Goal: Task Accomplishment & Management: Manage account settings

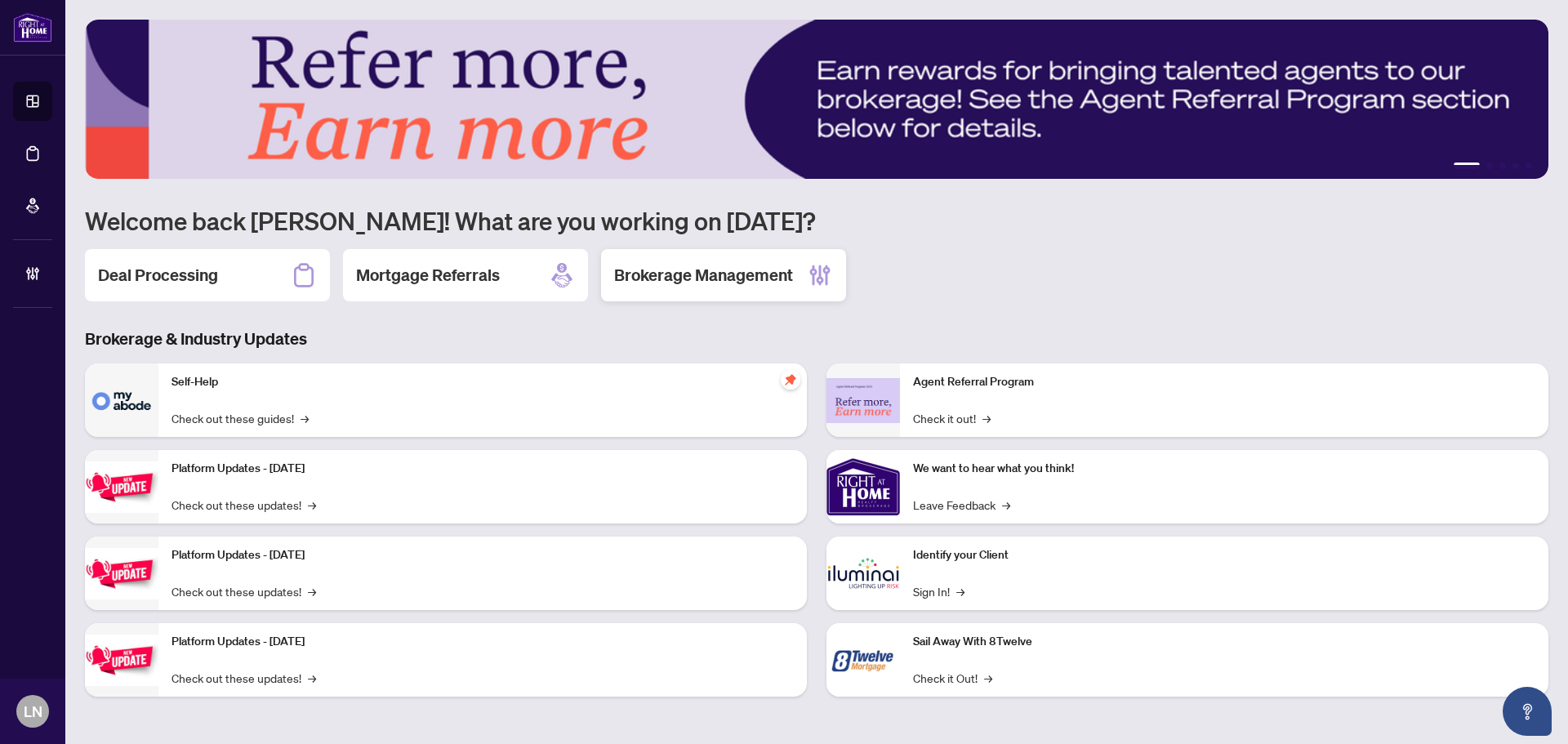
click at [721, 276] on h2 "Brokerage Management" at bounding box center [703, 275] width 179 height 22
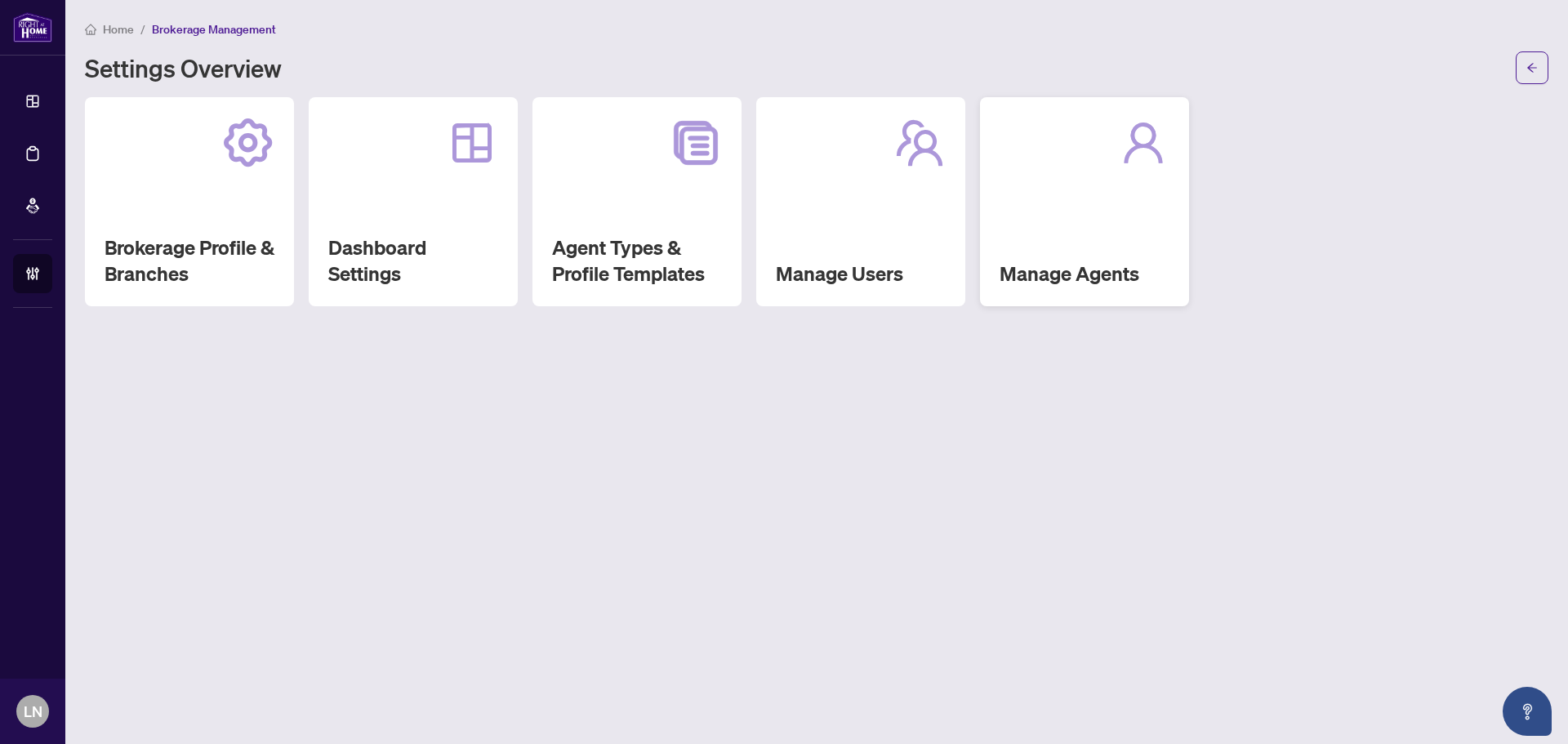
click at [1021, 247] on div "Manage Agents" at bounding box center [1084, 202] width 209 height 209
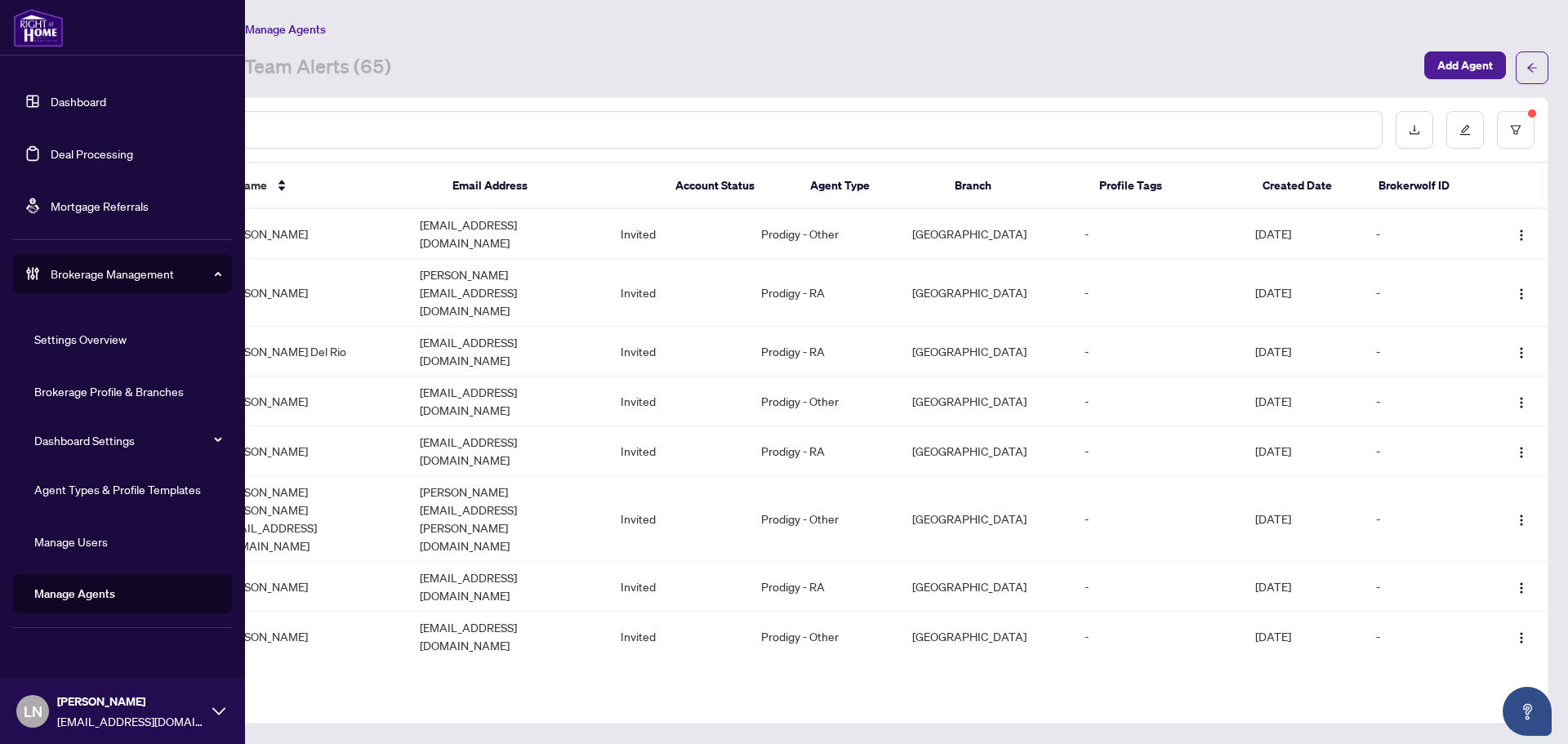
click at [157, 492] on link "Agent Types & Profile Templates" at bounding box center [117, 489] width 167 height 15
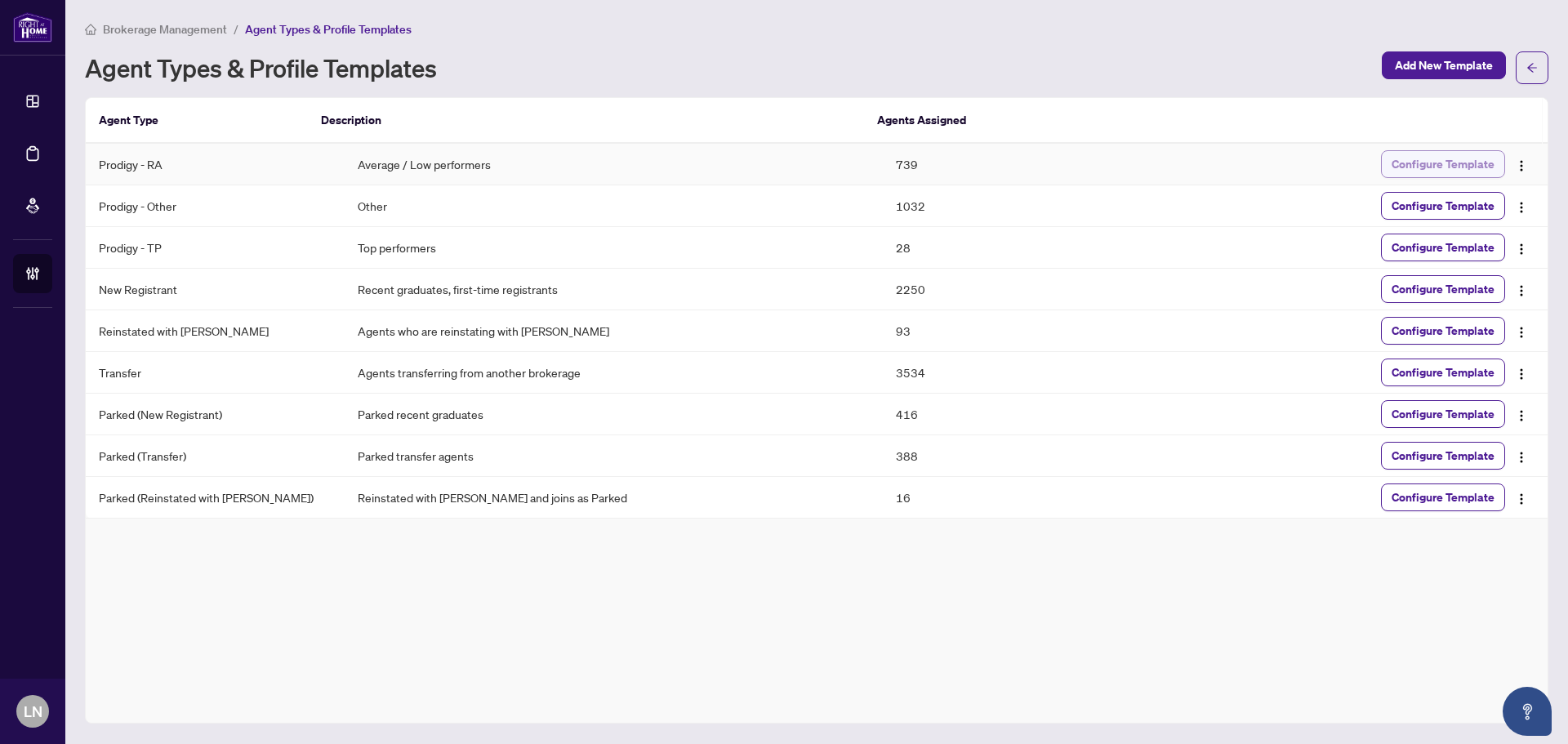
click at [1431, 162] on span "Configure Template" at bounding box center [1443, 163] width 103 height 26
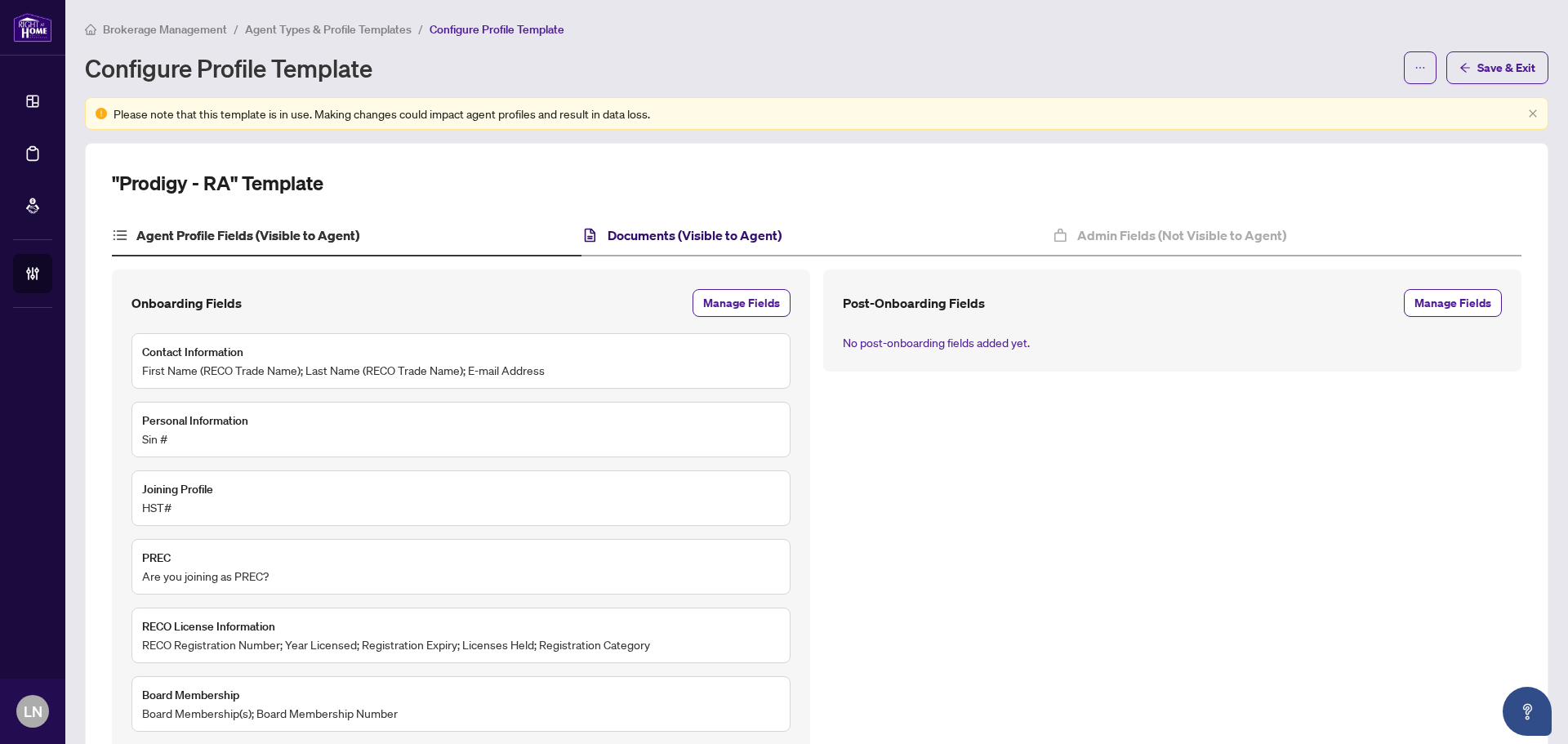
click at [644, 241] on h4 "Documents (Visible to Agent)" at bounding box center [694, 236] width 174 height 20
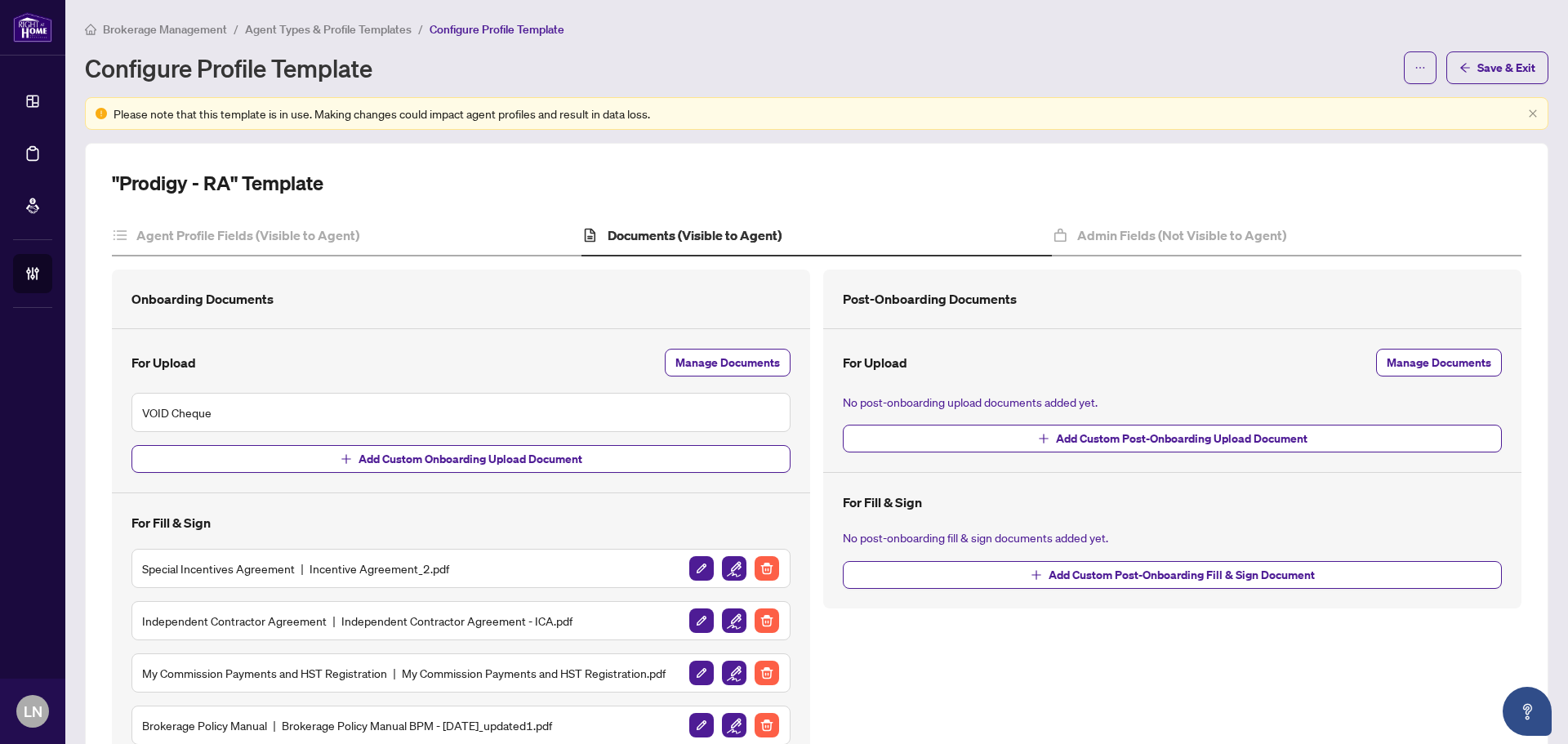
drag, startPoint x: 1351, startPoint y: 193, endPoint x: 1361, endPoint y: 166, distance: 28.8
click at [1361, 166] on div ""Prodigy - RA" Template Agent Profile Fields (Visible to Agent) Documents (Visi…" at bounding box center [816, 537] width 1463 height 789
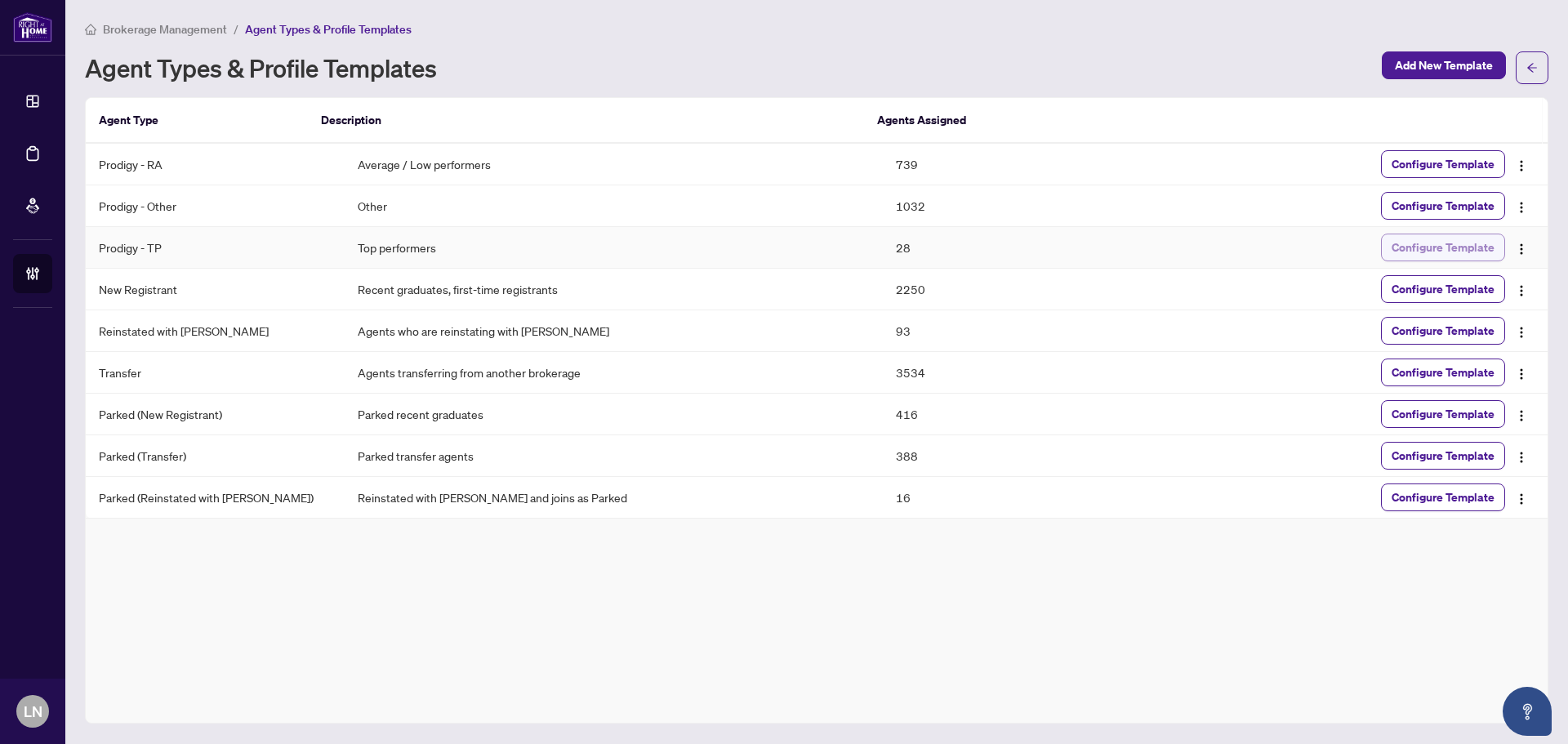
click at [1458, 257] on span "Configure Template" at bounding box center [1443, 247] width 103 height 26
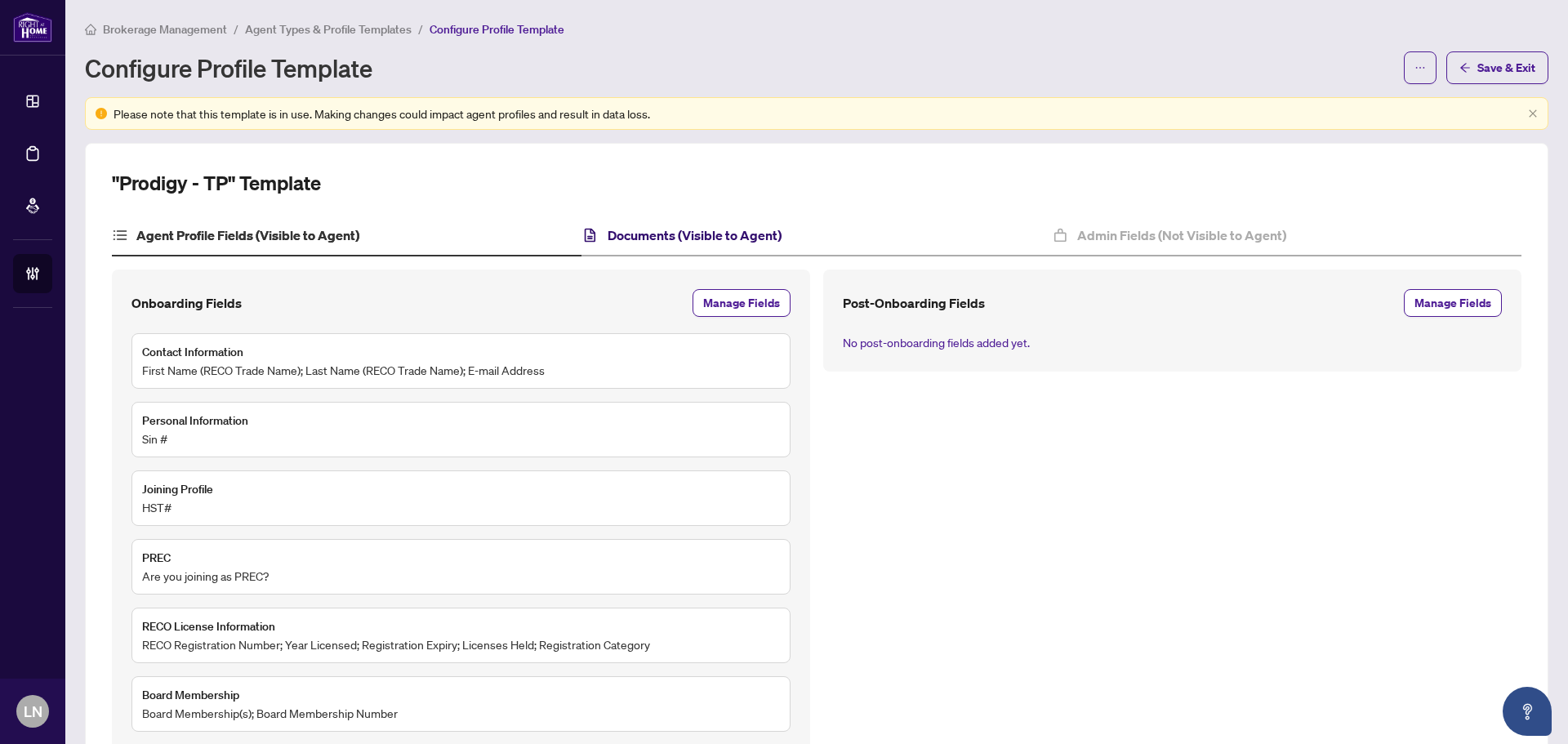
click at [702, 240] on h4 "Documents (Visible to Agent)" at bounding box center [694, 236] width 174 height 20
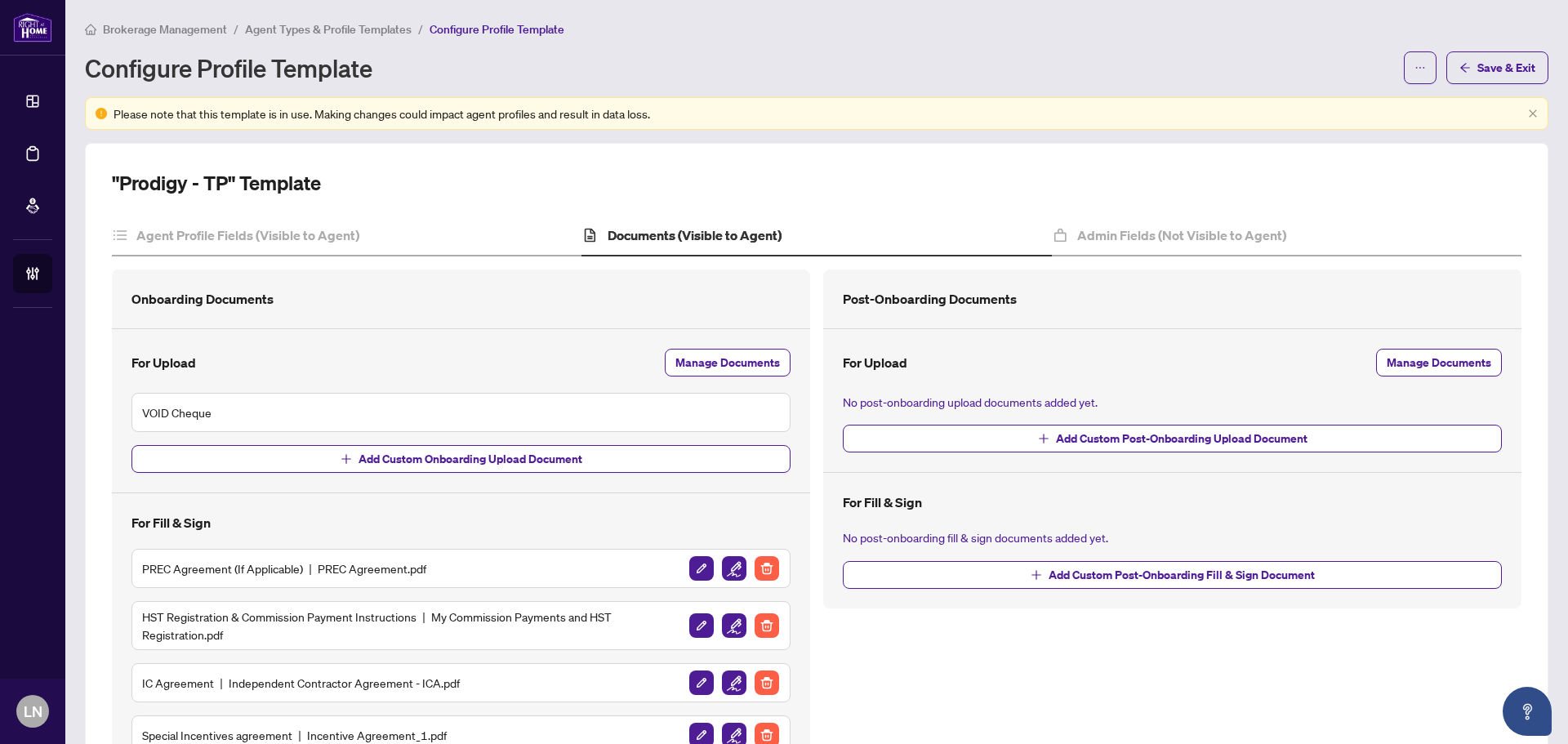
click at [1551, 475] on main "Brokerage Management / Agent Types & Profile Templates / Configure Profile Temp…" at bounding box center [816, 372] width 1503 height 744
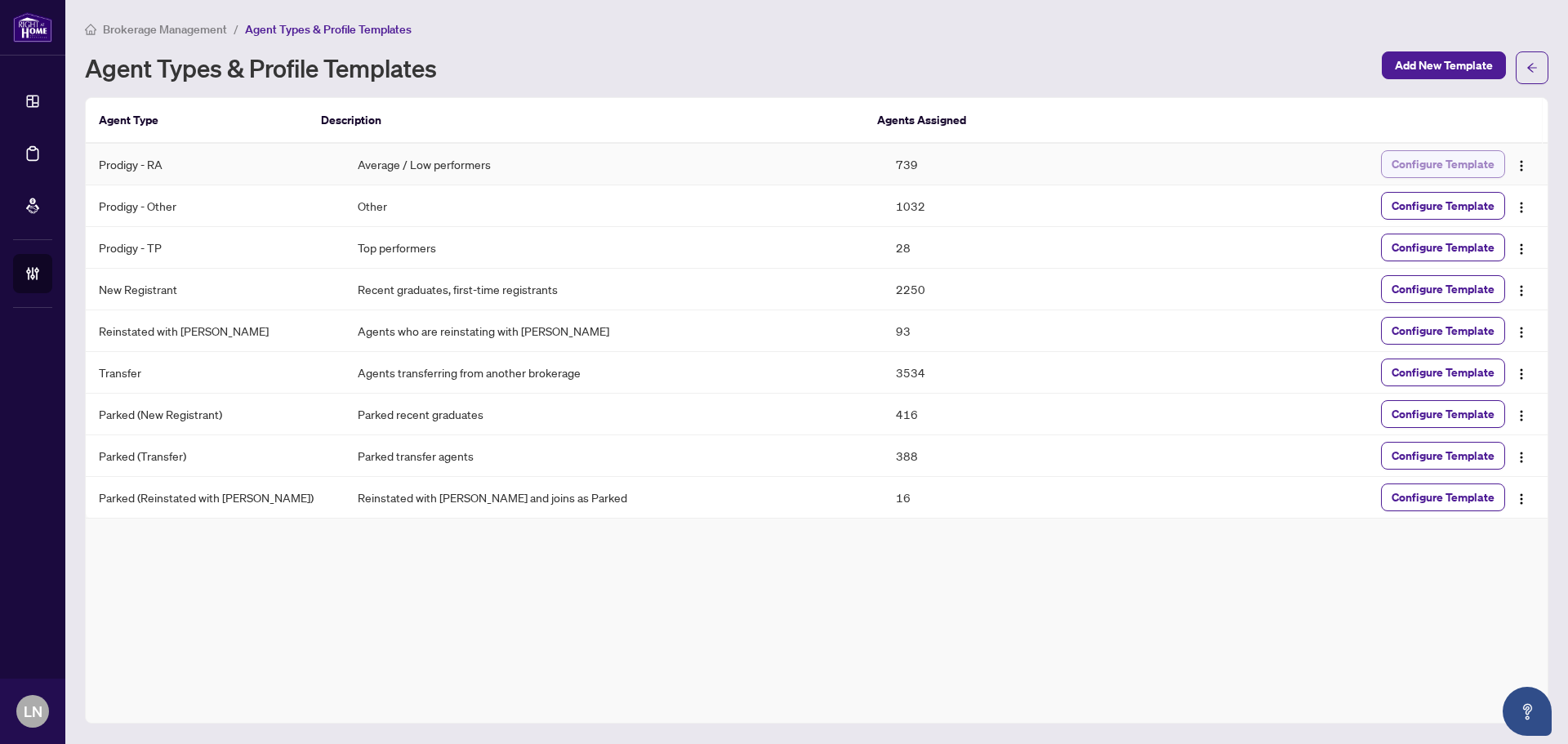
click at [1474, 174] on span "Configure Template" at bounding box center [1443, 163] width 103 height 26
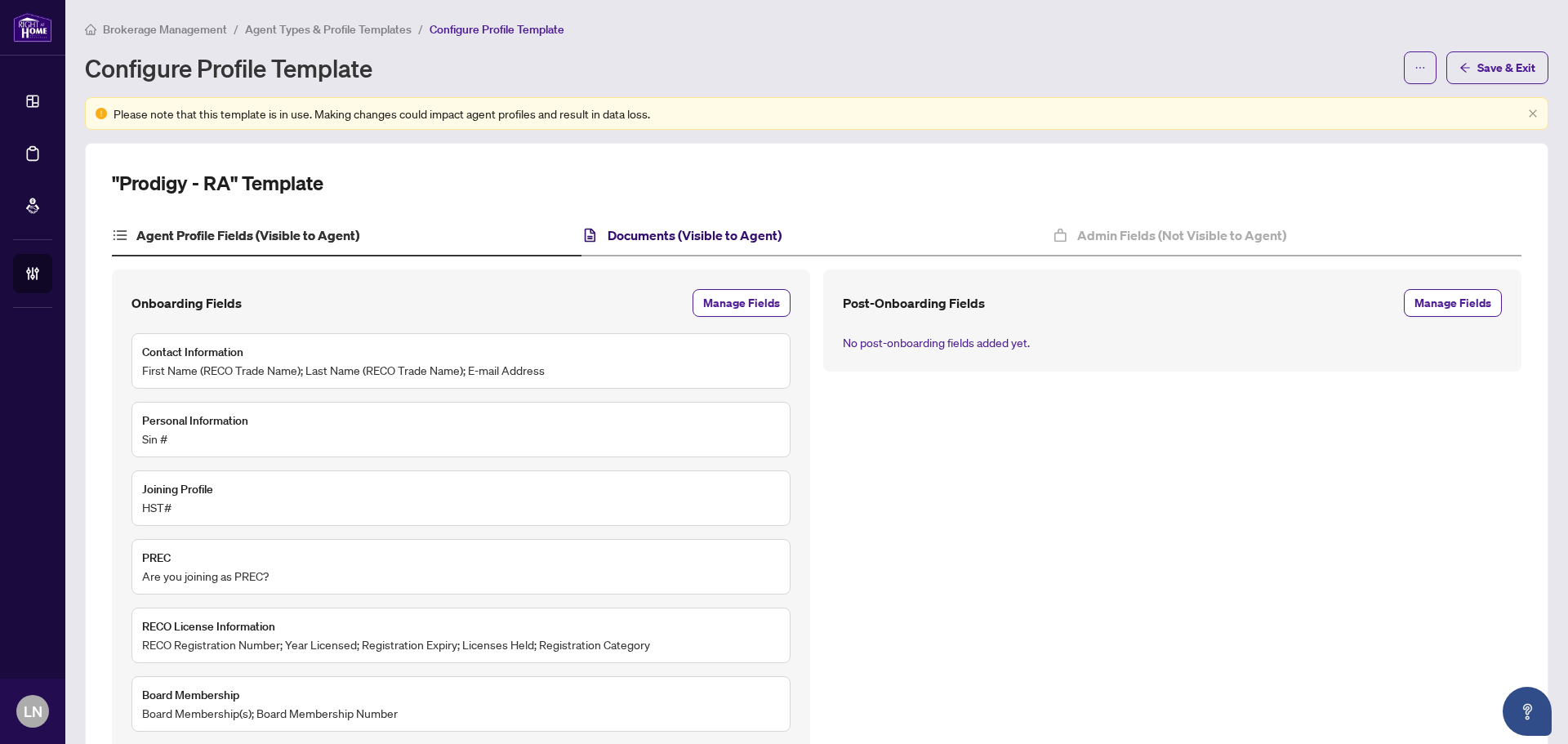
click at [776, 240] on h4 "Documents (Visible to Agent)" at bounding box center [694, 236] width 174 height 20
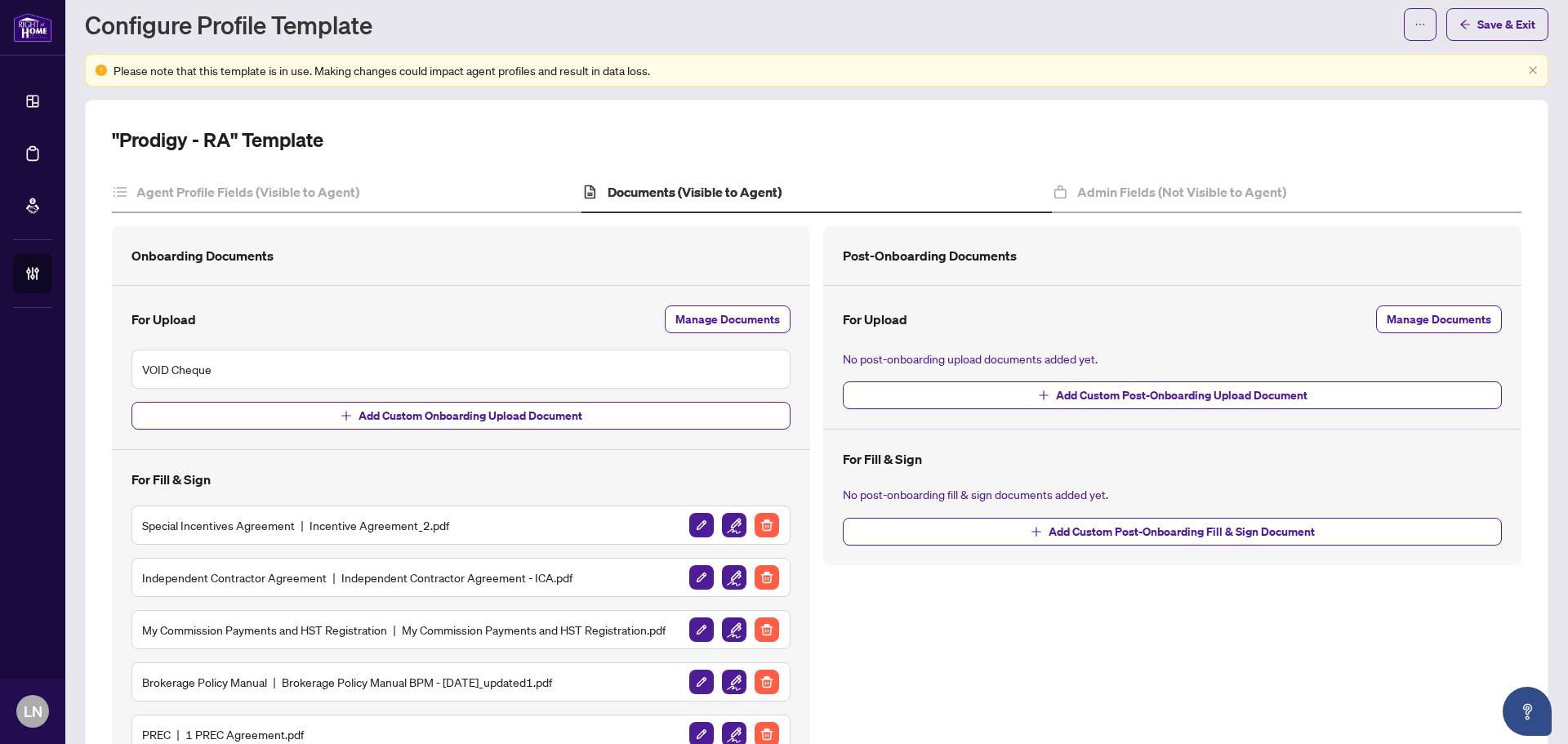
scroll to position [11, 0]
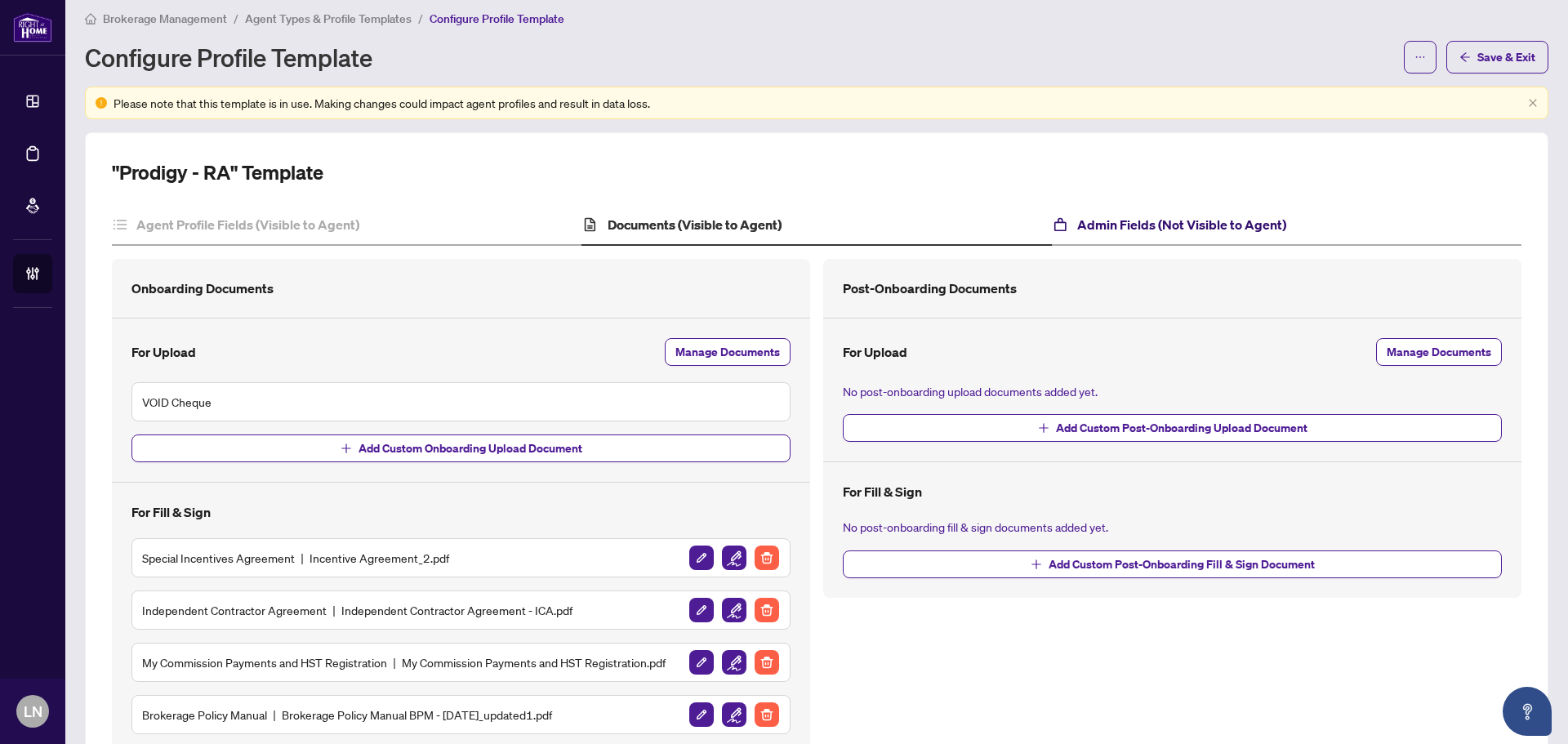
click at [1173, 220] on h4 "Admin Fields (Not Visible to Agent)" at bounding box center [1181, 225] width 209 height 20
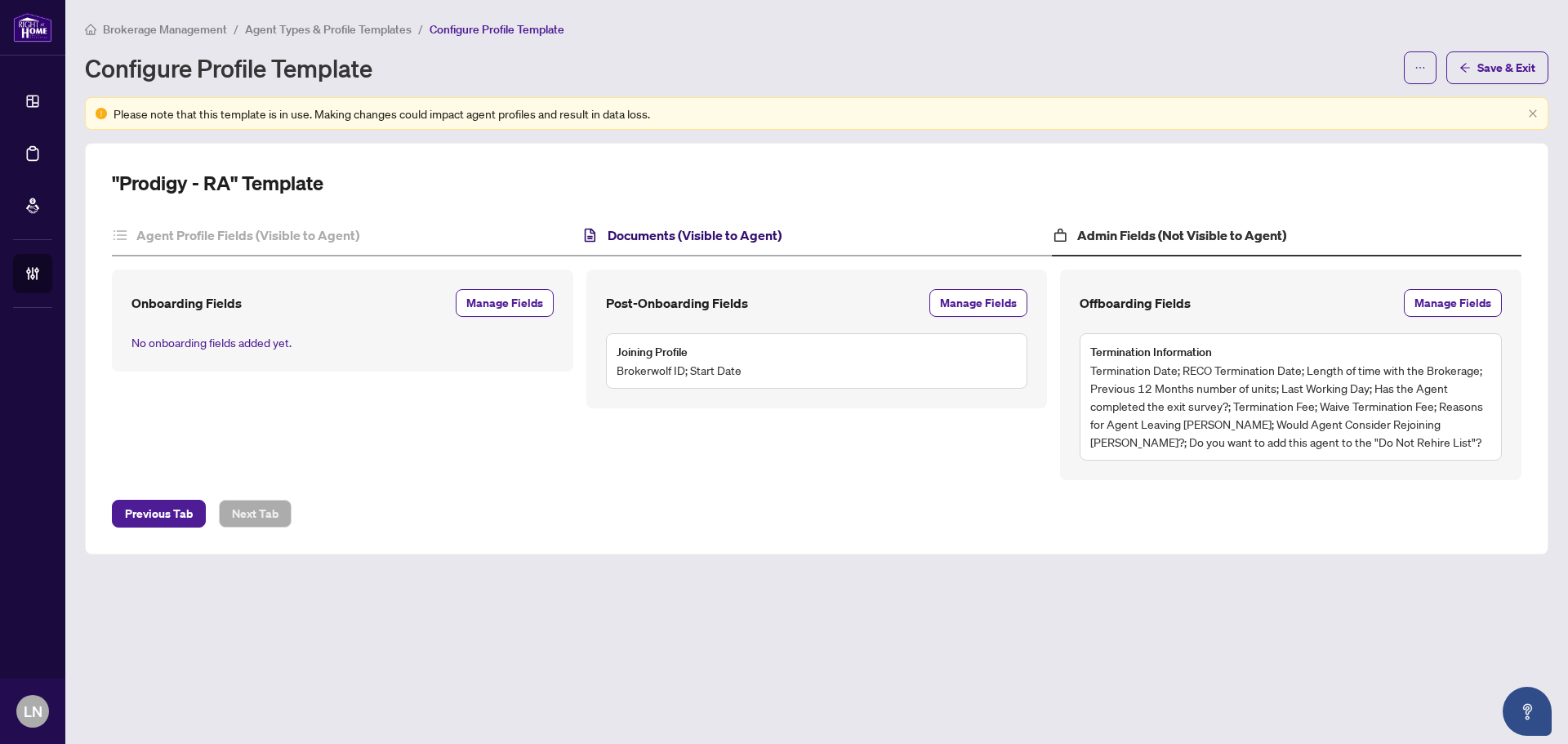
click at [745, 230] on h4 "Documents (Visible to Agent)" at bounding box center [694, 236] width 174 height 20
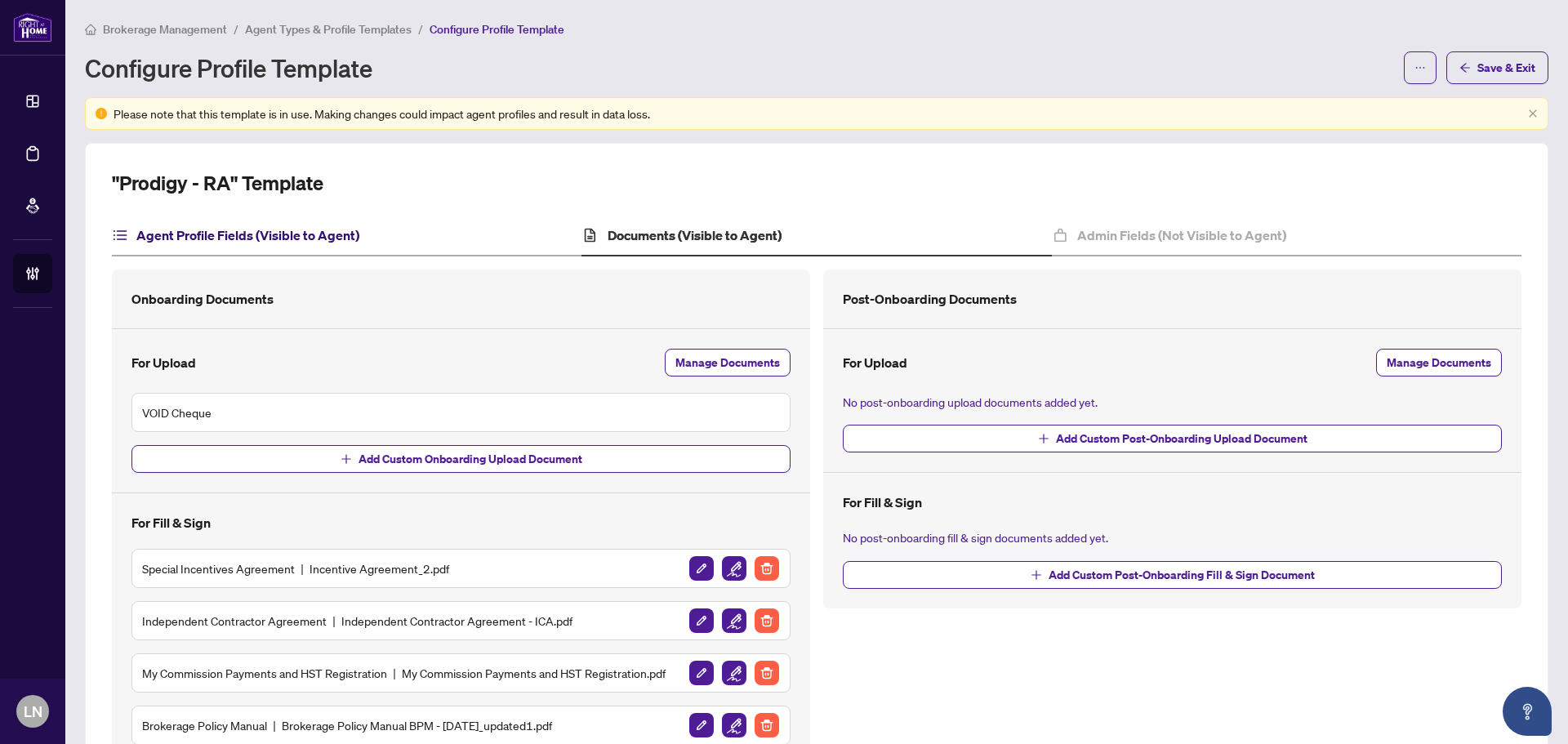
click at [317, 226] on h4 "Agent Profile Fields (Visible to Agent)" at bounding box center [248, 236] width 223 height 20
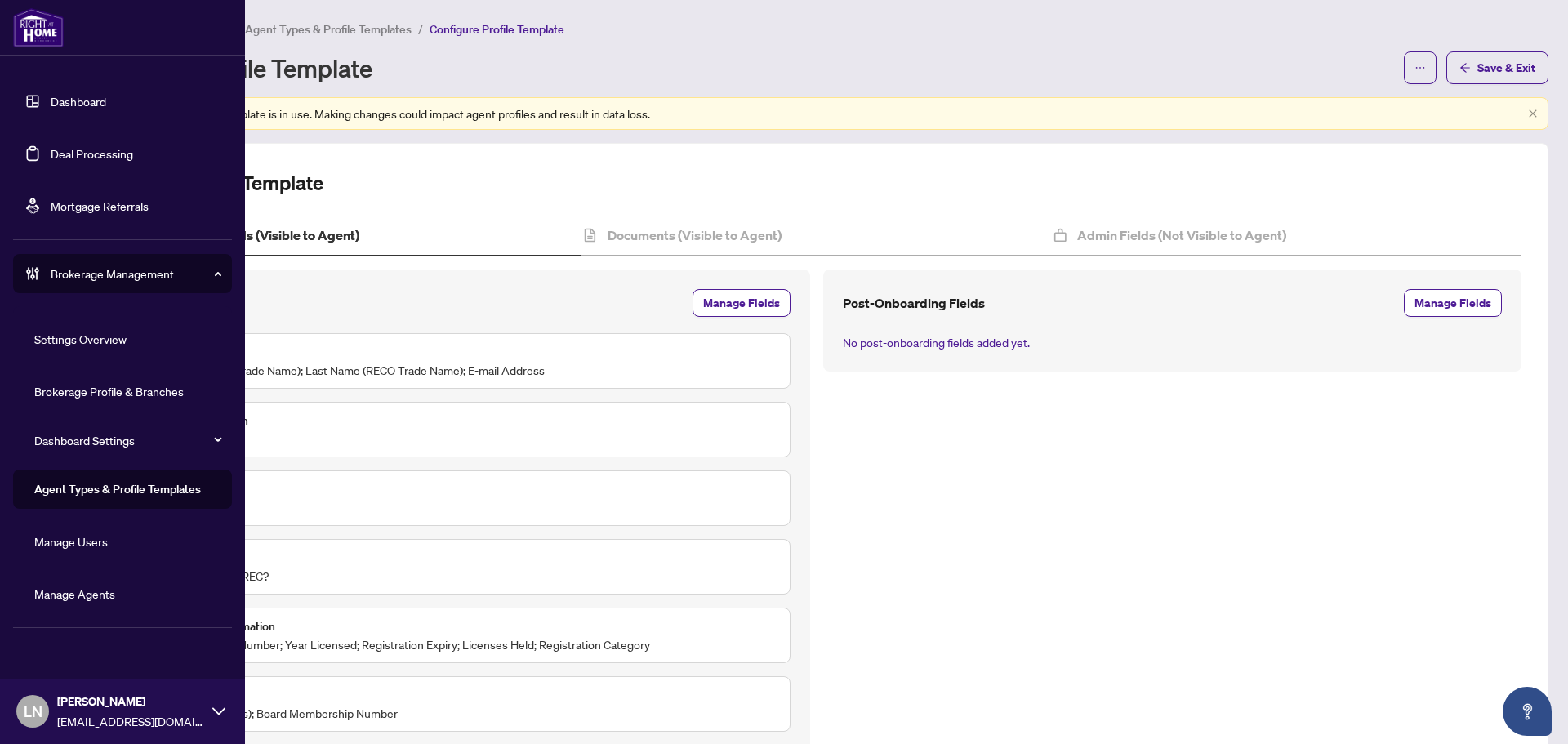
click at [102, 587] on link "Manage Agents" at bounding box center [74, 594] width 81 height 15
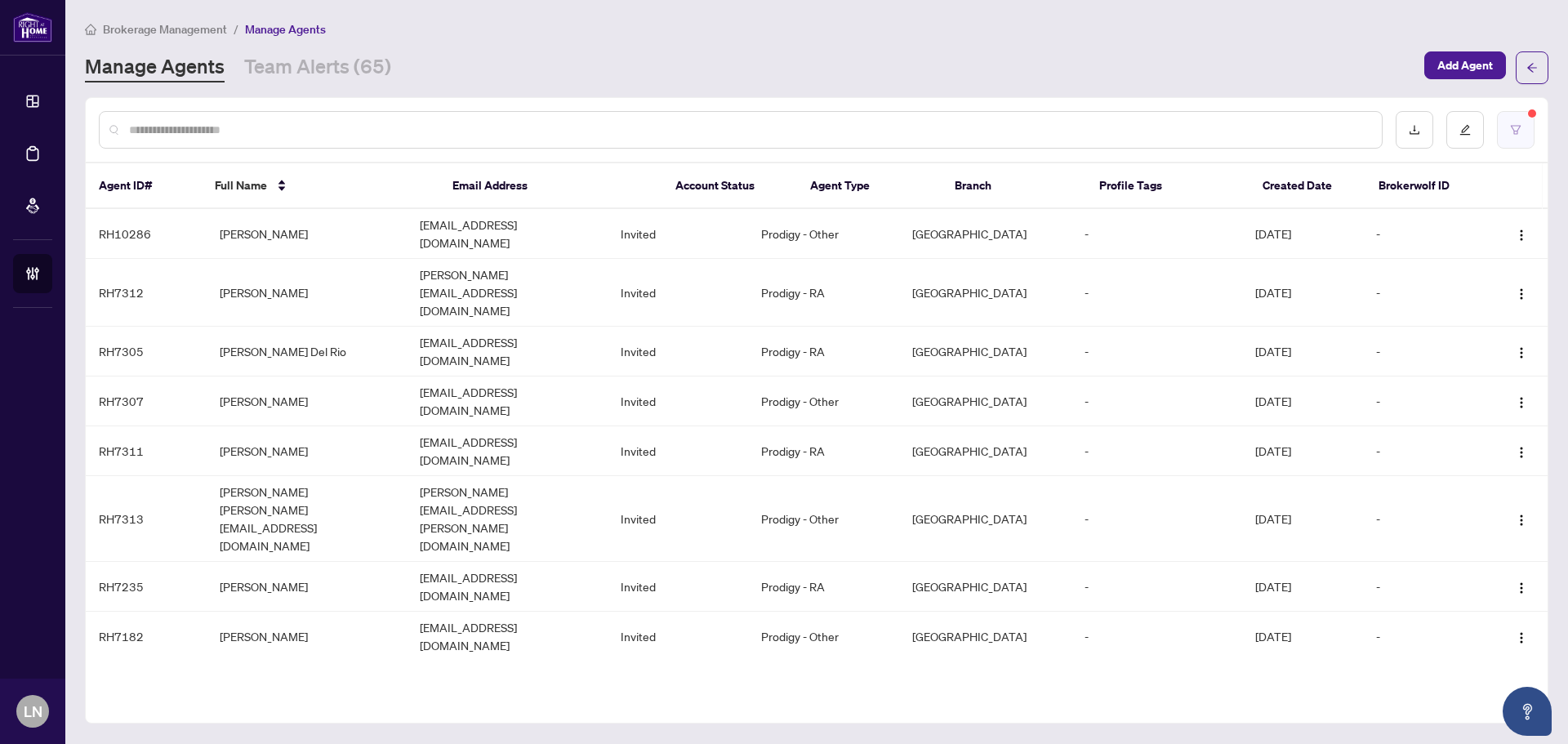
click at [1514, 127] on icon "filter" at bounding box center [1516, 130] width 12 height 12
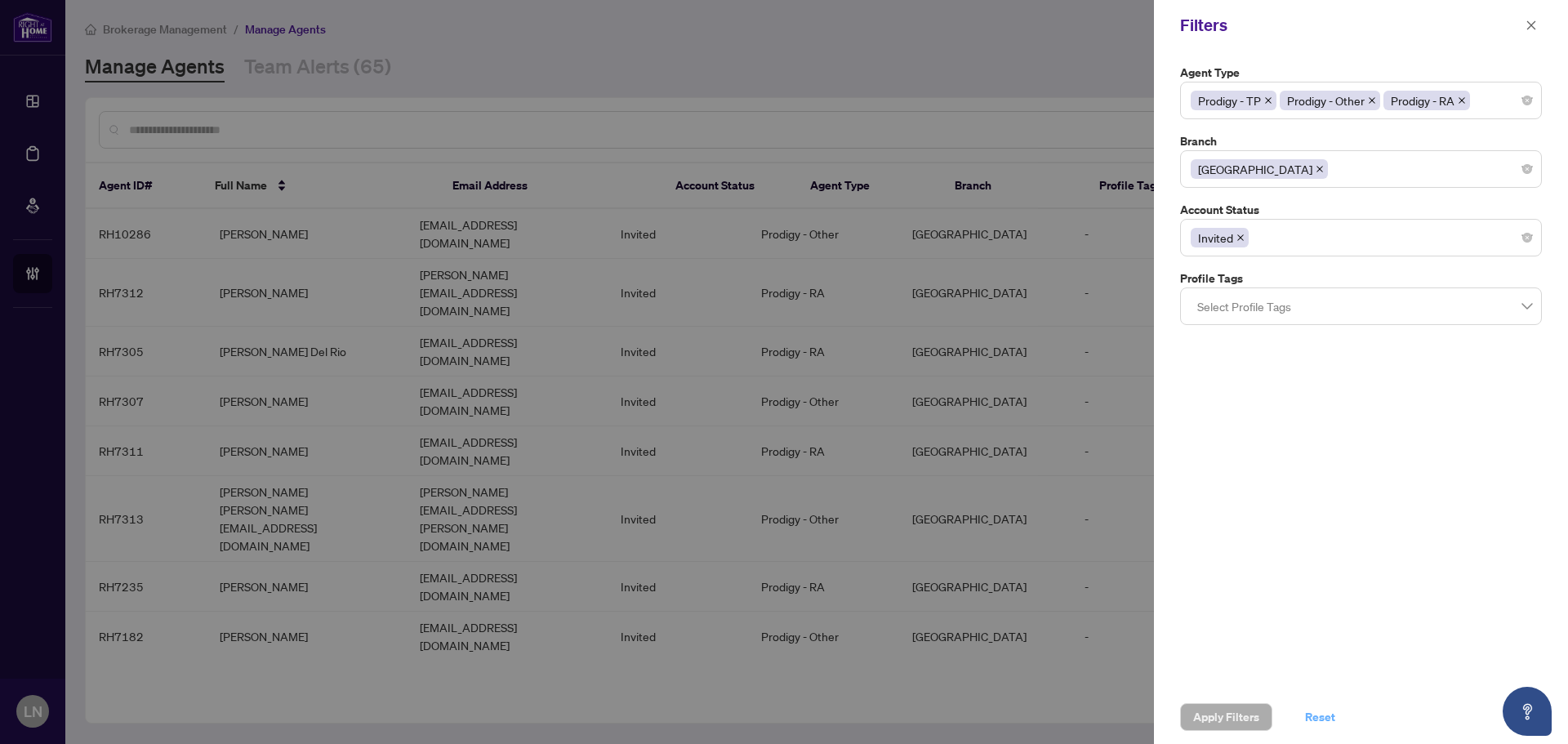
click at [1317, 727] on span "Reset" at bounding box center [1320, 717] width 30 height 26
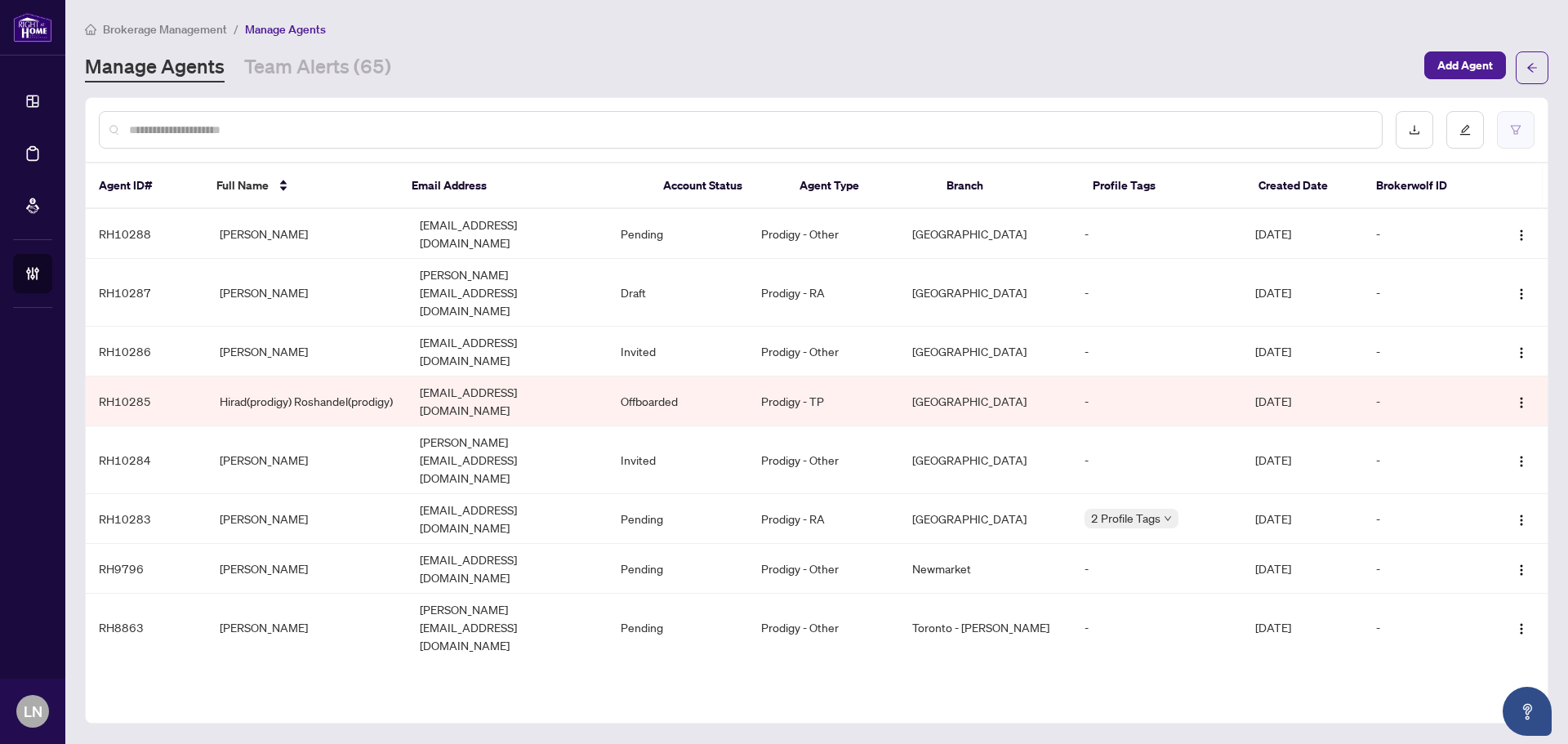
click at [1513, 132] on icon "filter" at bounding box center [1516, 130] width 12 height 12
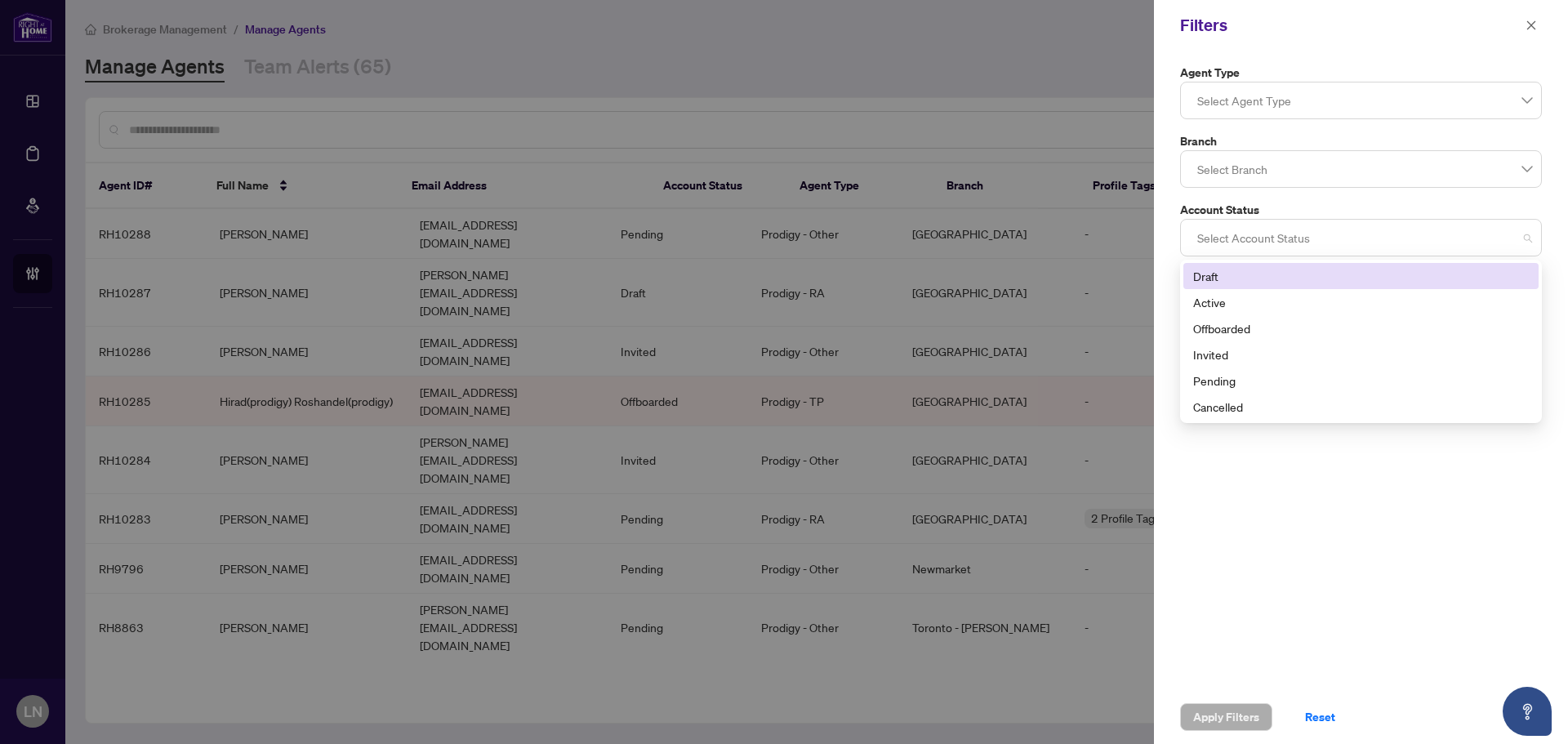
click at [1248, 237] on div at bounding box center [1361, 237] width 341 height 29
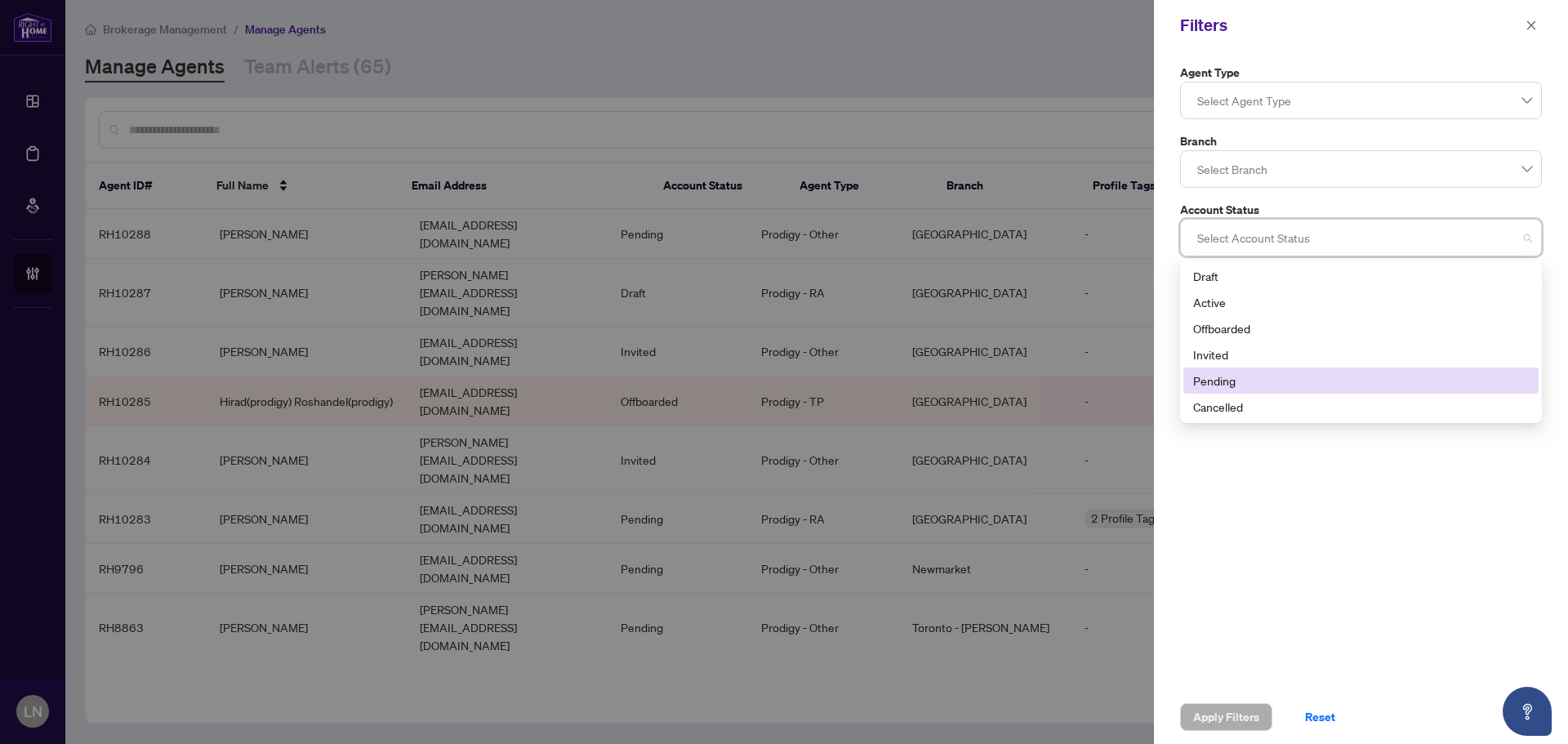
click at [1234, 376] on div "Pending" at bounding box center [1361, 381] width 336 height 18
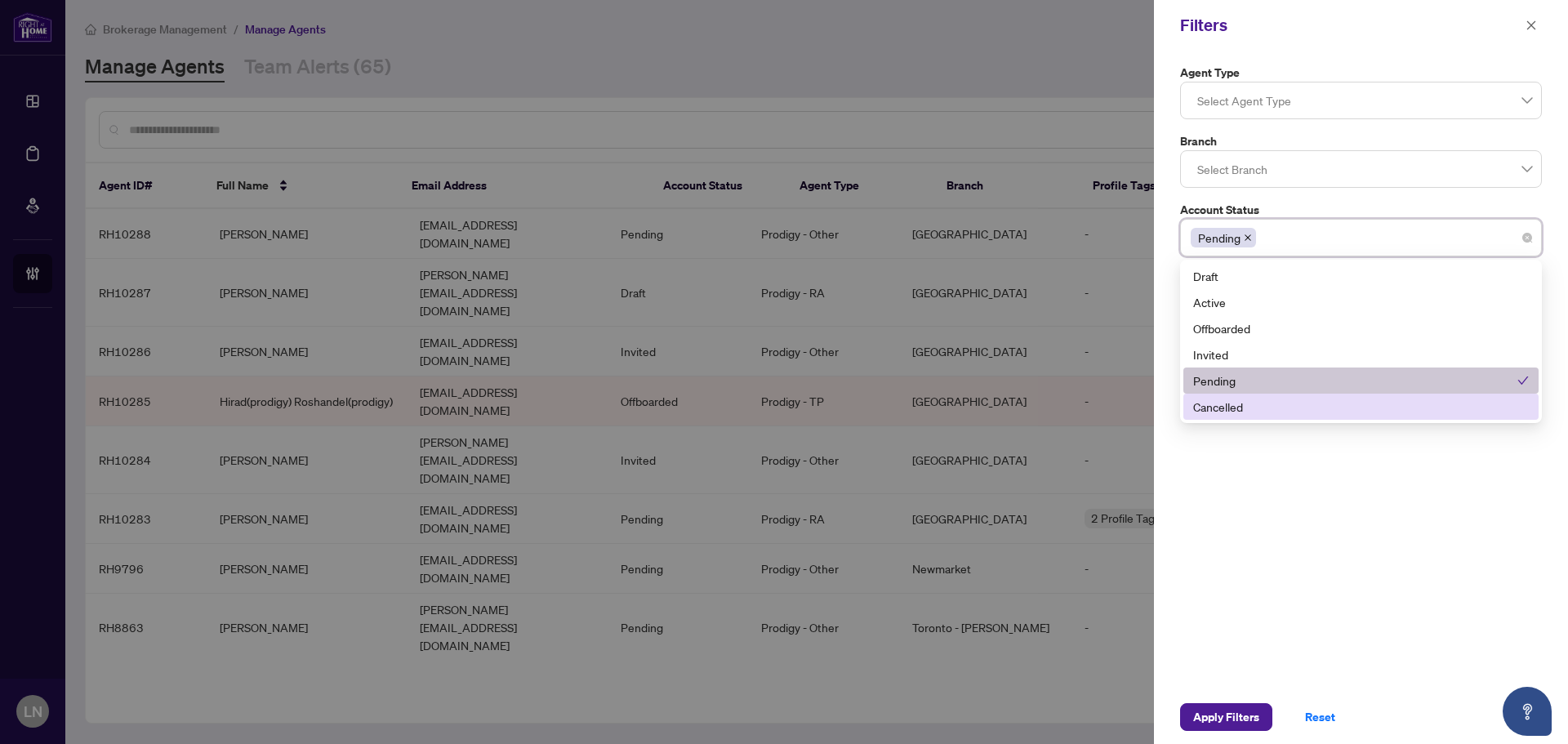
click at [1299, 481] on div "Agent Type Select Agent Type Branch Select Branch Account Status Pending 4 5 Dr…" at bounding box center [1361, 370] width 414 height 639
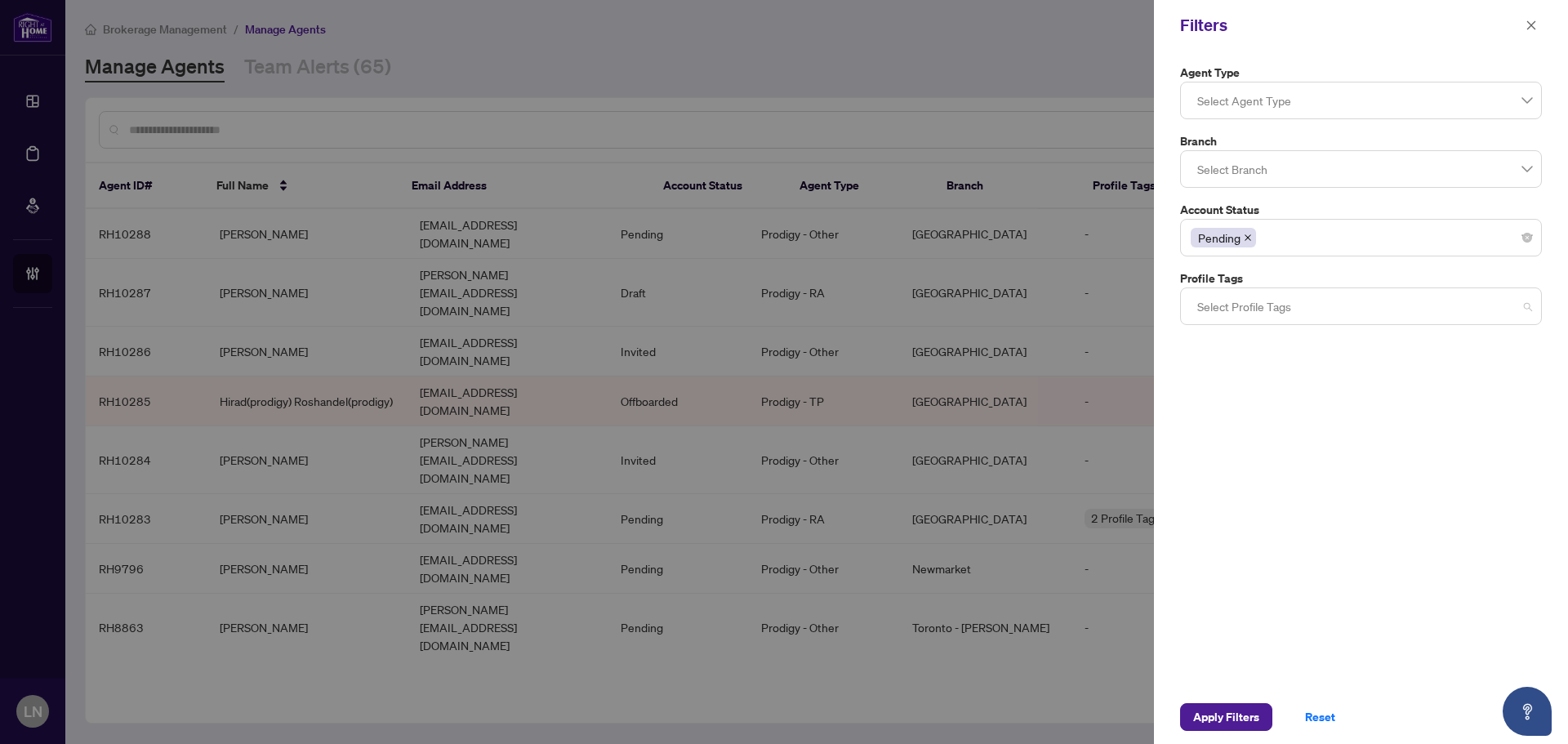
click at [1255, 307] on div at bounding box center [1361, 306] width 341 height 29
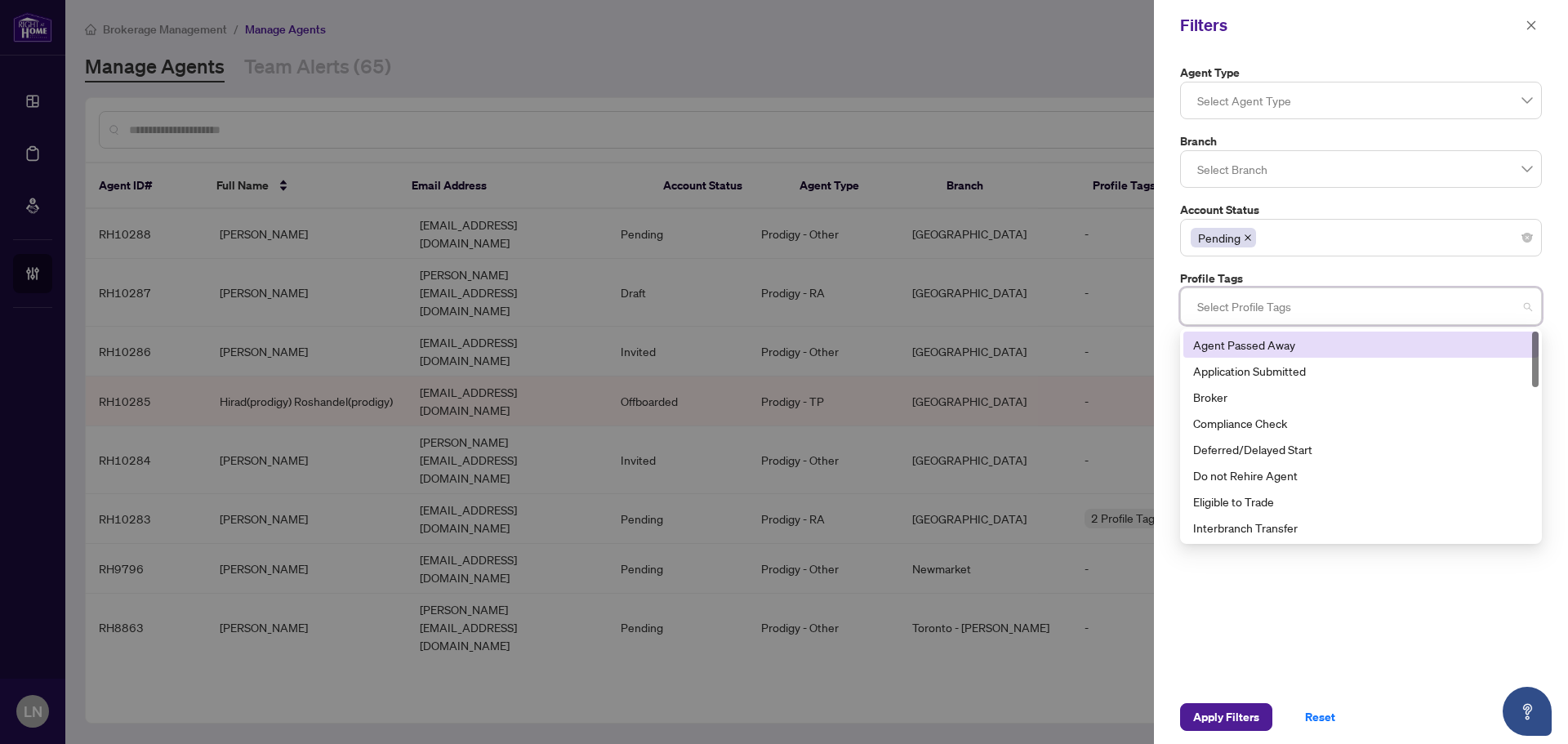
click at [1302, 179] on div at bounding box center [1361, 168] width 341 height 29
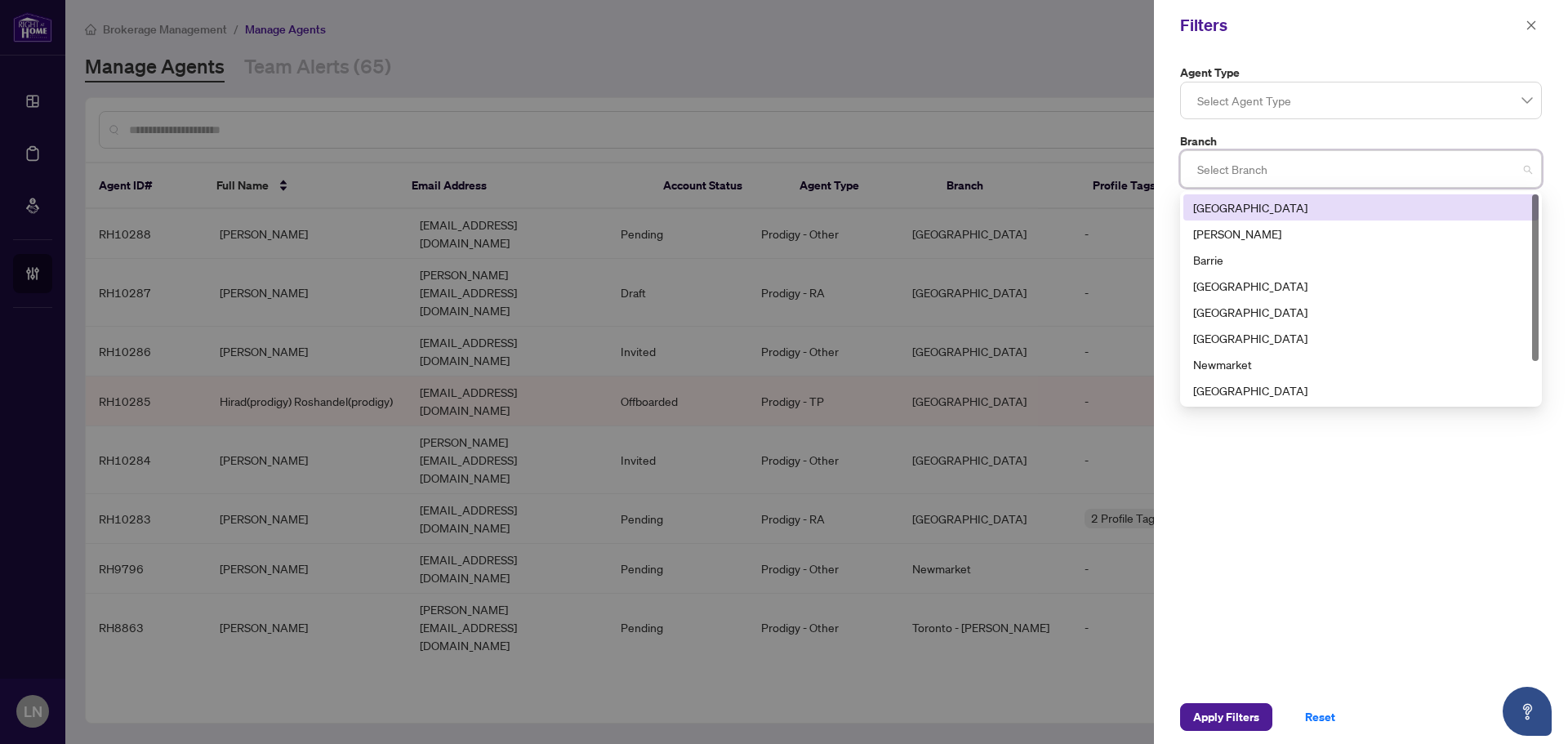
click at [1236, 218] on div "[GEOGRAPHIC_DATA]" at bounding box center [1361, 207] width 355 height 26
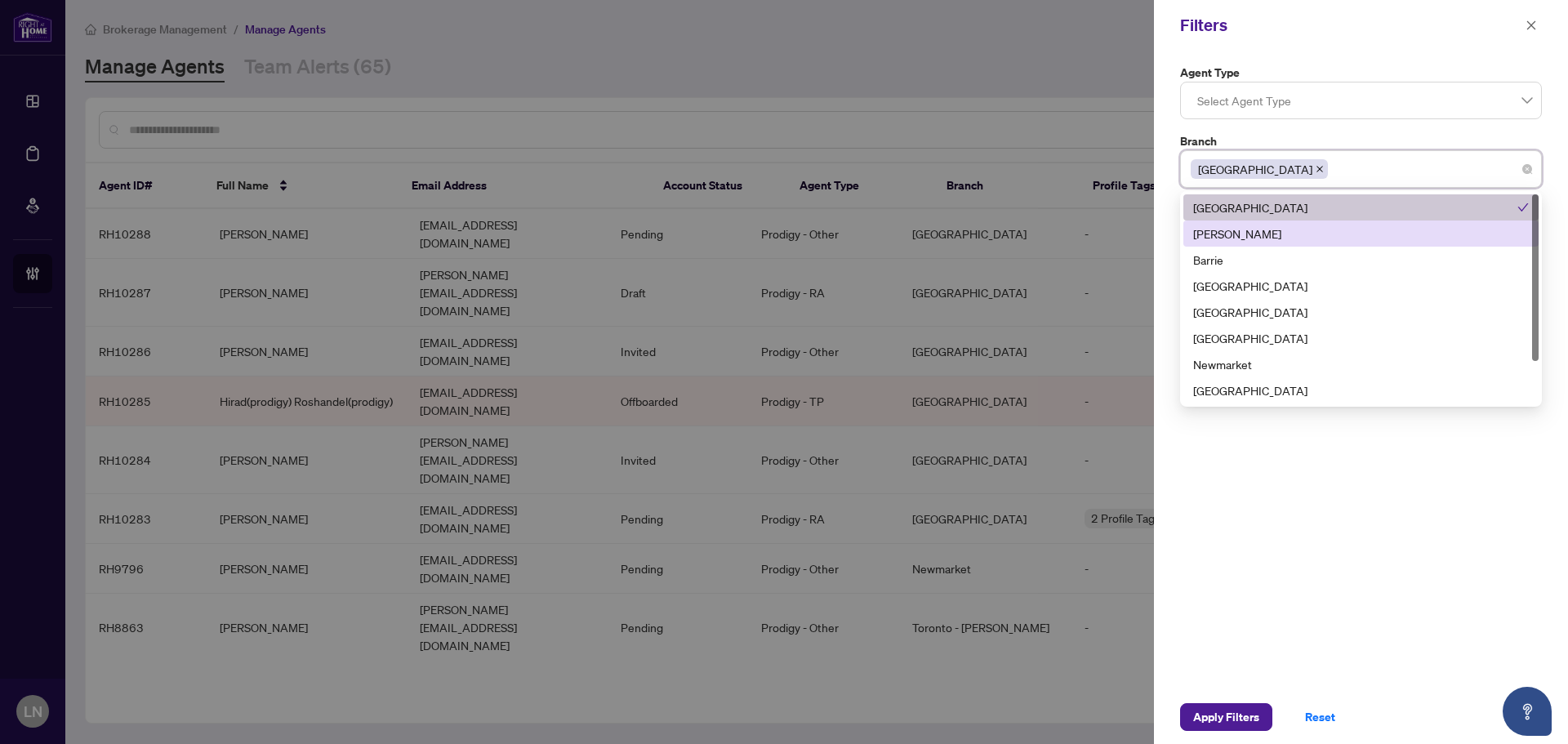
click at [1233, 229] on div "[PERSON_NAME]" at bounding box center [1361, 234] width 336 height 18
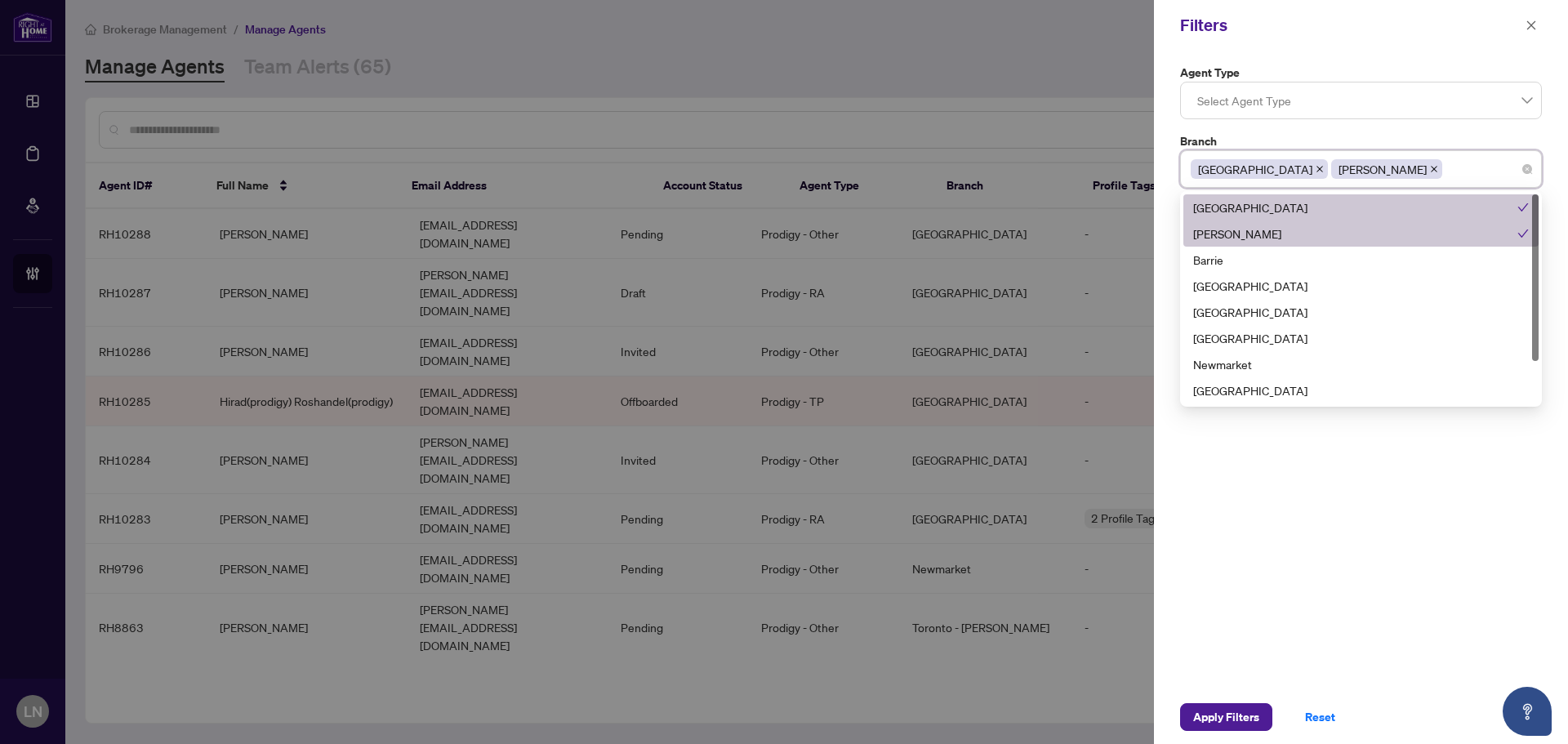
click at [1233, 252] on div "Barrie" at bounding box center [1361, 260] width 336 height 18
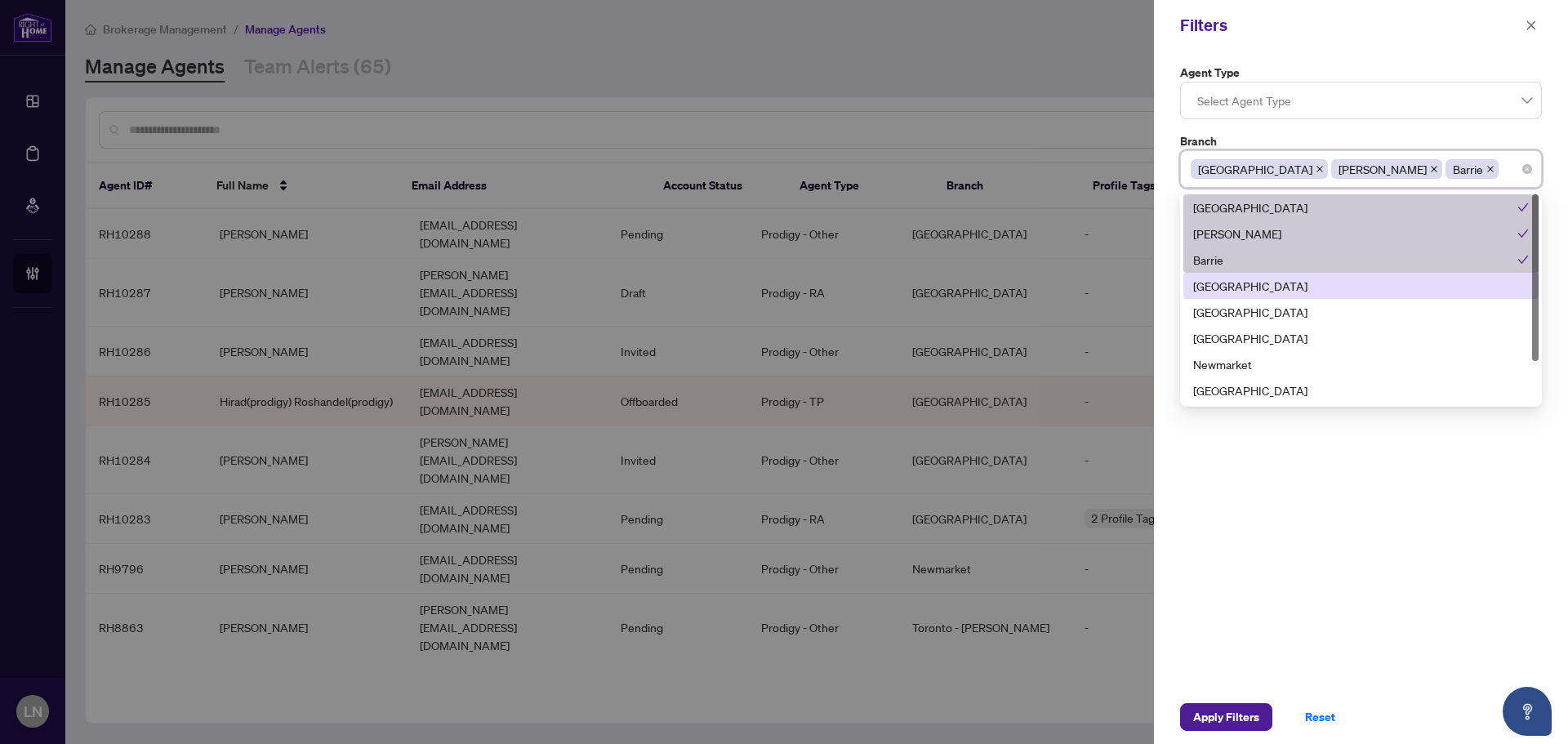
click at [1233, 272] on div "[GEOGRAPHIC_DATA]" at bounding box center [1361, 285] width 355 height 26
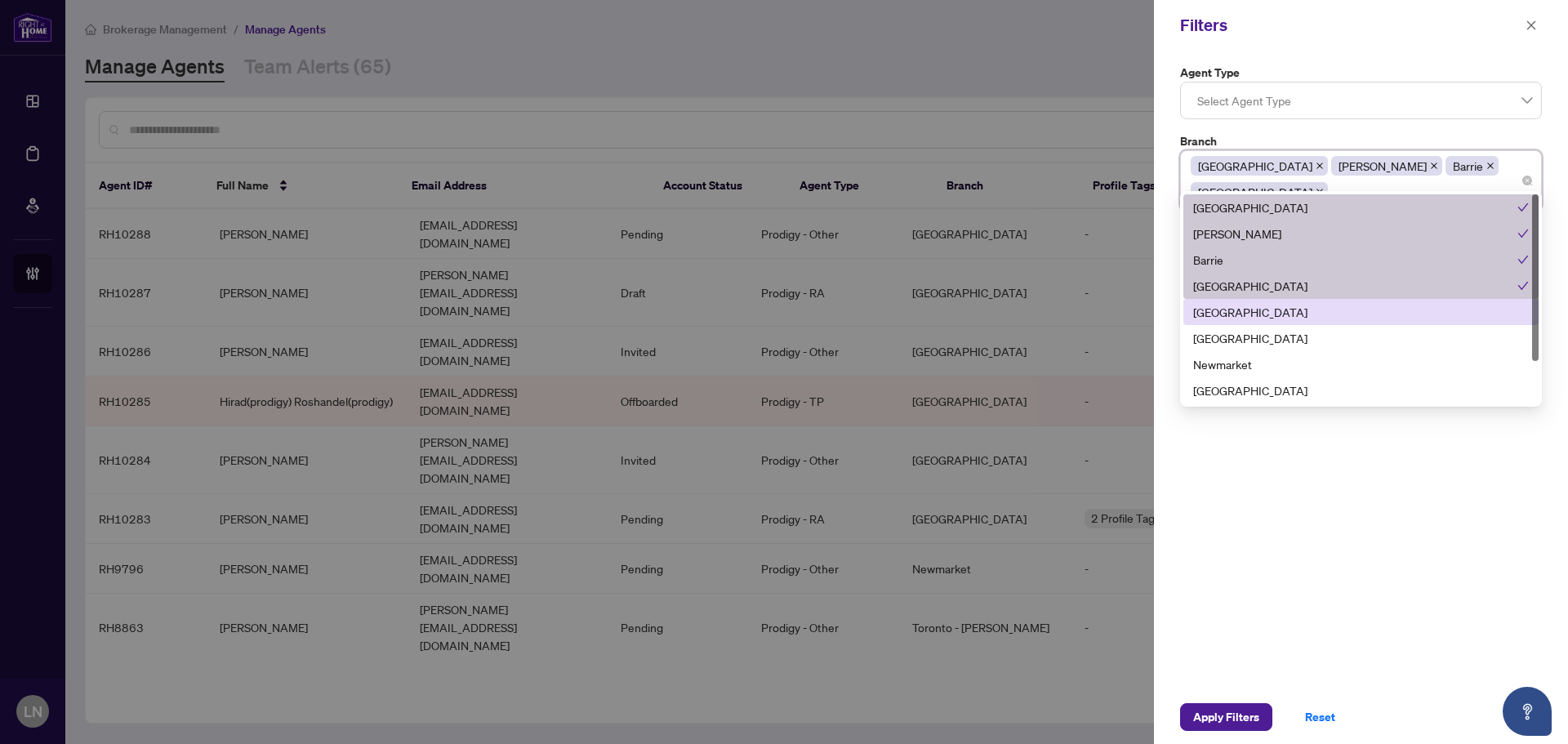
click at [1236, 307] on div "[GEOGRAPHIC_DATA]" at bounding box center [1361, 312] width 336 height 18
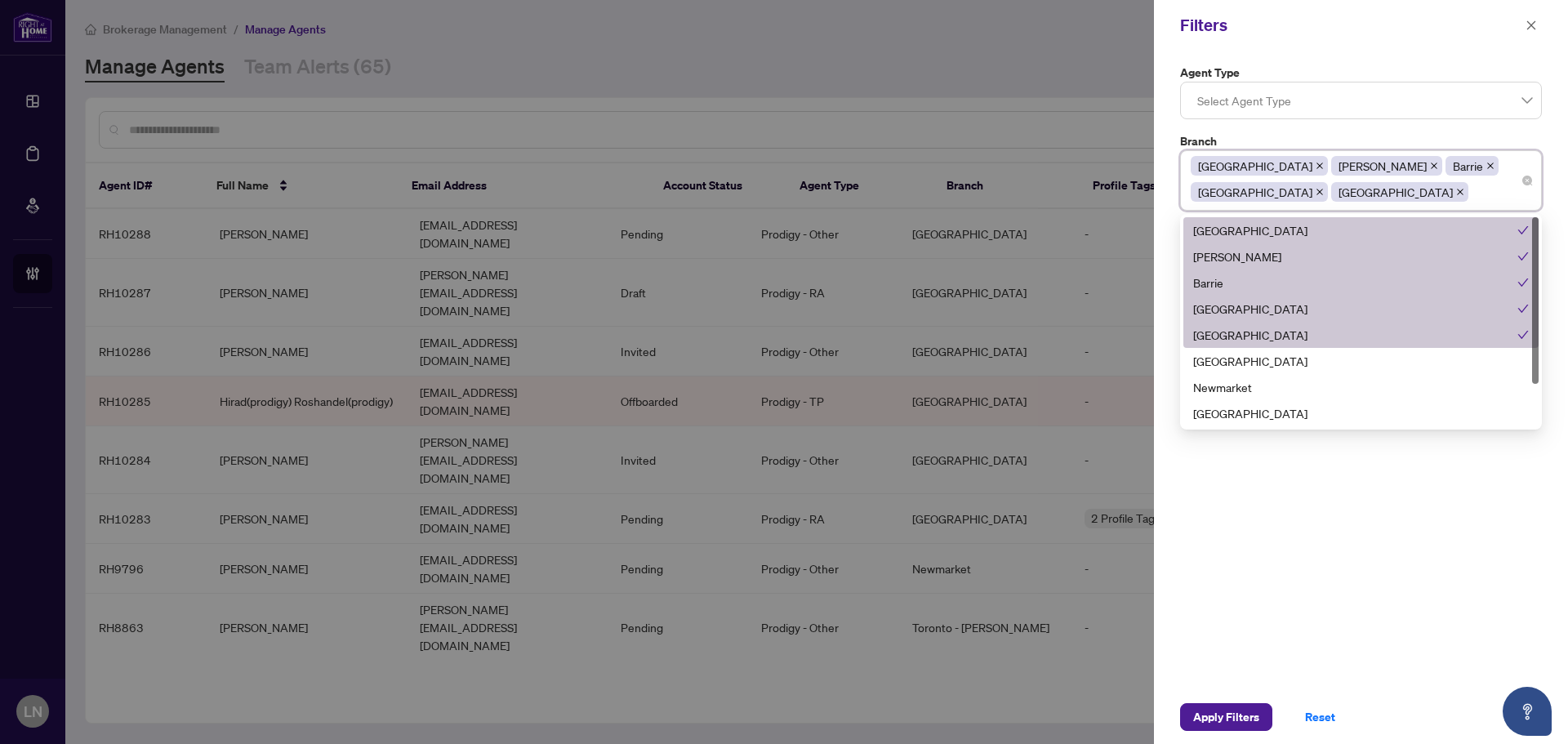
drag, startPoint x: 1241, startPoint y: 341, endPoint x: 1245, endPoint y: 350, distance: 9.8
click at [1241, 342] on div "[GEOGRAPHIC_DATA]" at bounding box center [1355, 335] width 324 height 18
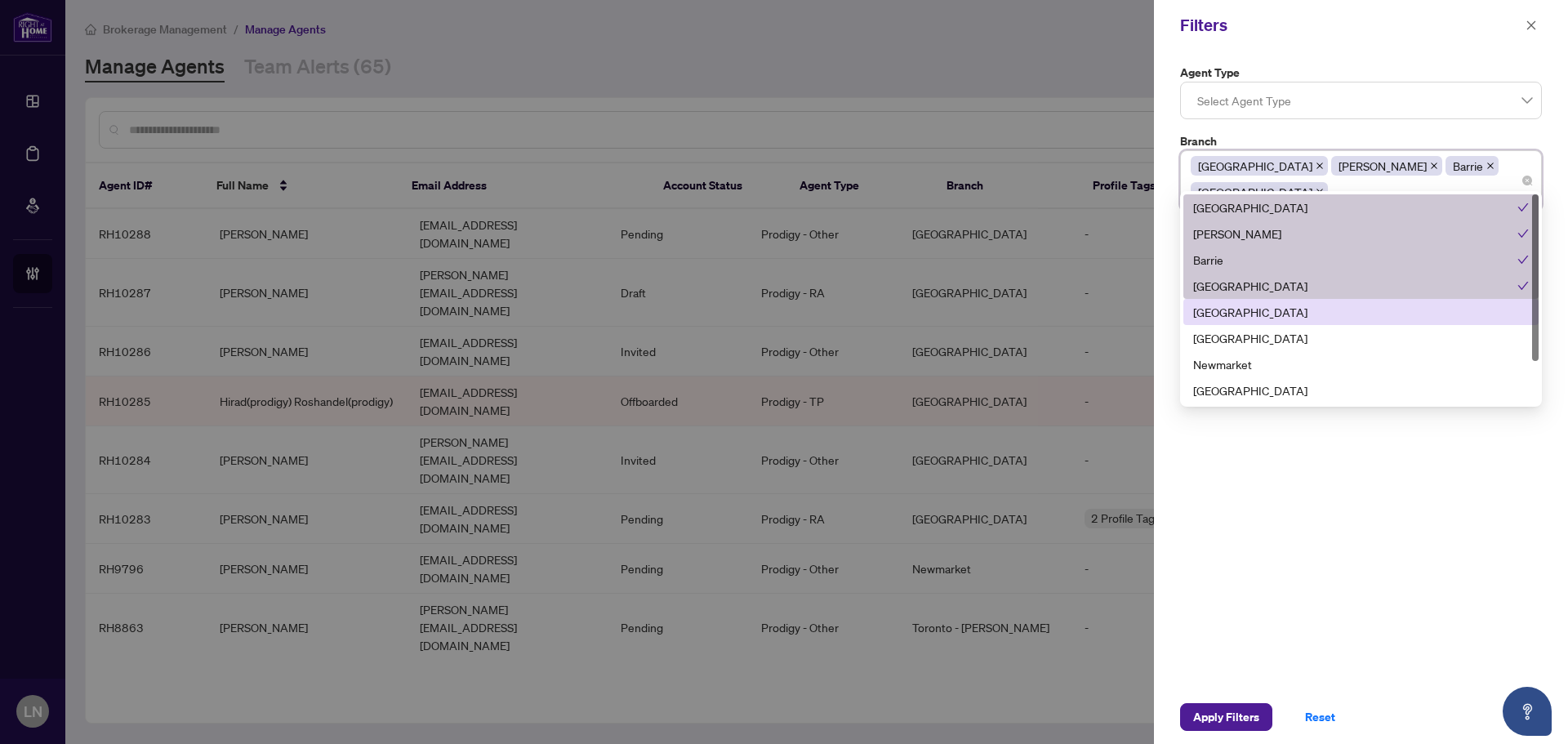
drag, startPoint x: 1242, startPoint y: 311, endPoint x: 1243, endPoint y: 326, distance: 15.0
click at [1242, 312] on div "[GEOGRAPHIC_DATA]" at bounding box center [1361, 312] width 336 height 18
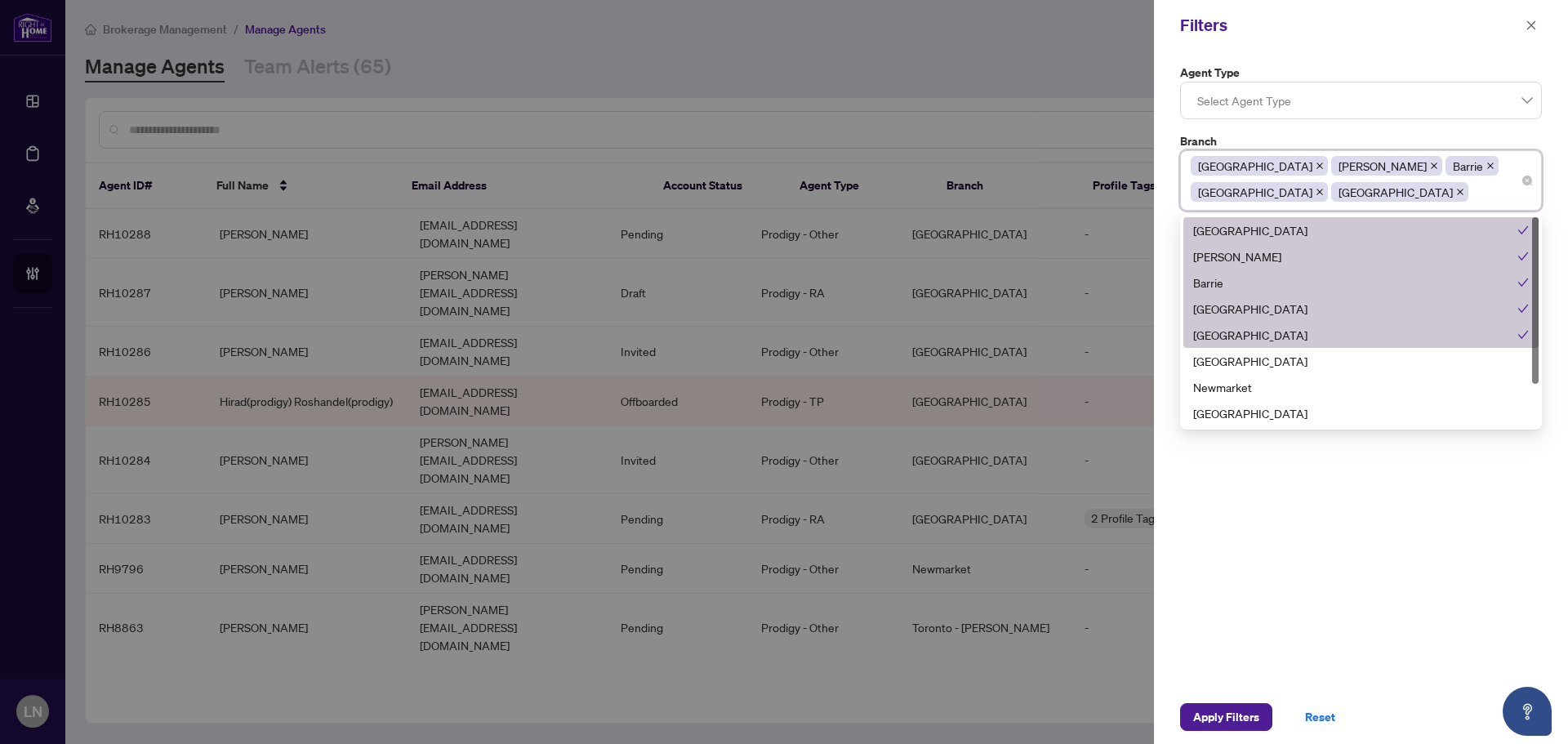
click at [1241, 348] on div "[GEOGRAPHIC_DATA]" at bounding box center [1361, 361] width 355 height 26
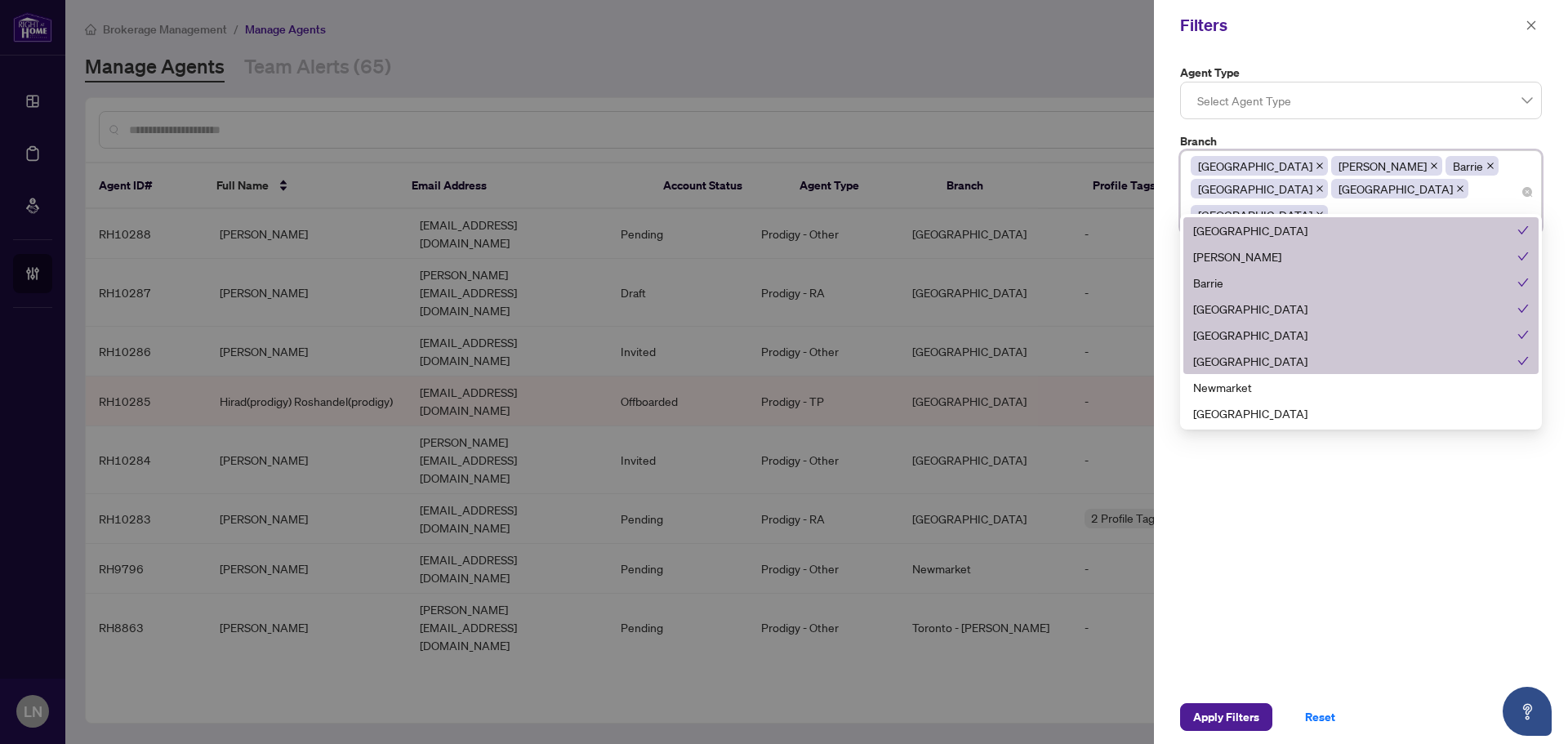
drag, startPoint x: 1253, startPoint y: 375, endPoint x: 1256, endPoint y: 383, distance: 8.5
click at [1255, 377] on div "Newmarket" at bounding box center [1361, 387] width 355 height 26
click at [1259, 390] on div "Newmarket" at bounding box center [1355, 387] width 324 height 18
click at [1263, 412] on div "[GEOGRAPHIC_DATA]" at bounding box center [1361, 413] width 336 height 18
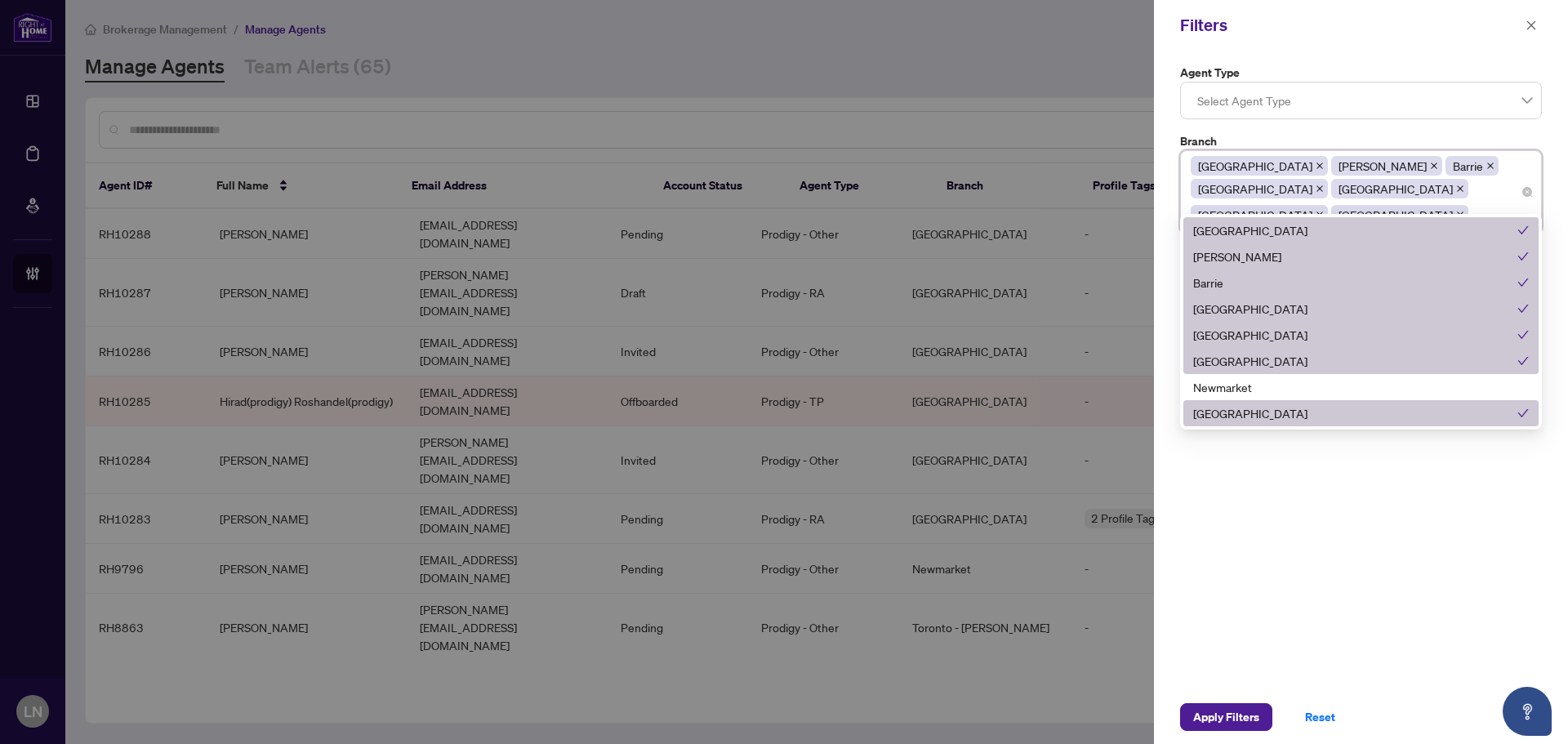
click at [1258, 388] on div "Newmarket" at bounding box center [1361, 387] width 336 height 18
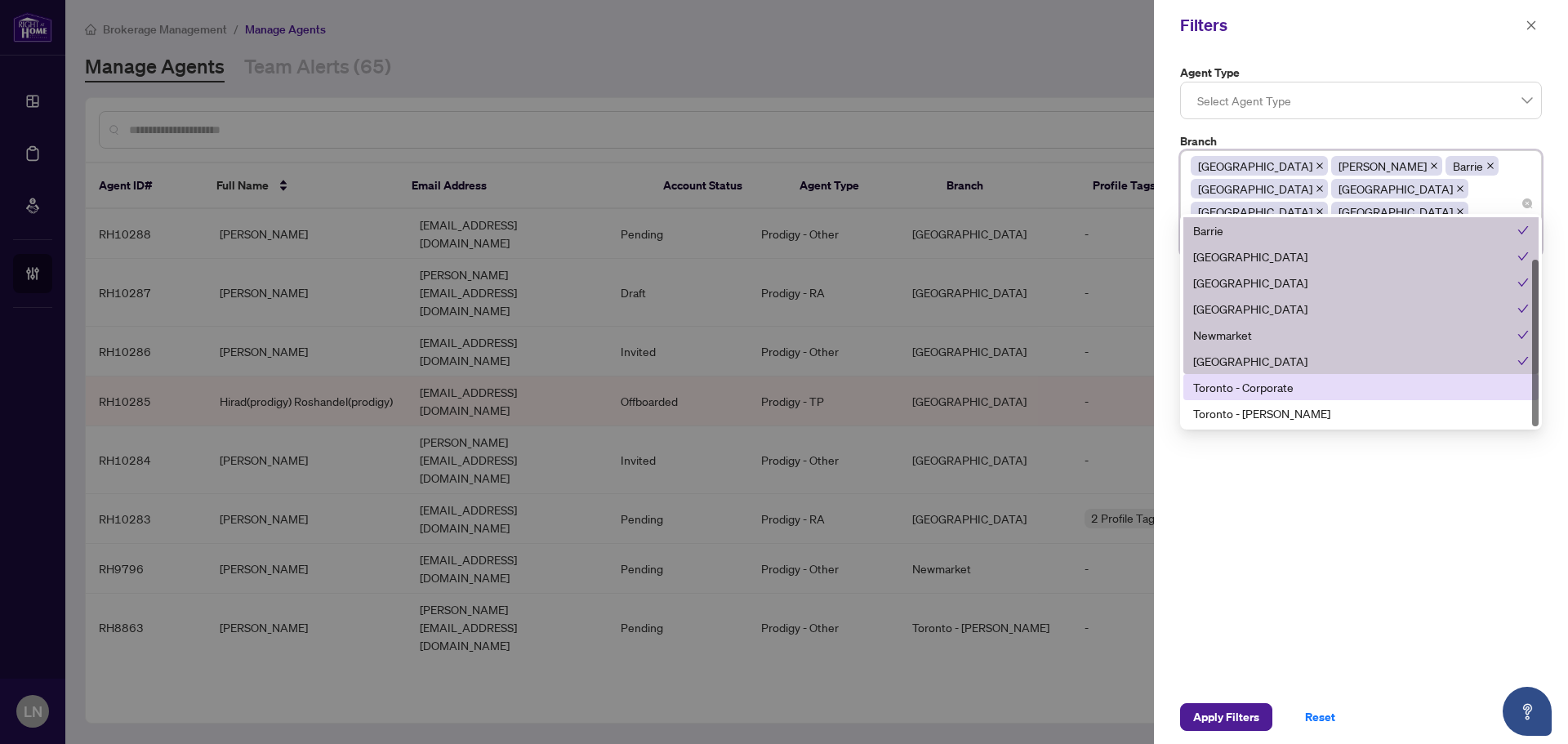
click at [1271, 388] on div "Toronto - Corporate" at bounding box center [1361, 387] width 336 height 18
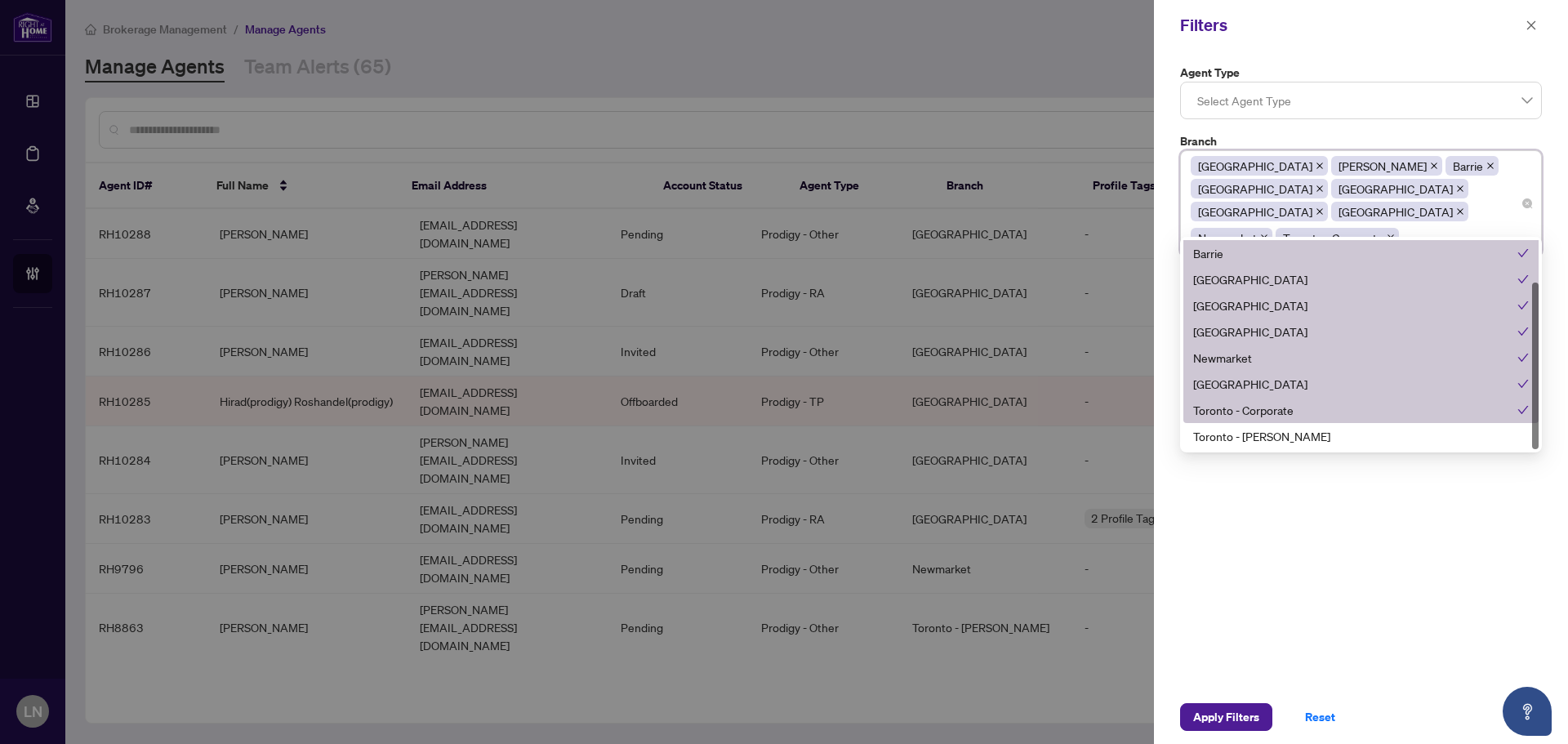
click at [1288, 415] on div "Toronto - Corporate" at bounding box center [1355, 410] width 324 height 18
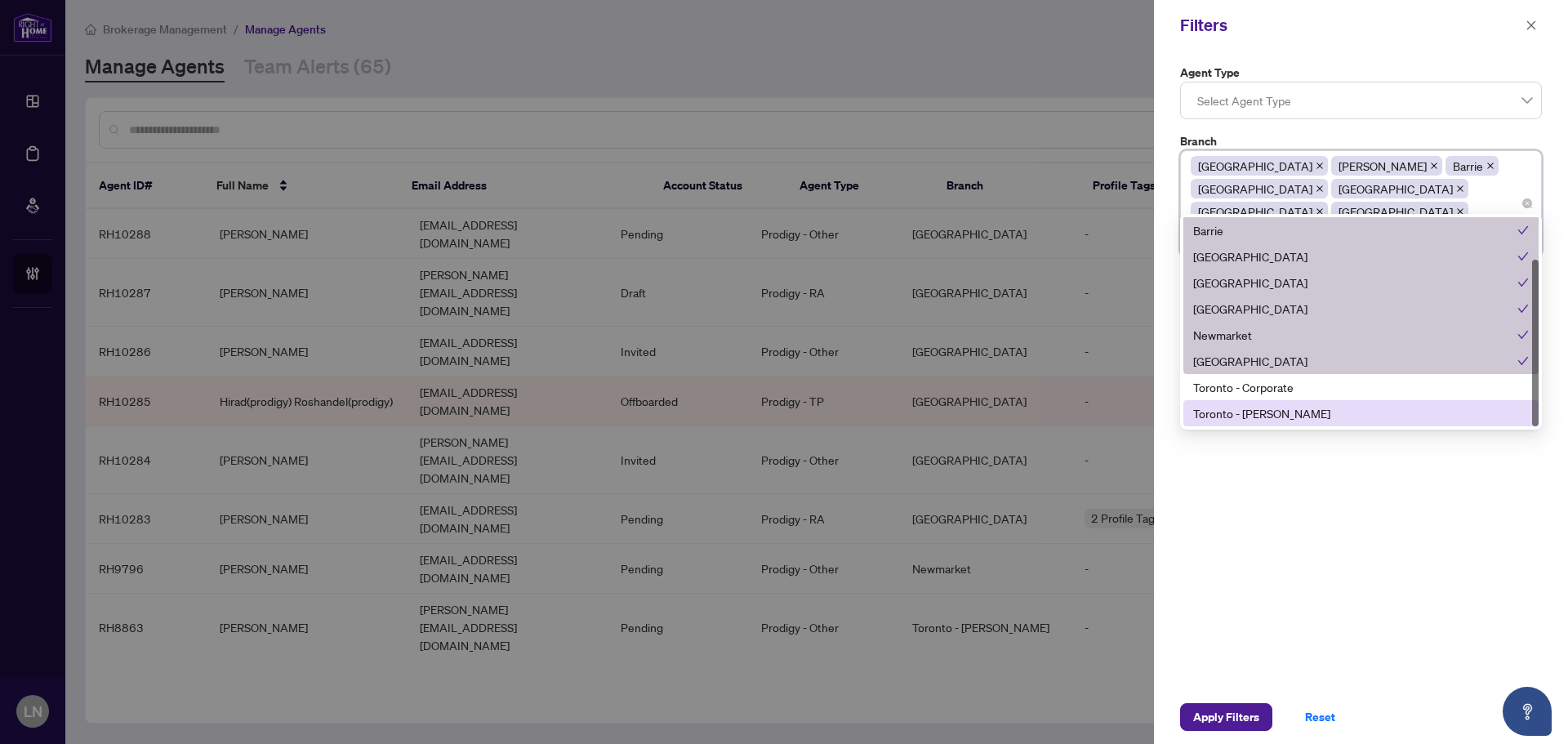
click at [1286, 412] on div "Toronto - [PERSON_NAME]" at bounding box center [1361, 413] width 336 height 18
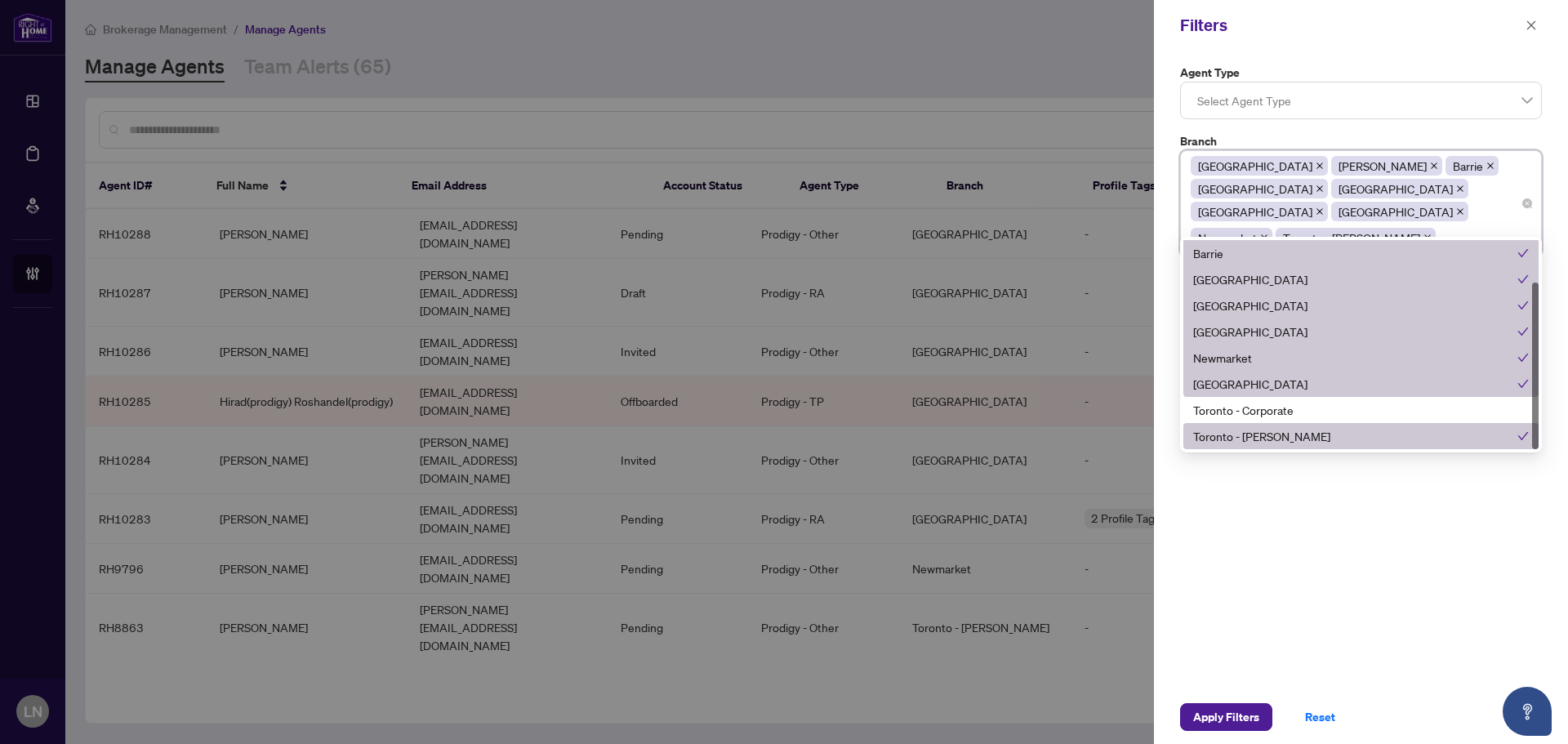
click at [1309, 550] on div "Agent Type Select Agent Type Branch [GEOGRAPHIC_DATA] [GEOGRAPHIC_DATA][PERSON_…" at bounding box center [1361, 370] width 414 height 639
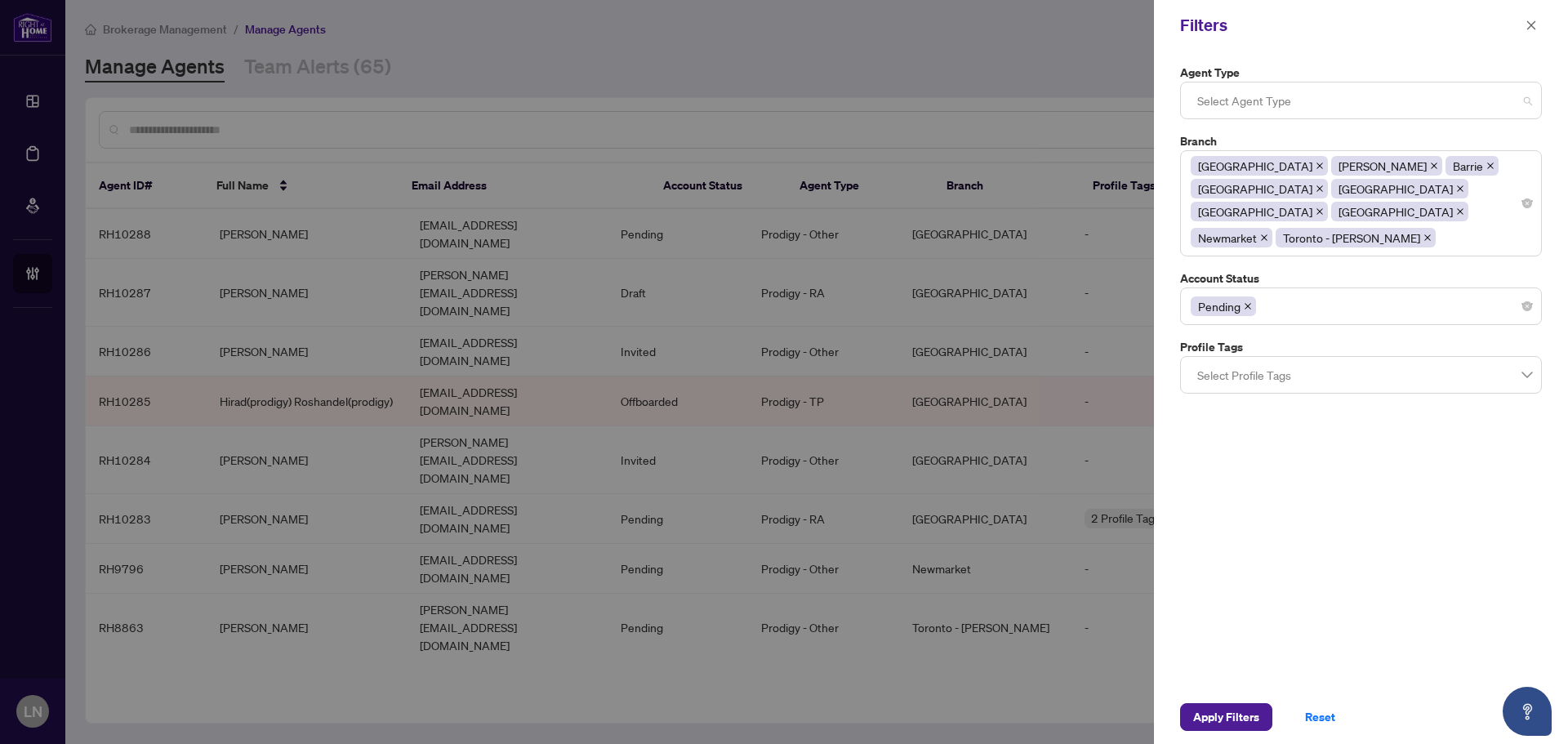
click at [1276, 100] on div at bounding box center [1361, 100] width 341 height 29
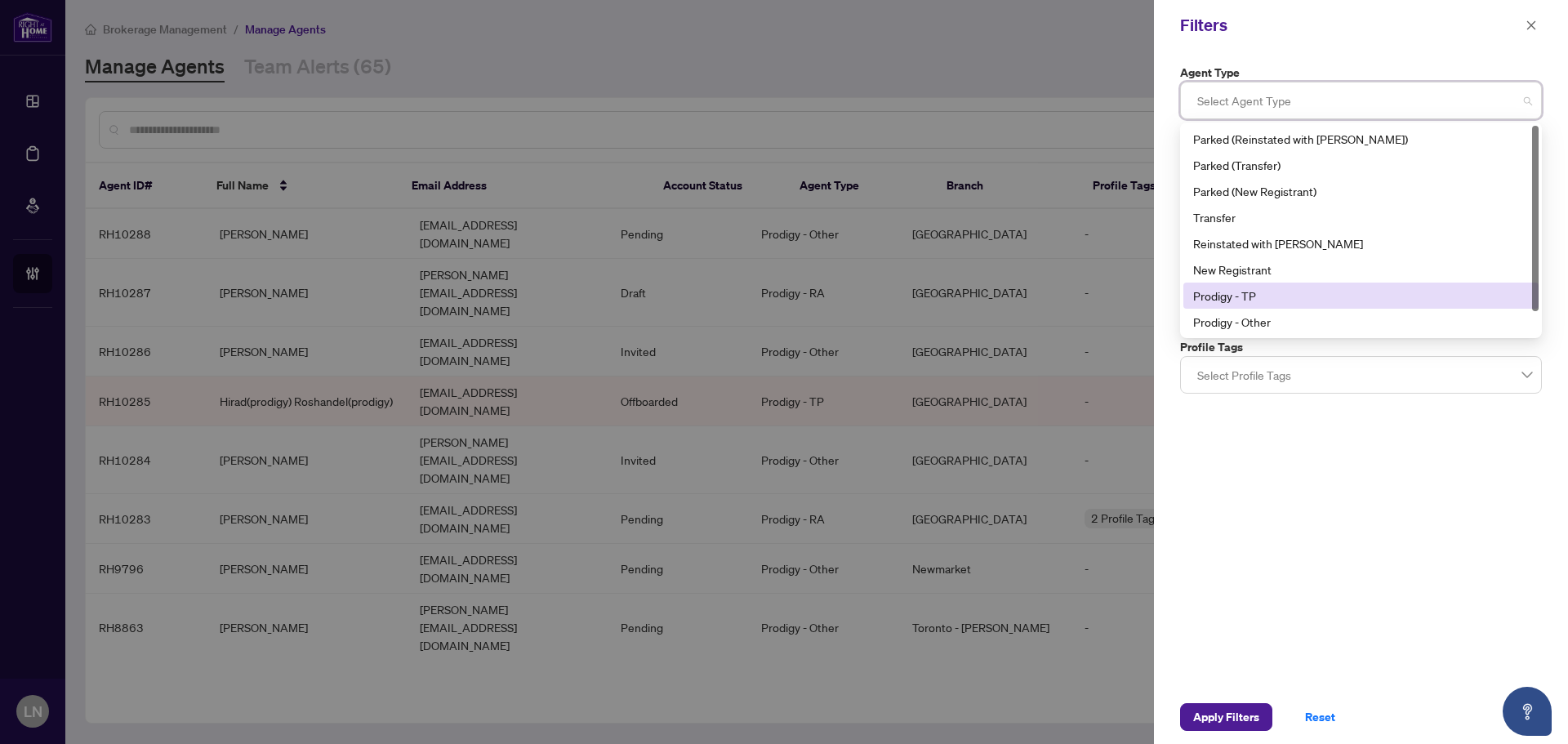
click at [1266, 292] on div "Prodigy - TP" at bounding box center [1361, 296] width 336 height 18
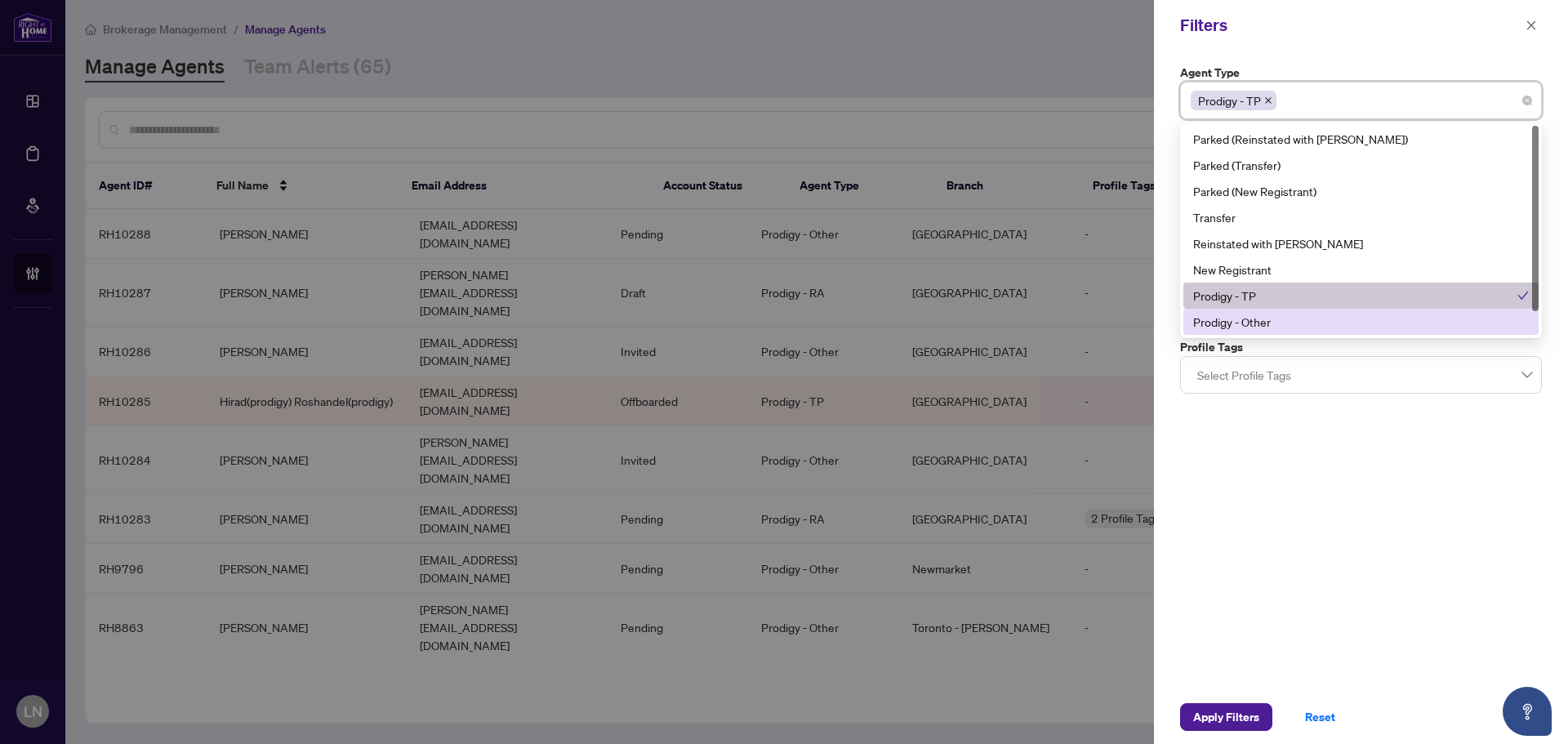
click at [1267, 323] on div "Prodigy - Other" at bounding box center [1361, 322] width 336 height 18
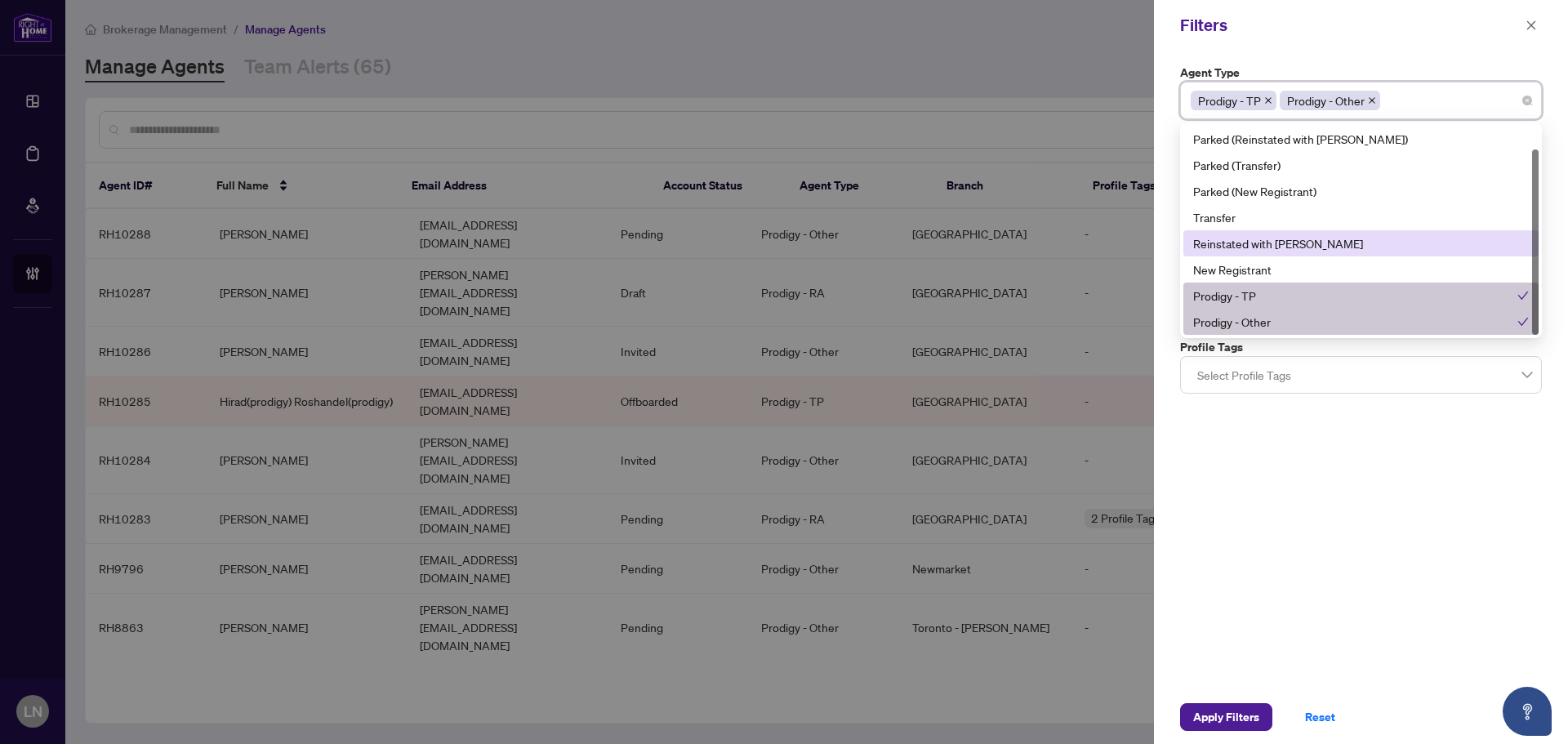
scroll to position [26, 0]
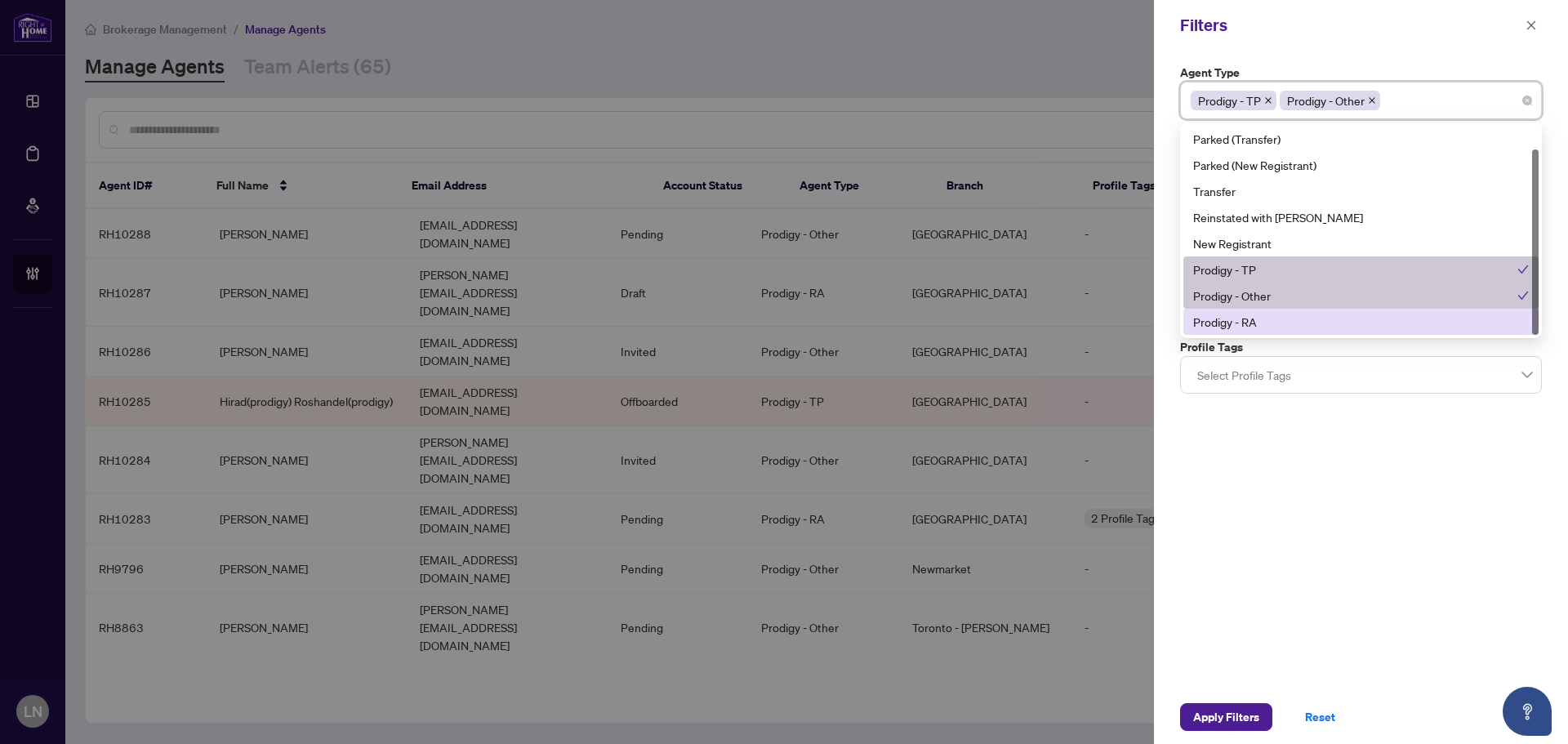
click at [1261, 314] on div "Prodigy - RA" at bounding box center [1361, 322] width 336 height 18
click at [1357, 498] on div "Agent Type Prodigy - TP Prodigy - Other Prodigy - RA 10 11 Parked (Reinstated w…" at bounding box center [1361, 370] width 414 height 639
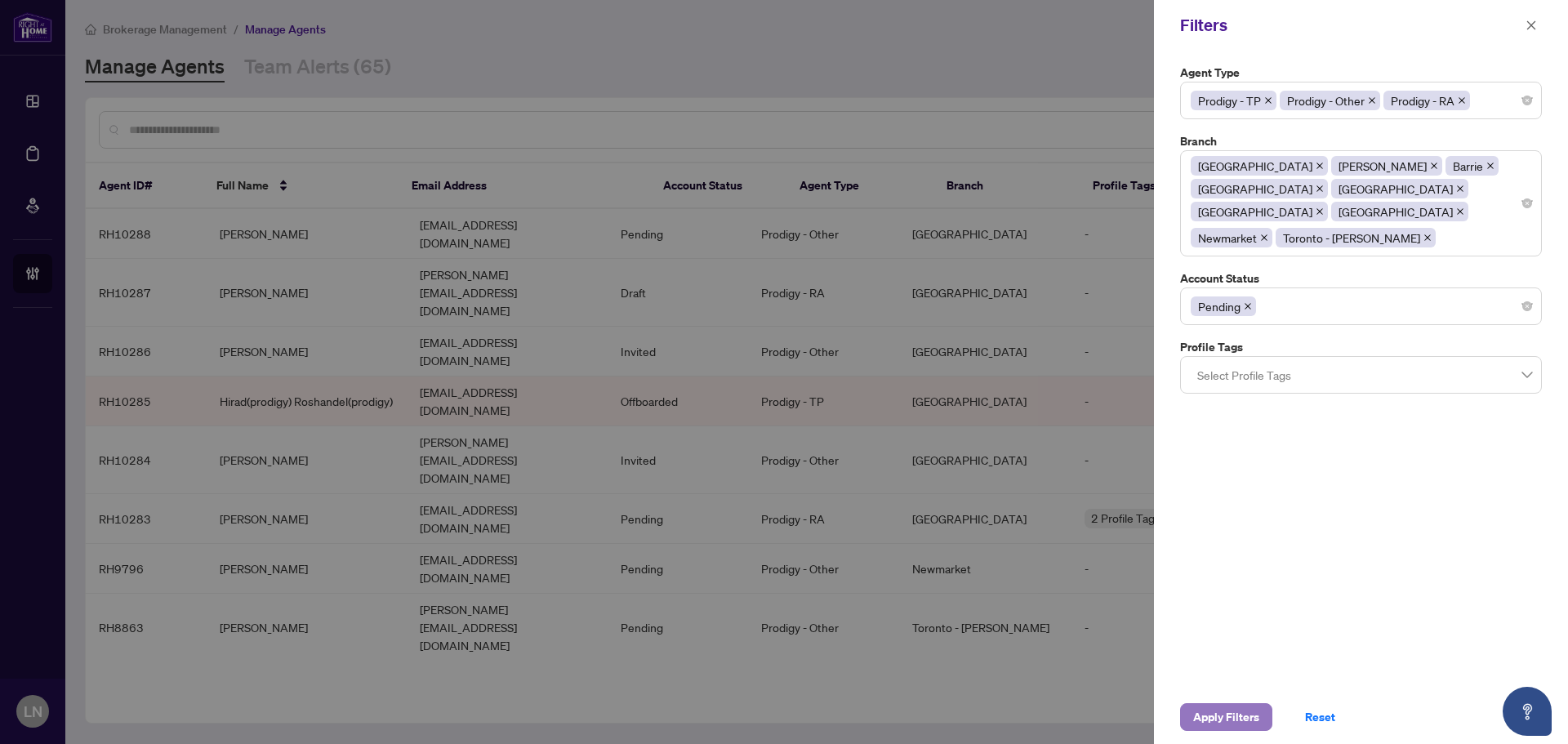
click at [1242, 712] on span "Apply Filters" at bounding box center [1226, 717] width 66 height 26
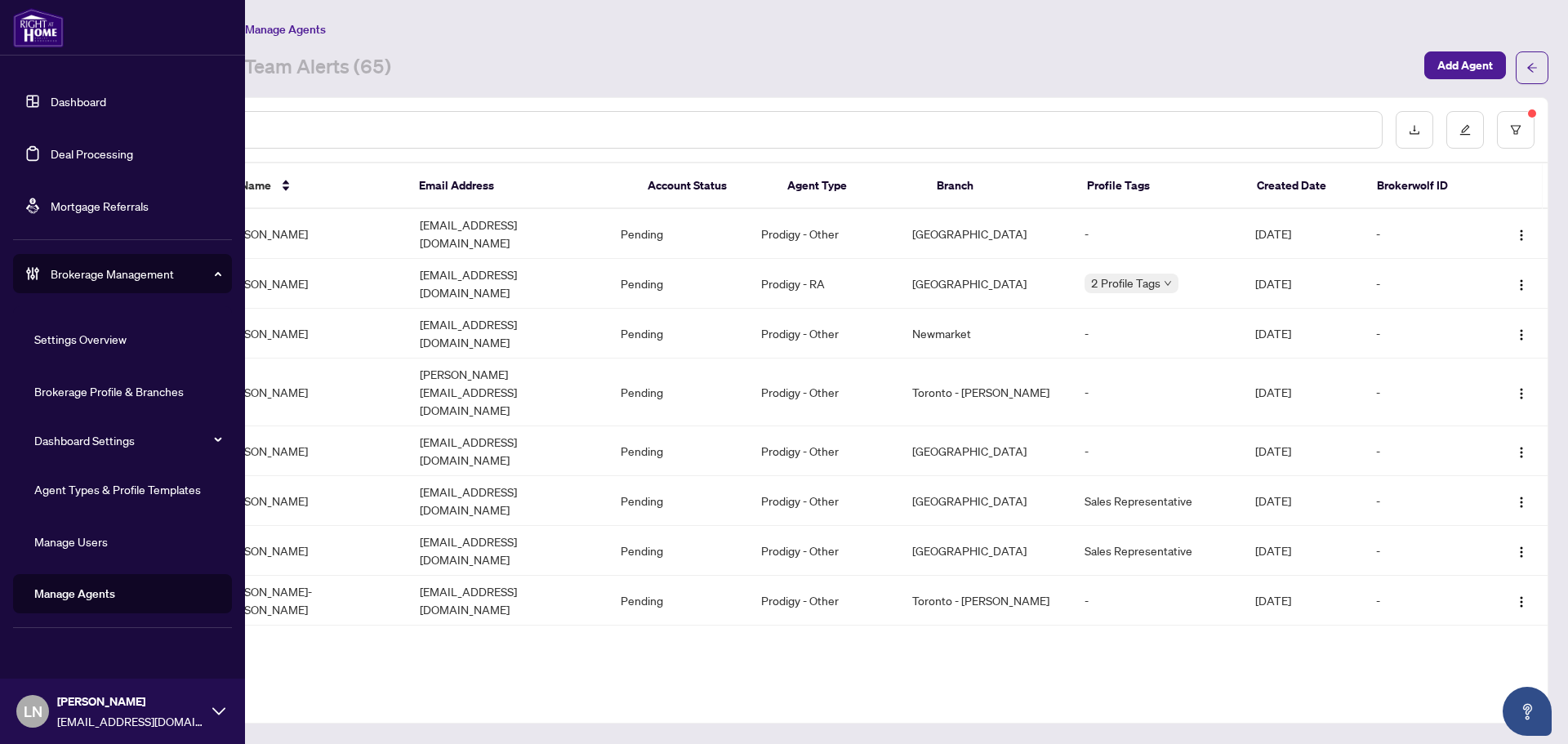
drag, startPoint x: 133, startPoint y: 492, endPoint x: 146, endPoint y: 483, distance: 15.8
click at [133, 492] on link "Agent Types & Profile Templates" at bounding box center [117, 489] width 167 height 15
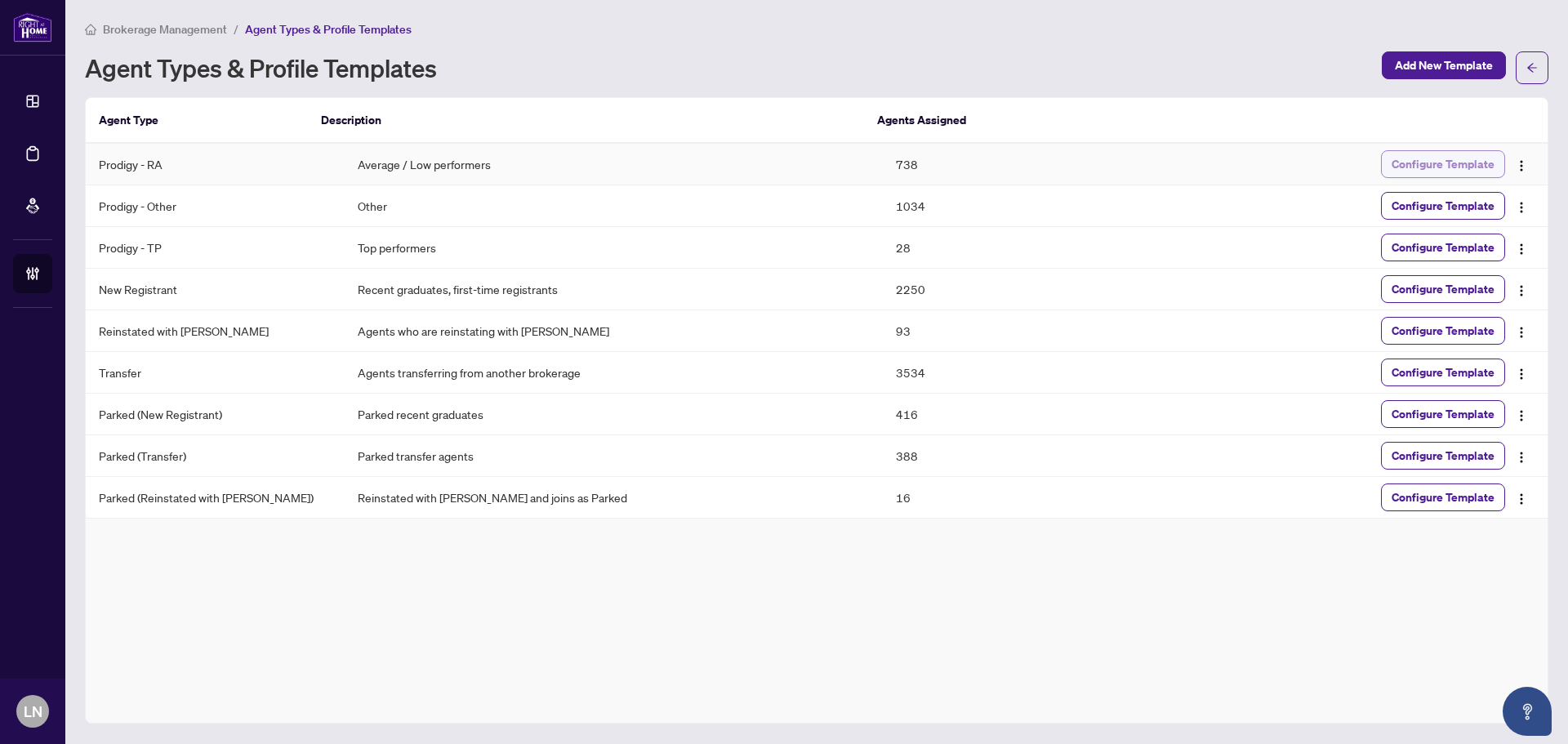
click at [1435, 165] on span "Configure Template" at bounding box center [1443, 163] width 103 height 26
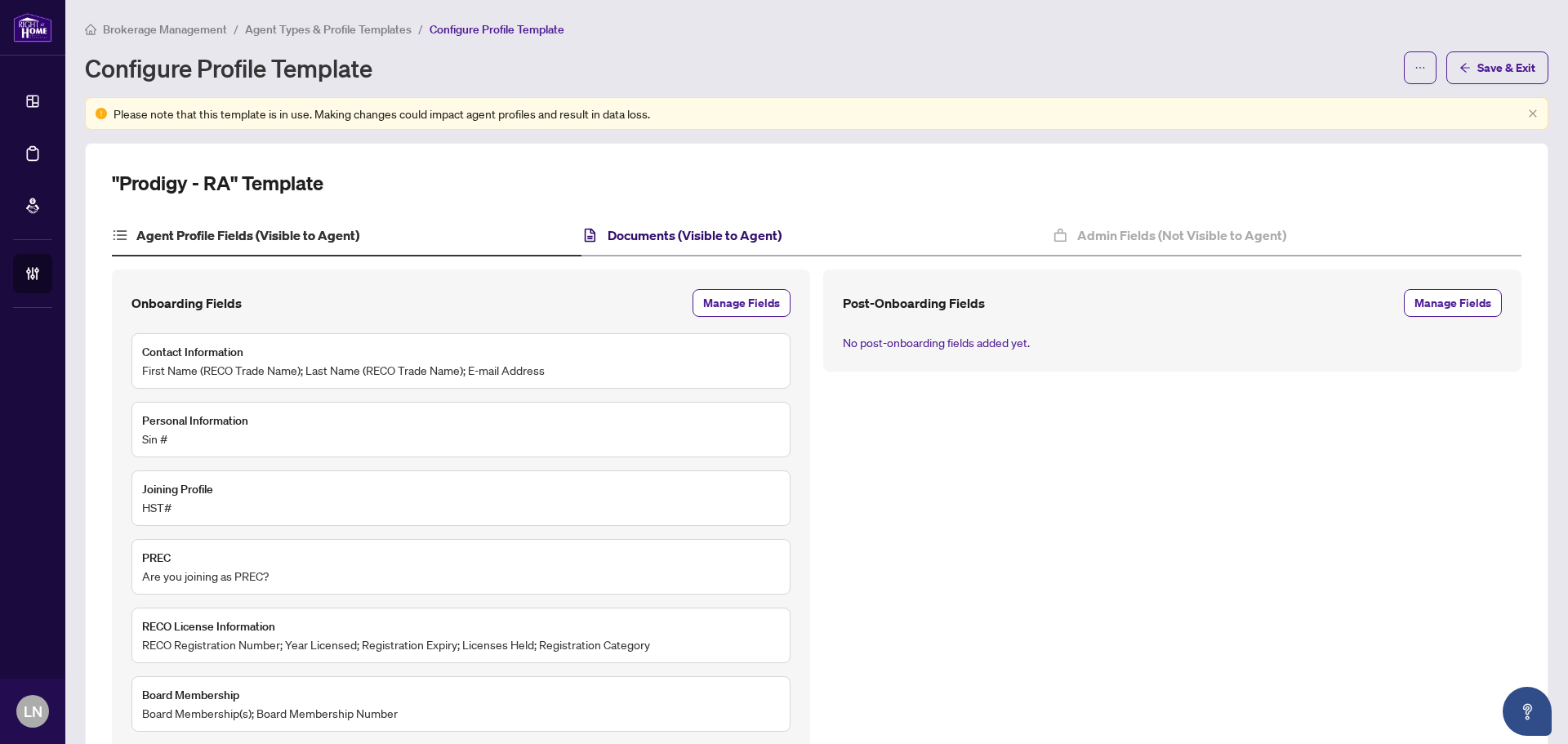
click at [656, 226] on h4 "Documents (Visible to Agent)" at bounding box center [694, 236] width 174 height 20
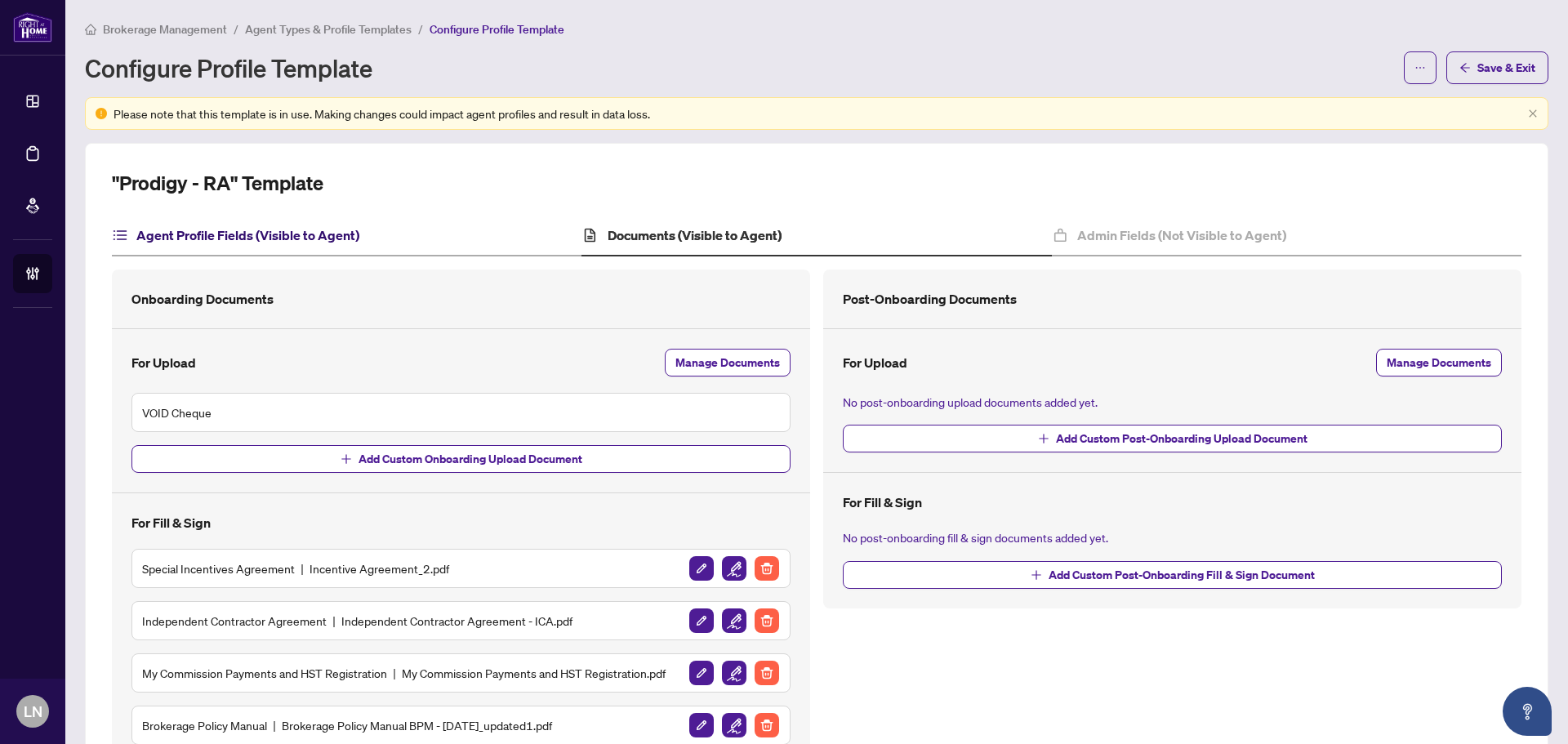
click at [296, 239] on h4 "Agent Profile Fields (Visible to Agent)" at bounding box center [248, 236] width 223 height 20
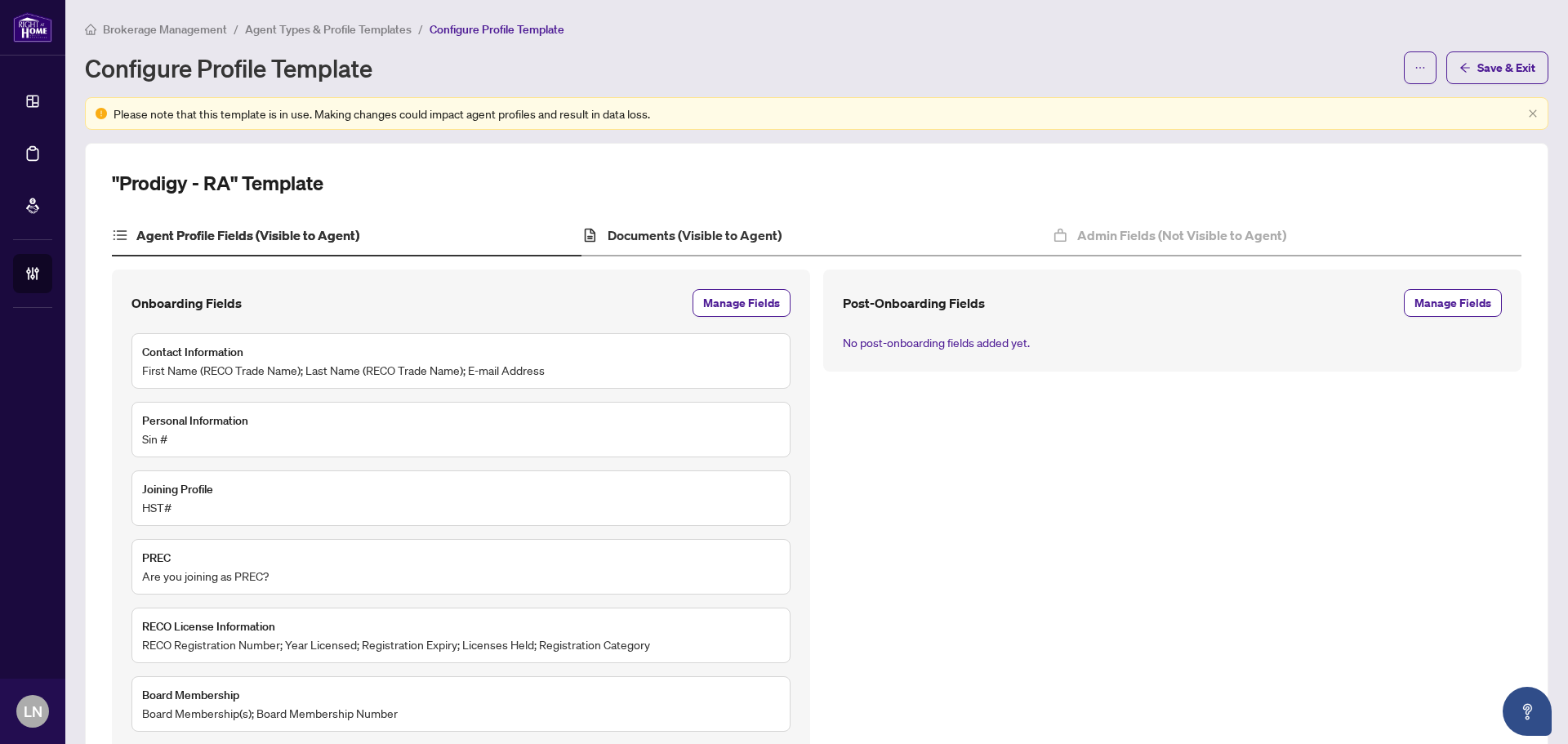
click at [670, 249] on div "Documents (Visible to Agent)" at bounding box center [816, 236] width 470 height 41
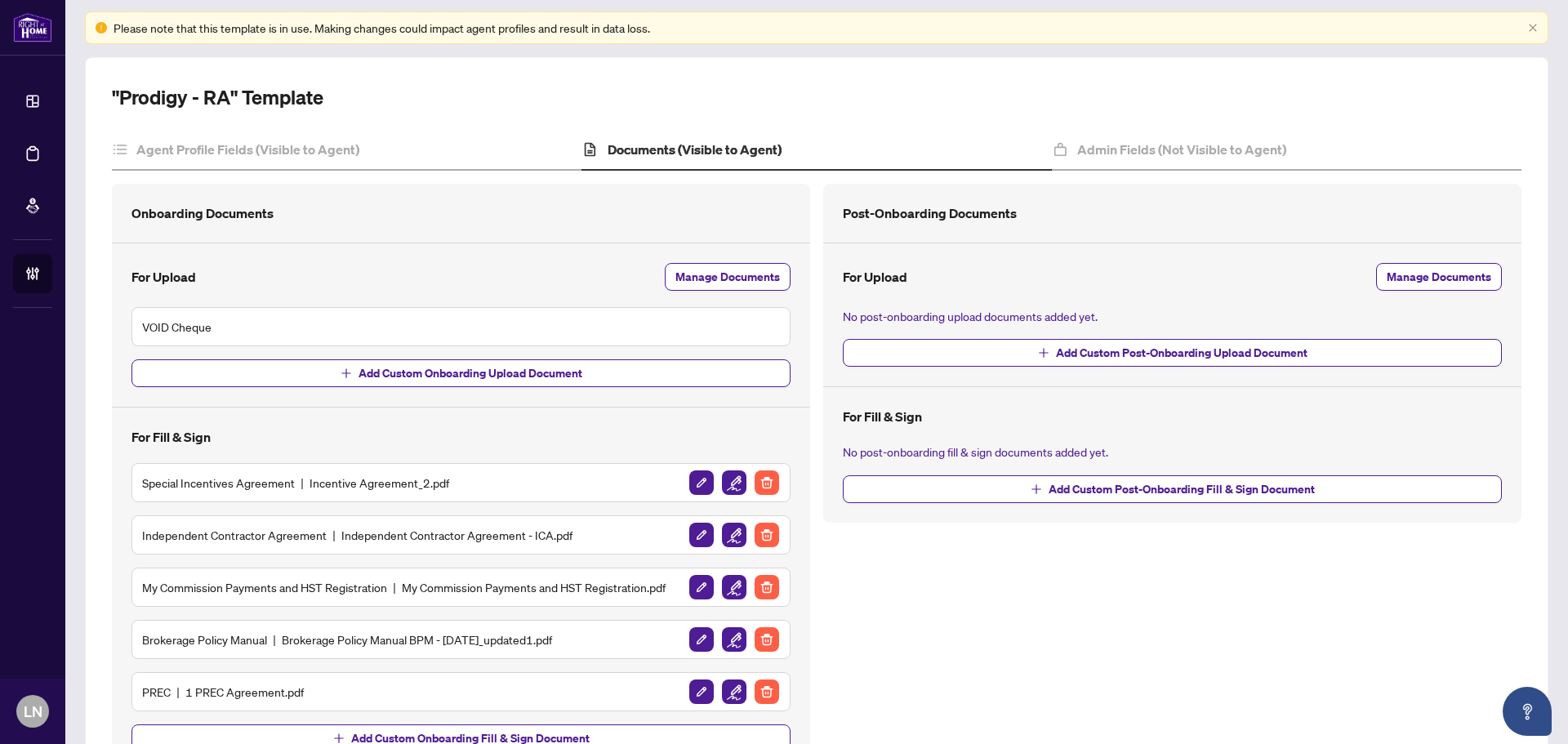
scroll to position [163, 0]
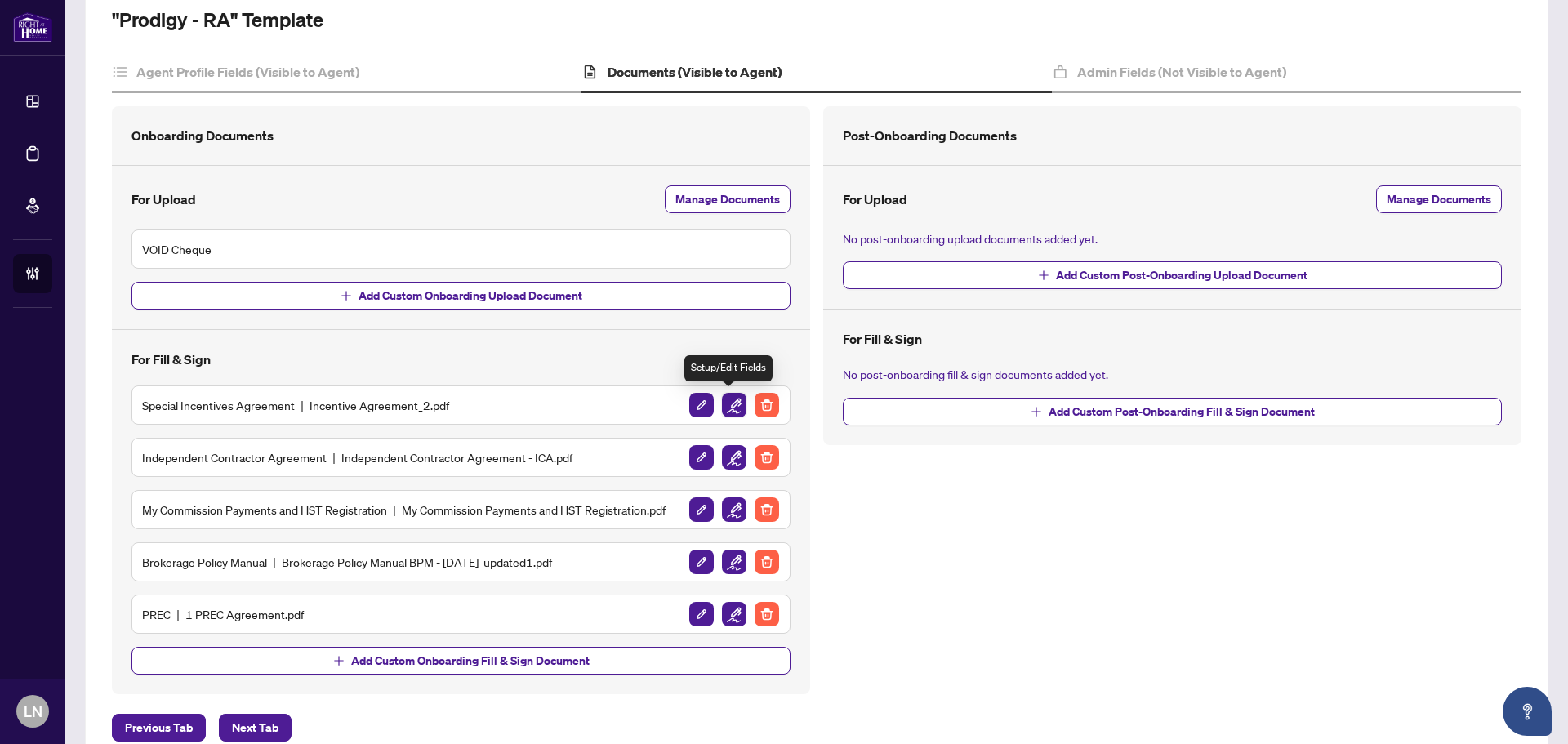
click at [729, 410] on img "button" at bounding box center [733, 404] width 24 height 24
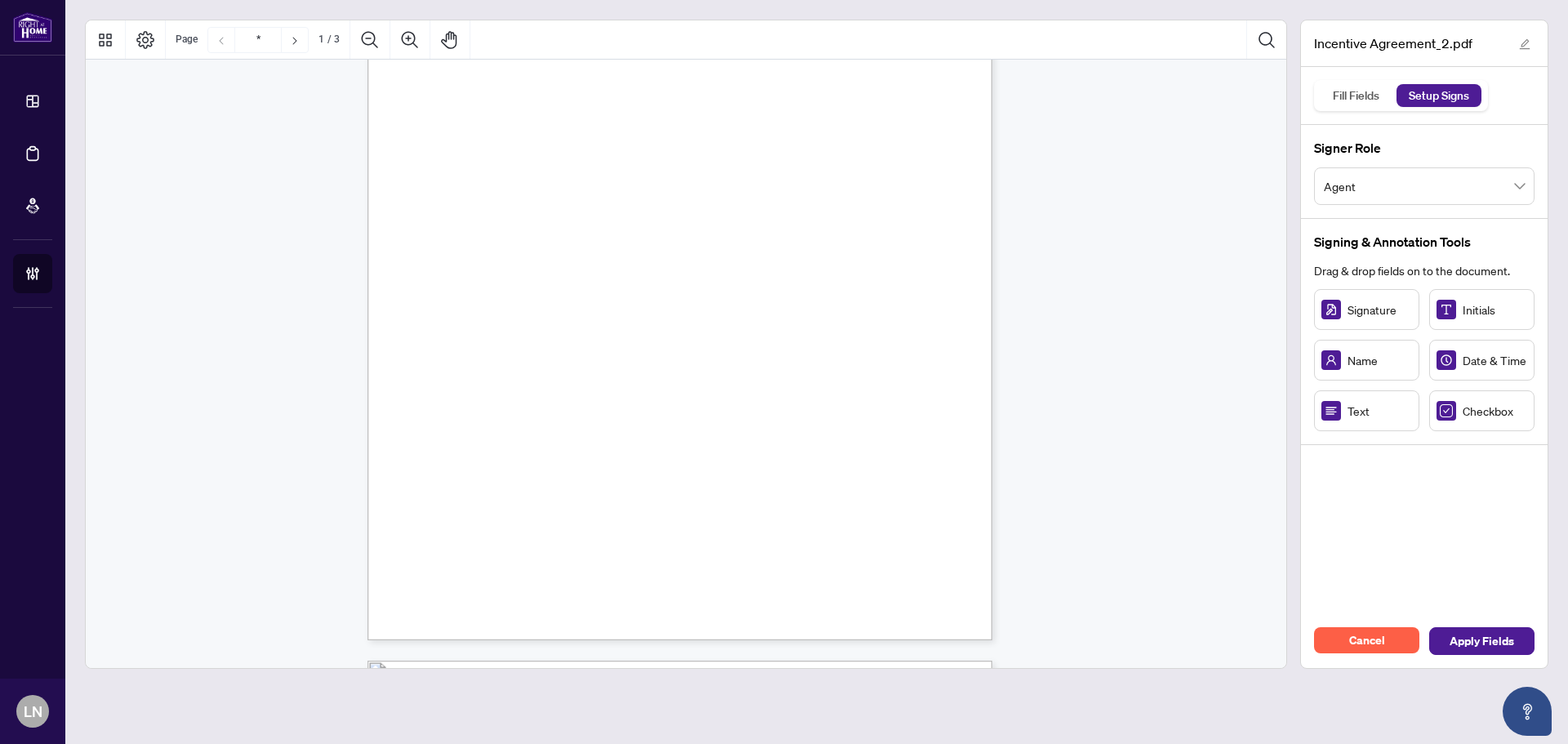
scroll to position [245, 0]
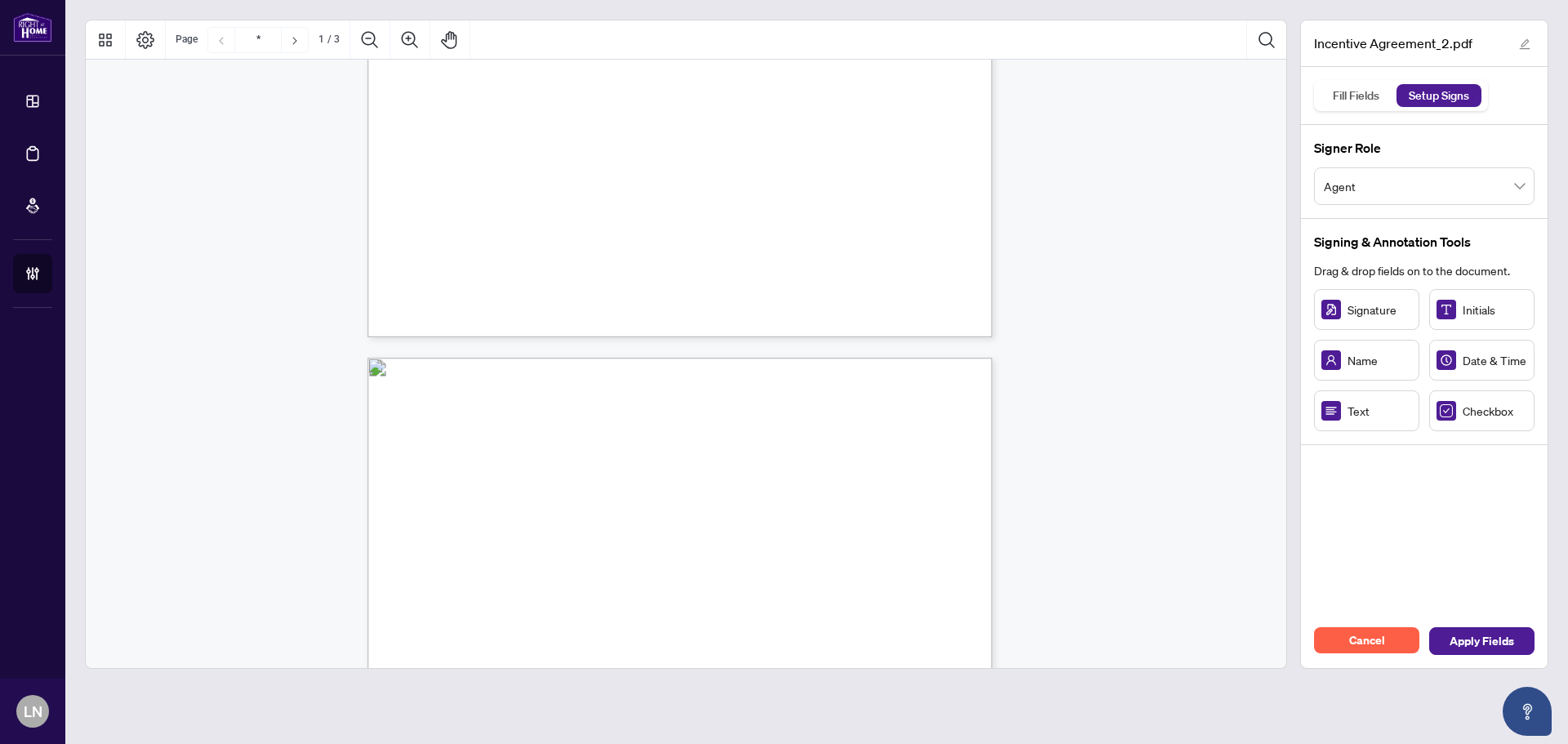
type input "*"
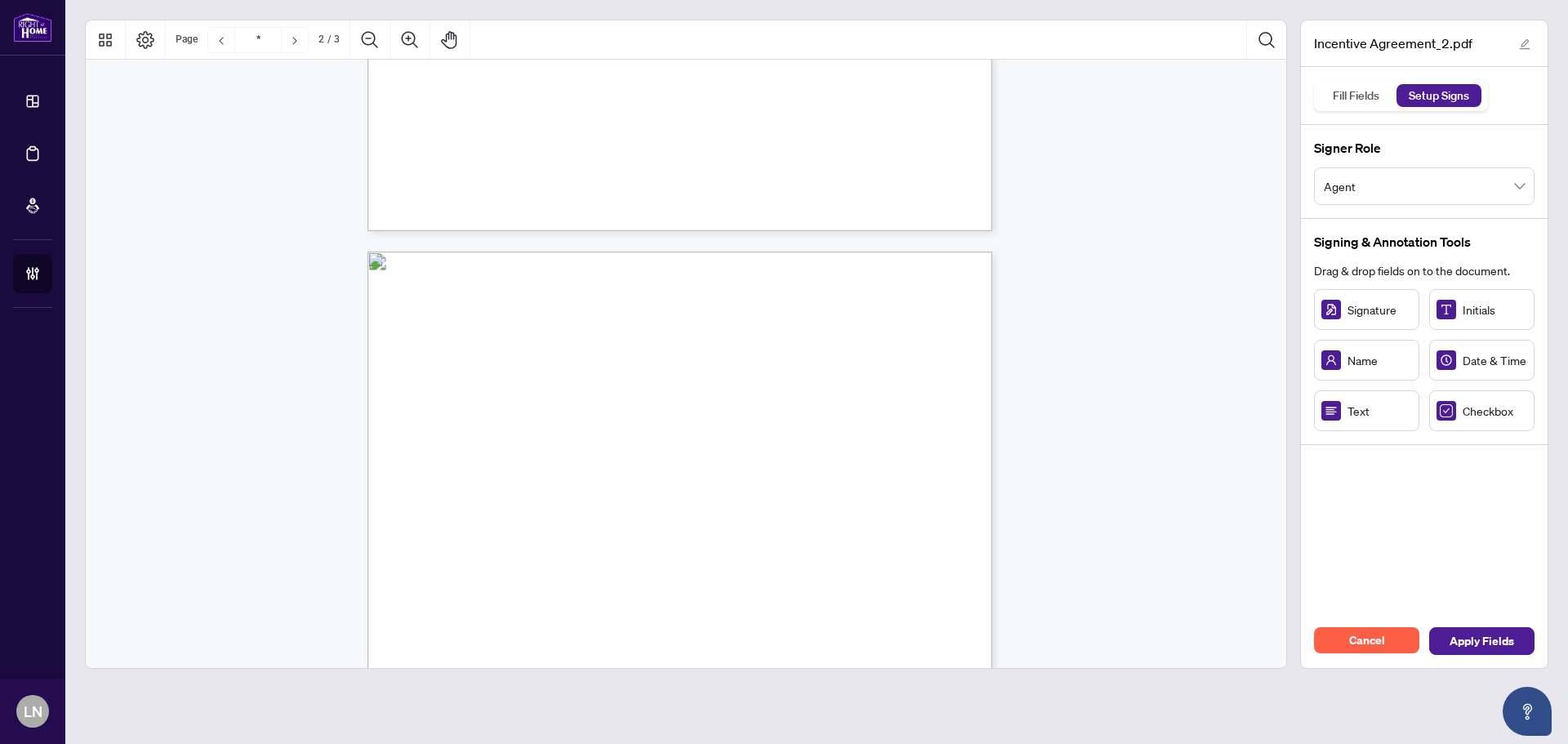
click at [661, 356] on div "Right at Home Realty, Brokerage [STREET_ADDRESS][PERSON_NAME] 416.345.6789 [DOM…" at bounding box center [757, 756] width 781 height 1011
type input "*"
type input "**"
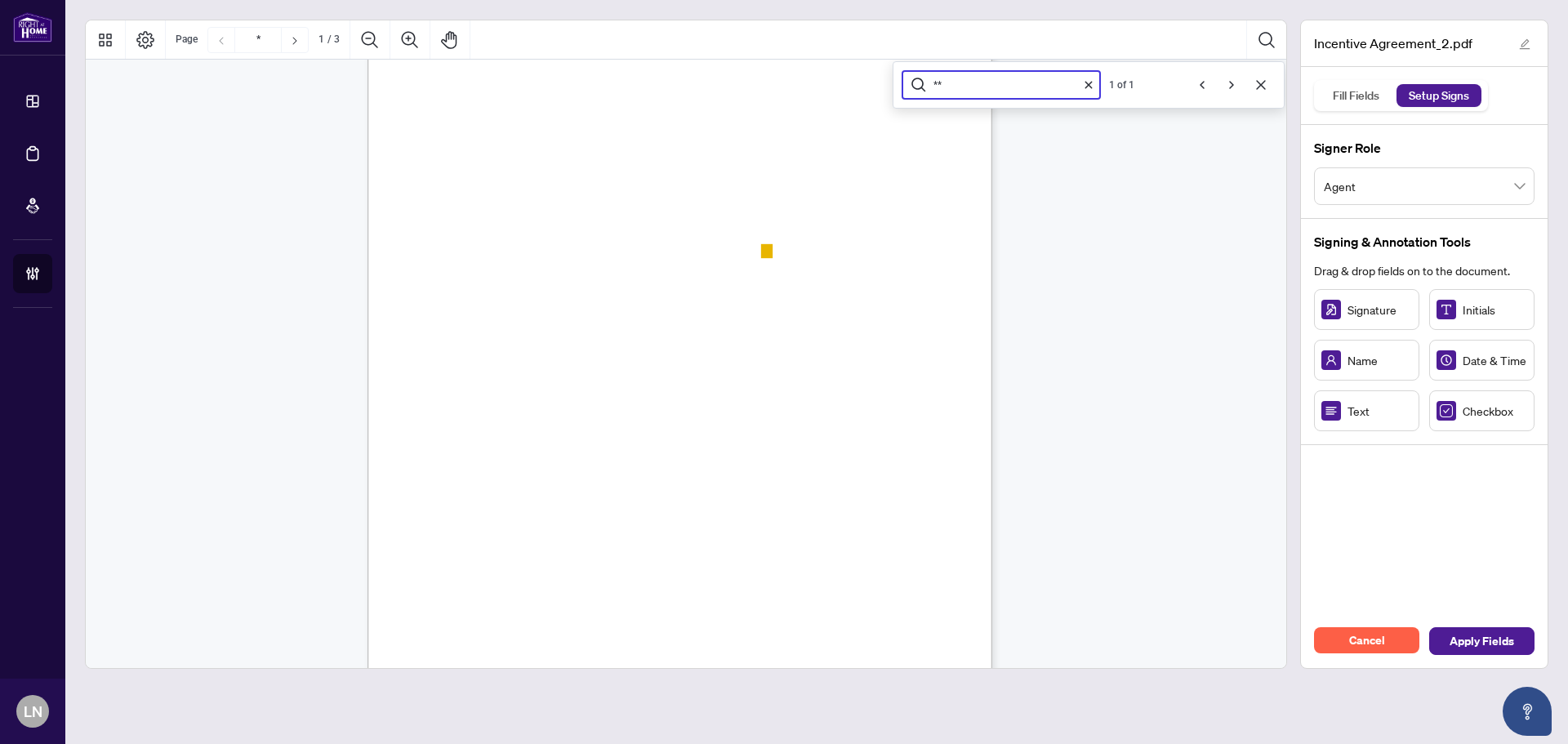
scroll to position [222, 0]
type input "*"
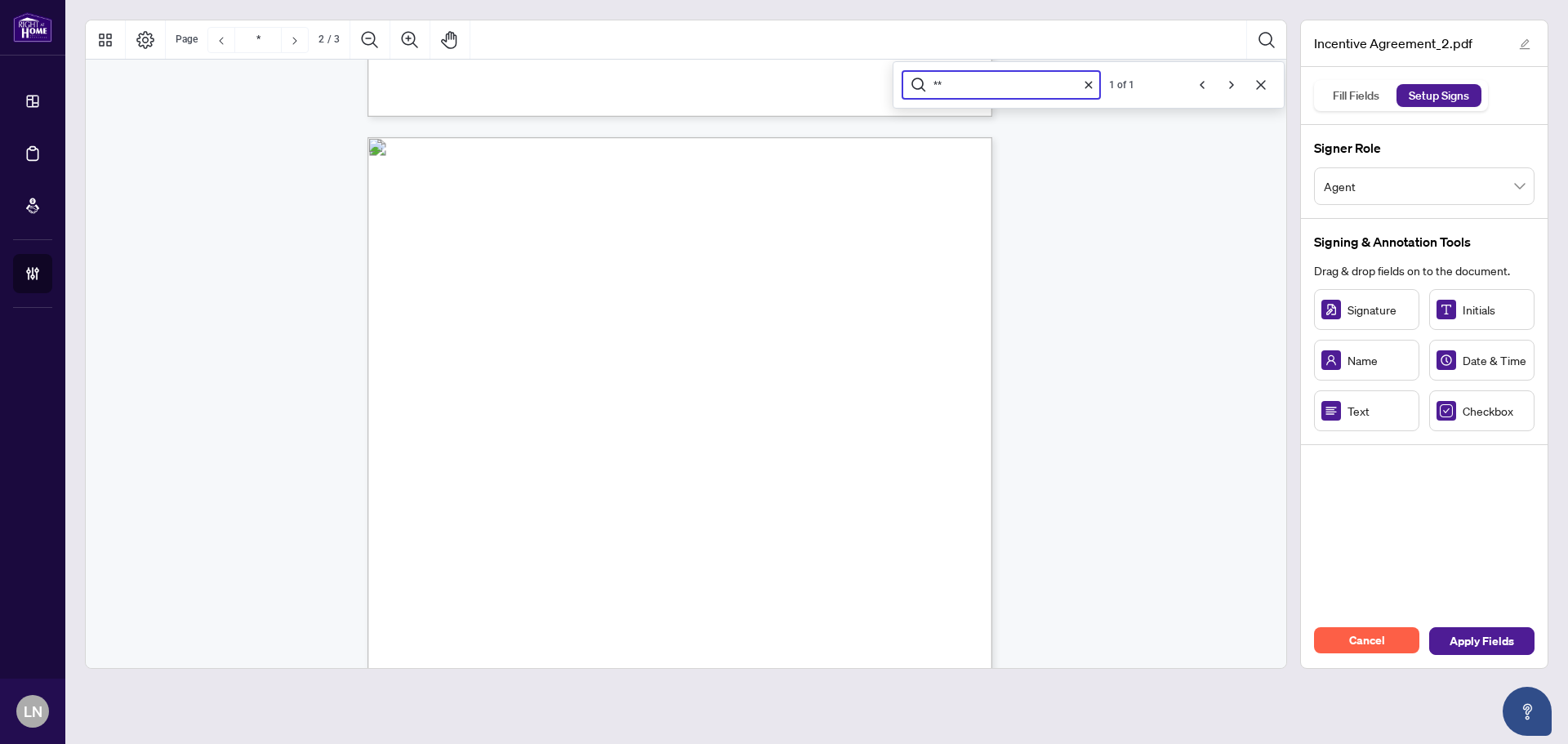
scroll to position [793, 0]
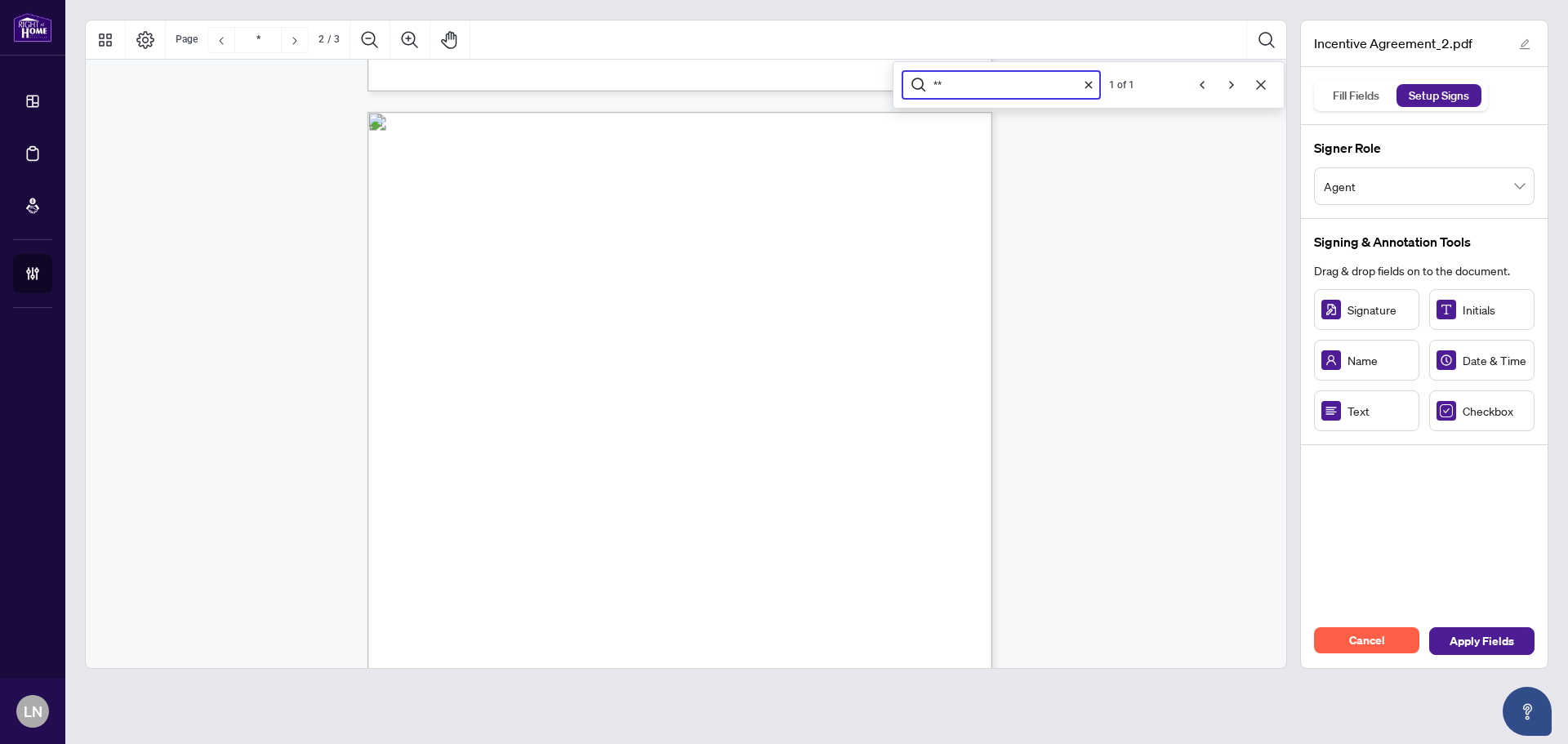
type input "**"
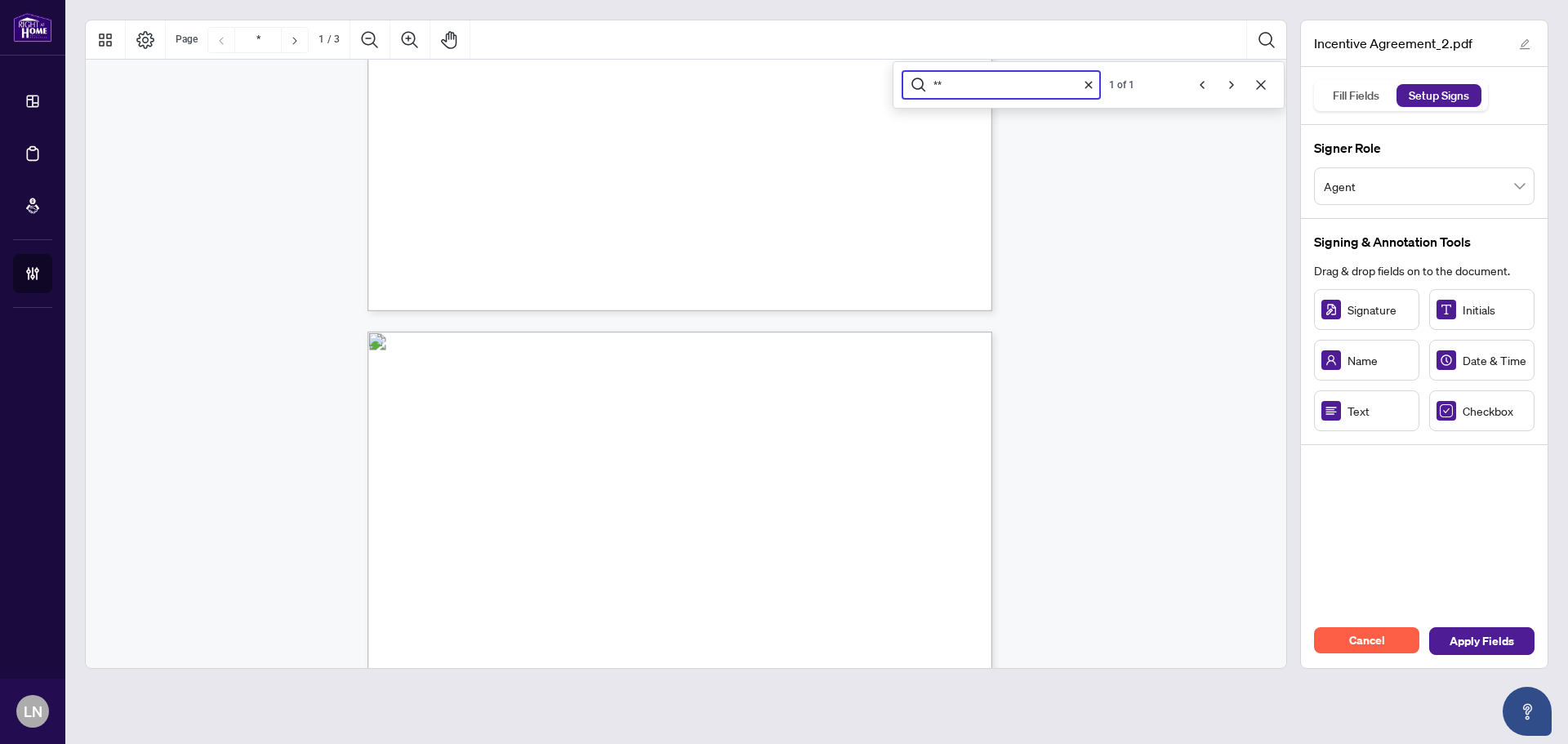
type input "*"
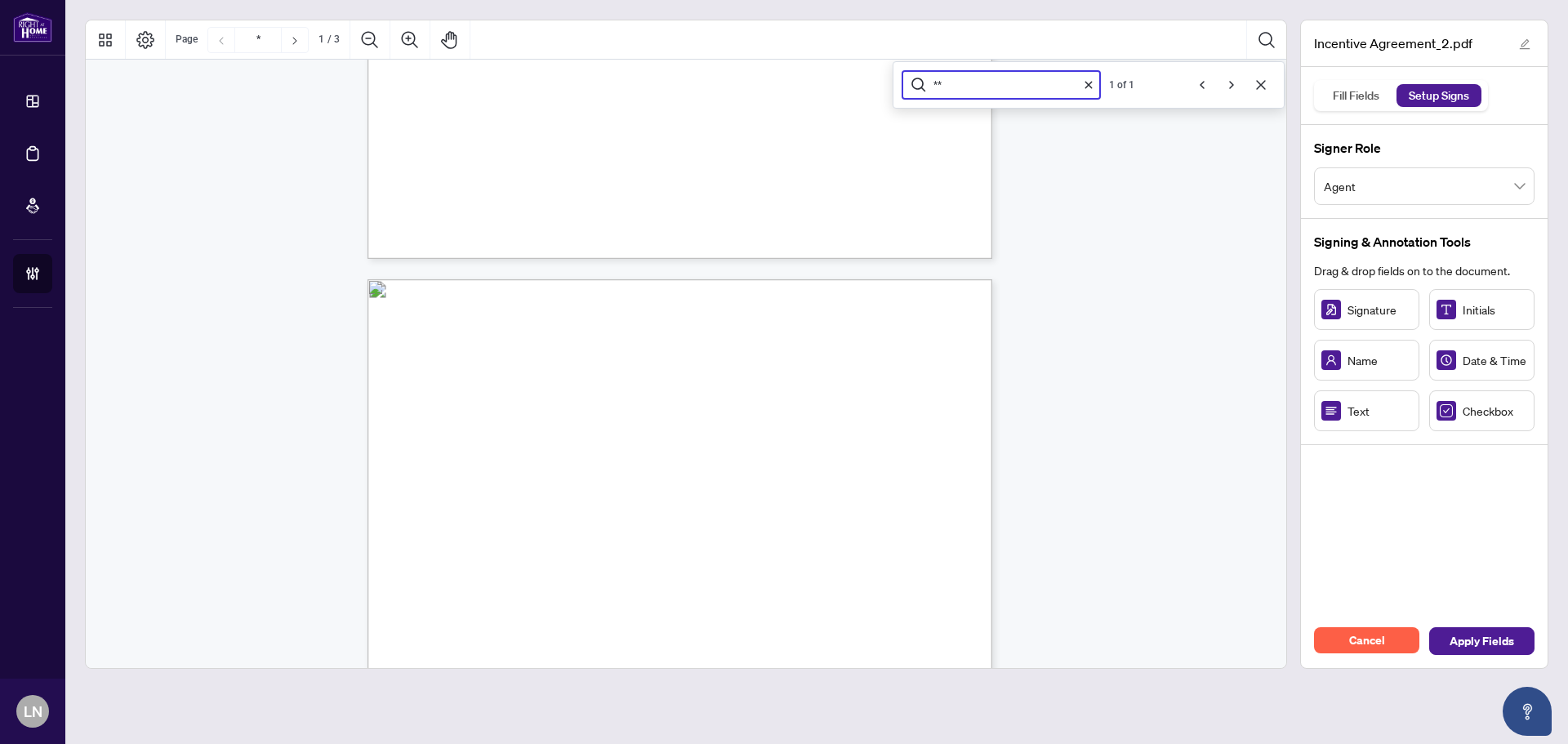
scroll to position [630, 0]
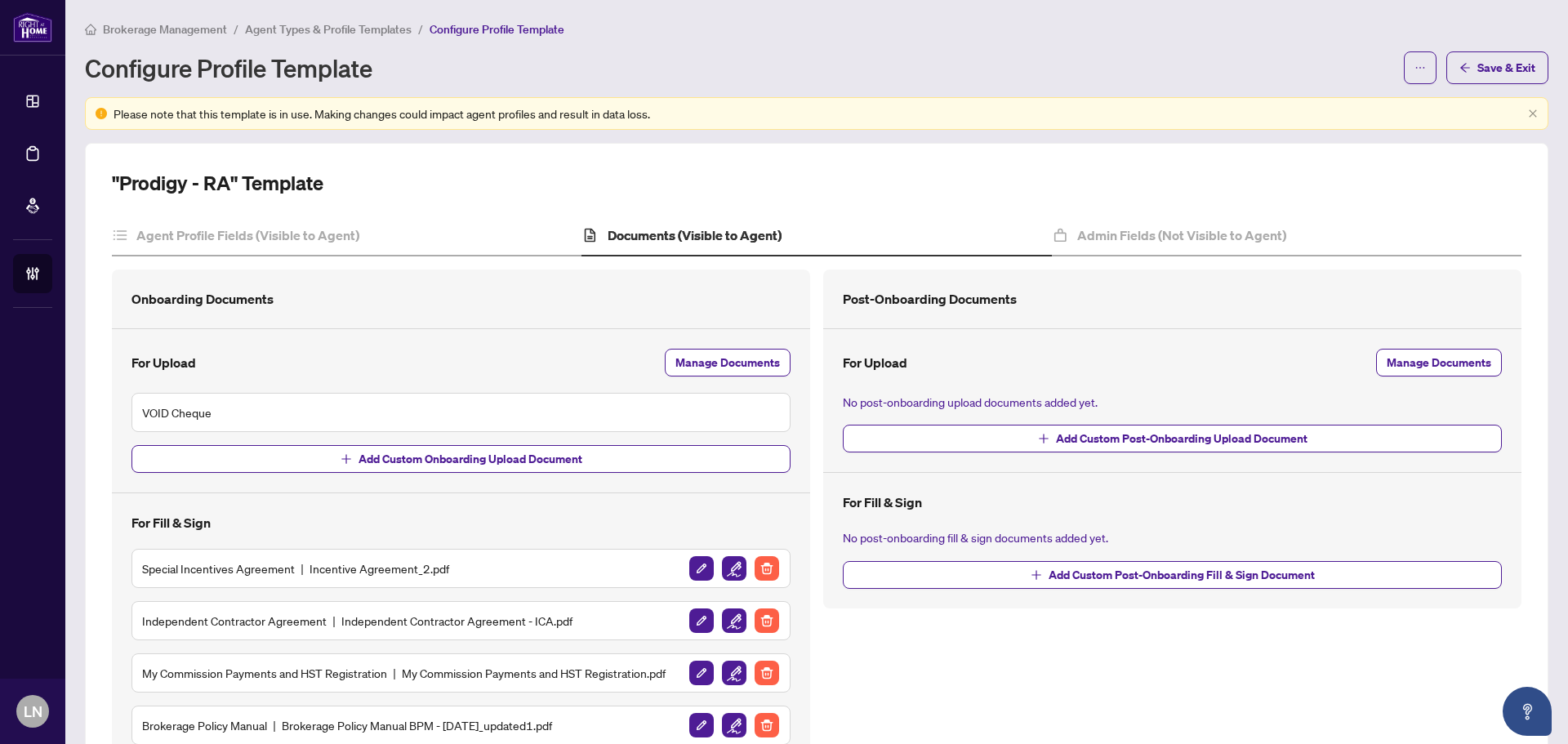
scroll to position [82, 0]
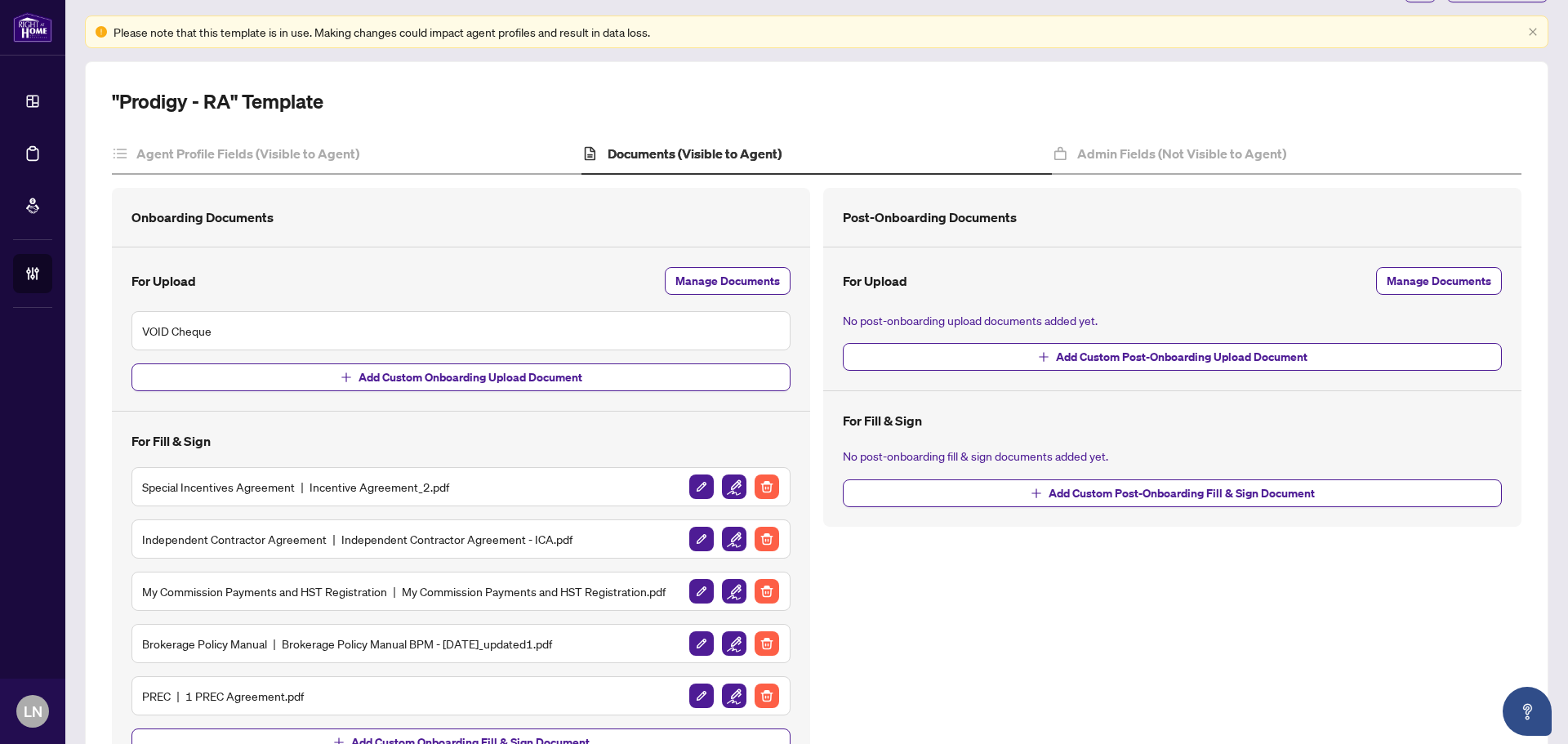
click at [449, 489] on div "Special Incentives Agreement Incentive Agreement_2.pdf" at bounding box center [462, 487] width 638 height 26
click at [420, 487] on h5 "Special Incentives Agreement Incentive Agreement_2.pdf" at bounding box center [296, 487] width 307 height 18
click at [689, 482] on img "button" at bounding box center [701, 486] width 24 height 24
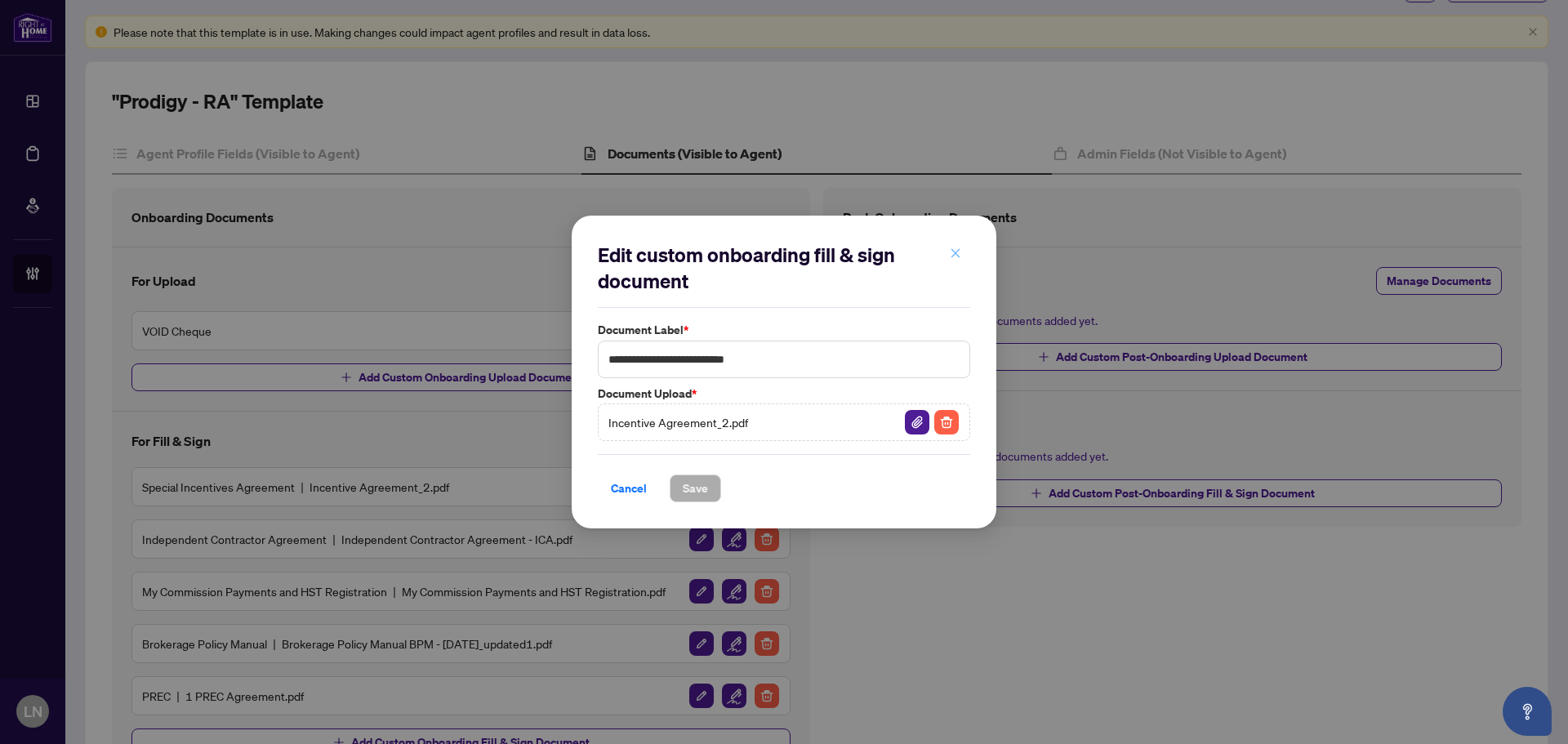
click at [956, 252] on icon "close" at bounding box center [956, 253] width 12 height 12
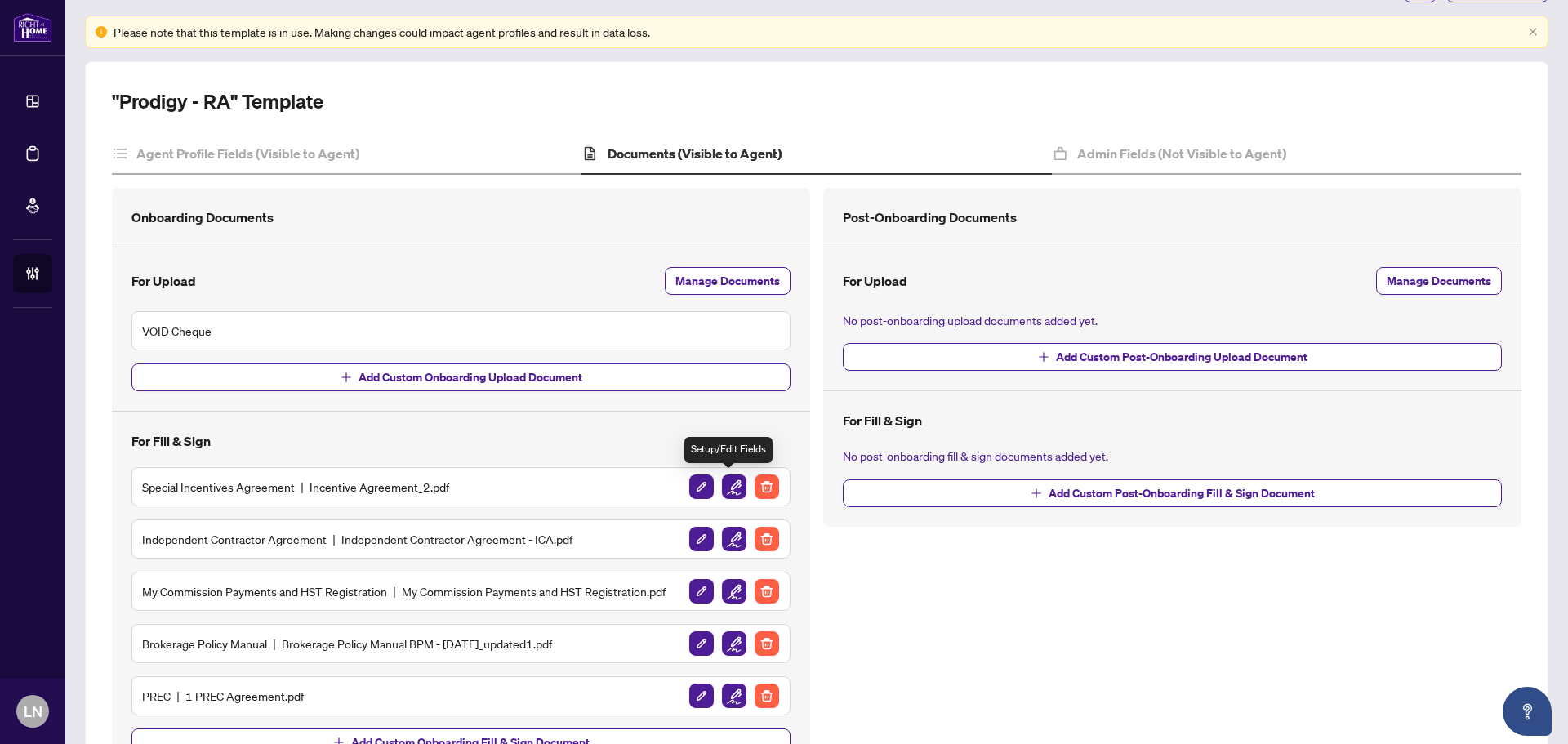
click at [726, 491] on img "button" at bounding box center [733, 486] width 24 height 24
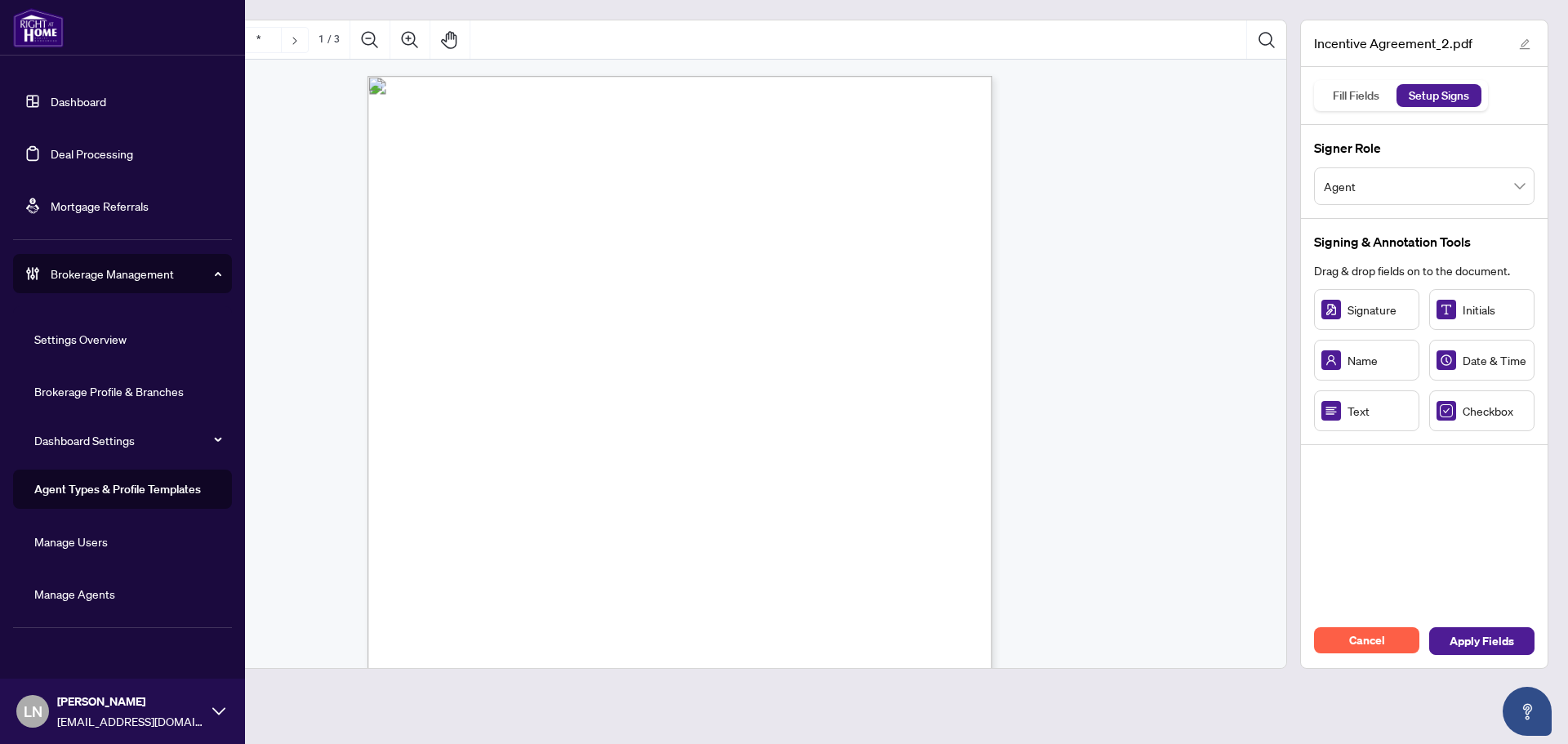
click at [97, 587] on link "Manage Agents" at bounding box center [74, 594] width 81 height 15
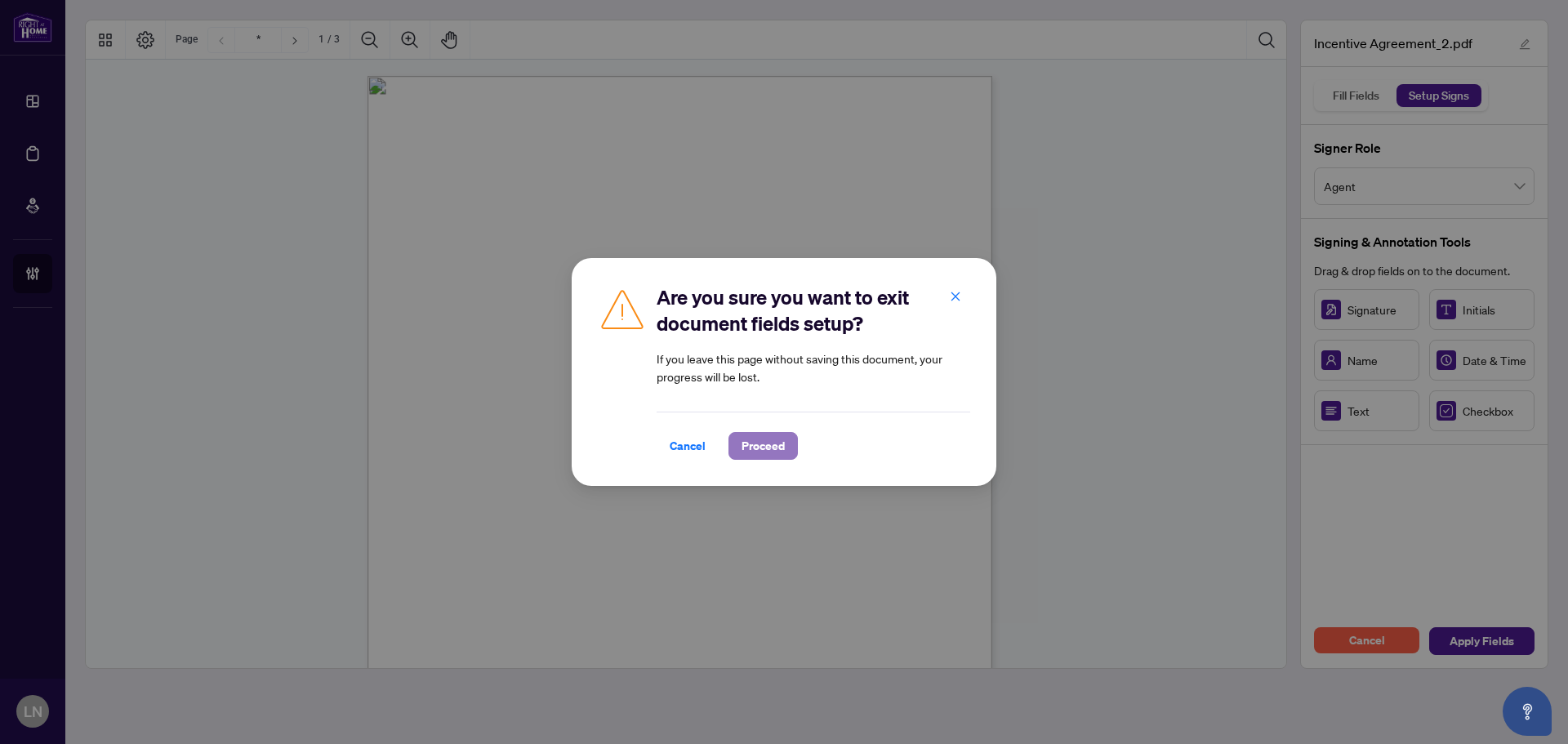
click at [743, 446] on span "Proceed" at bounding box center [763, 445] width 43 height 26
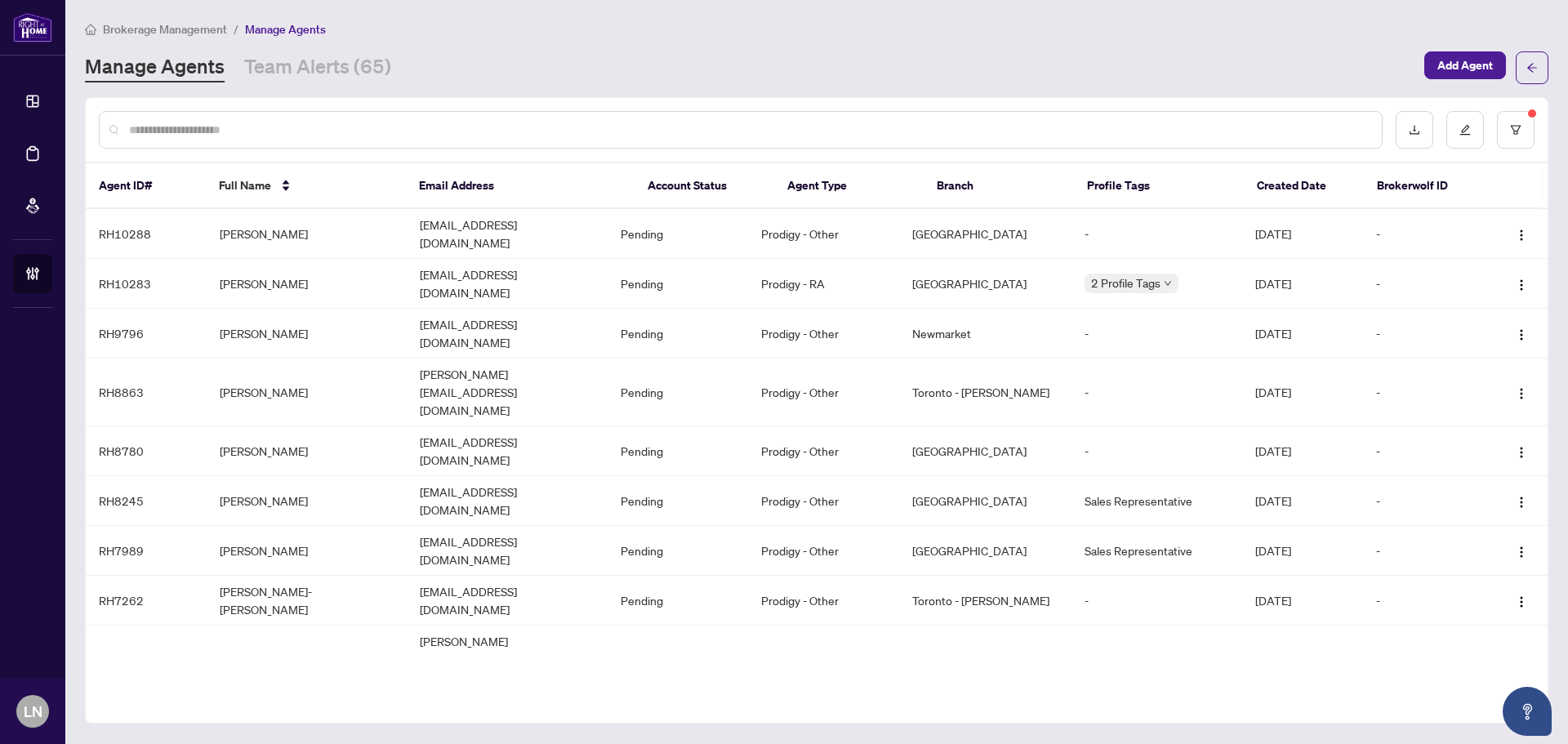
click at [380, 128] on input "text" at bounding box center [749, 130] width 1240 height 18
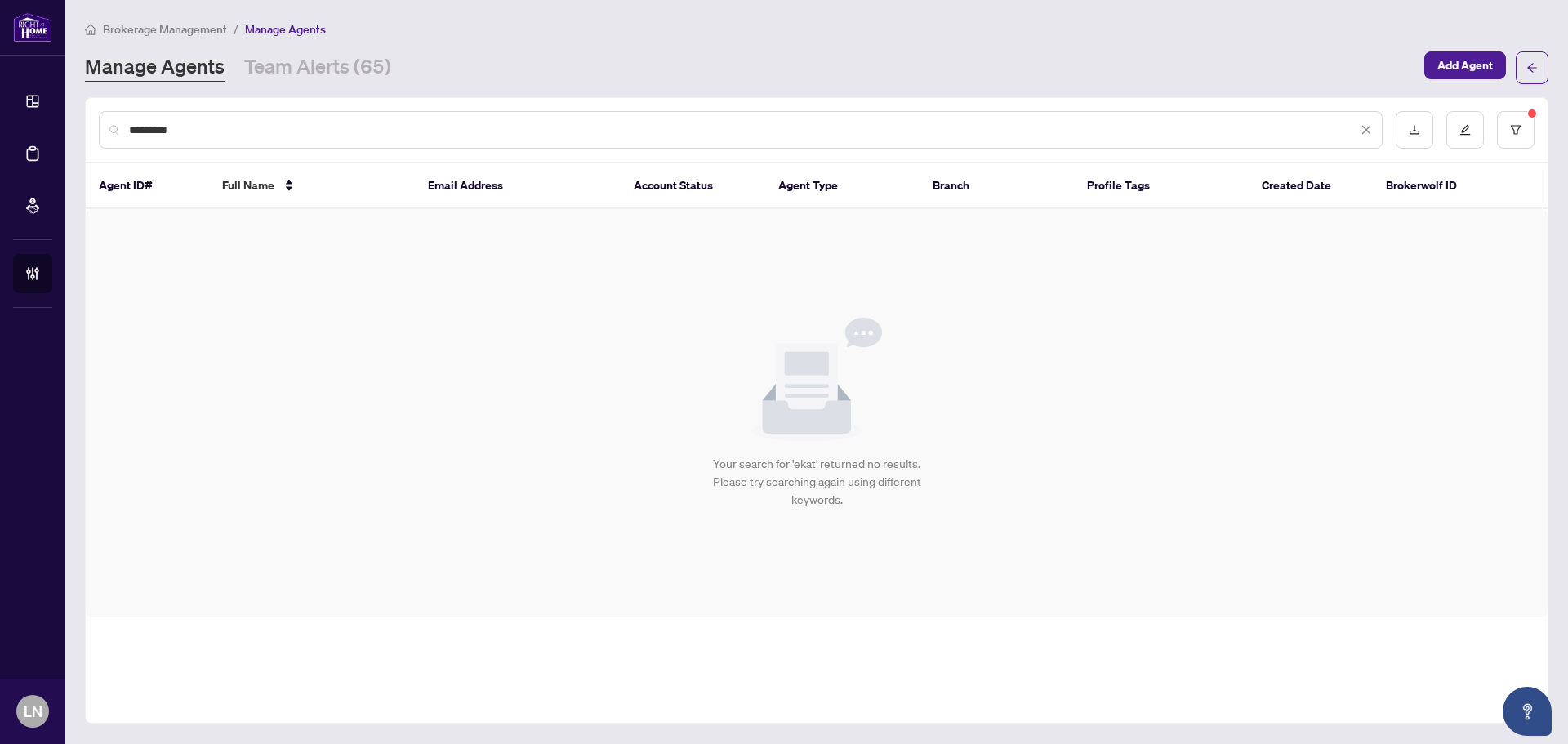
type input "*********"
